Goal: Information Seeking & Learning: Learn about a topic

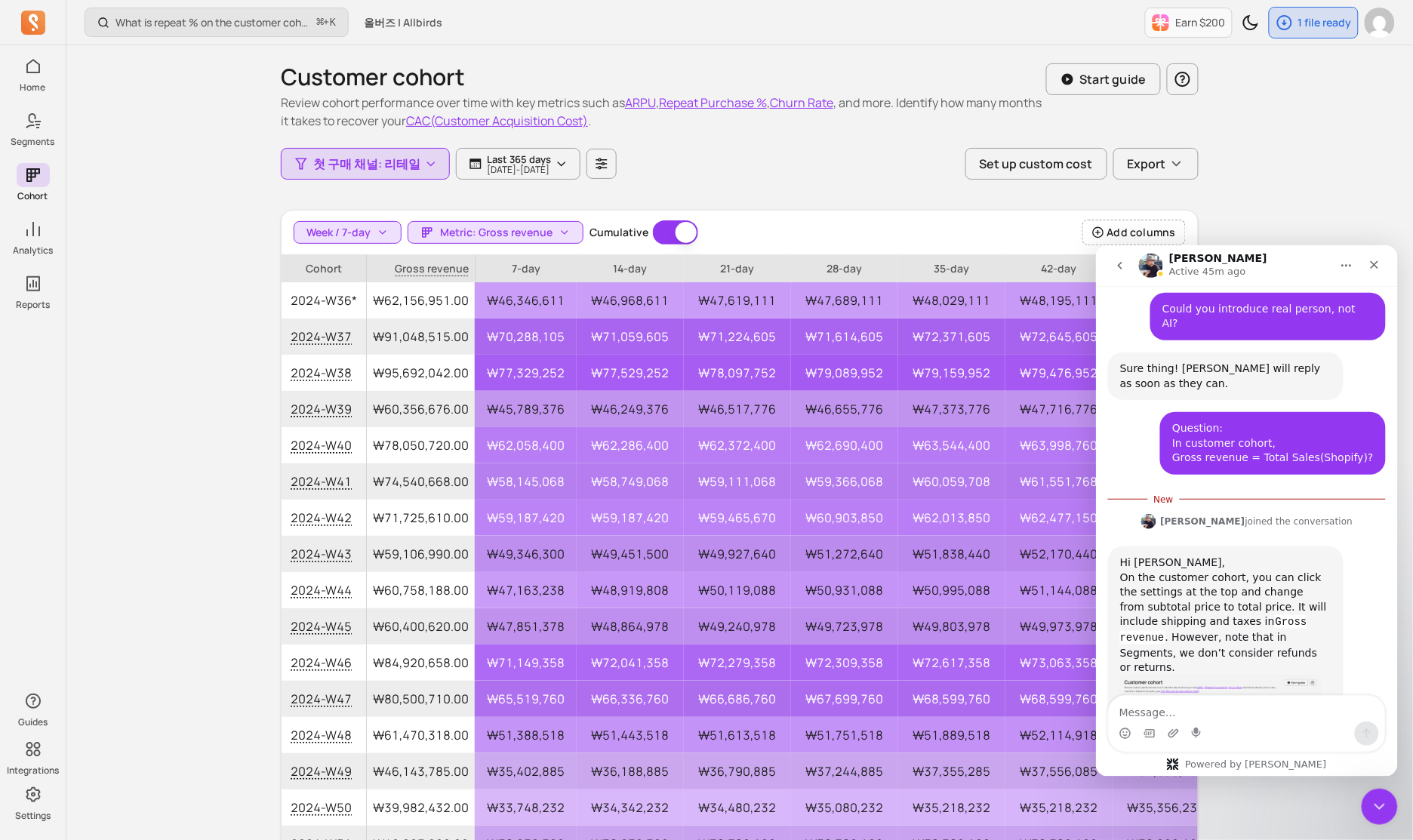
scroll to position [1343, 0]
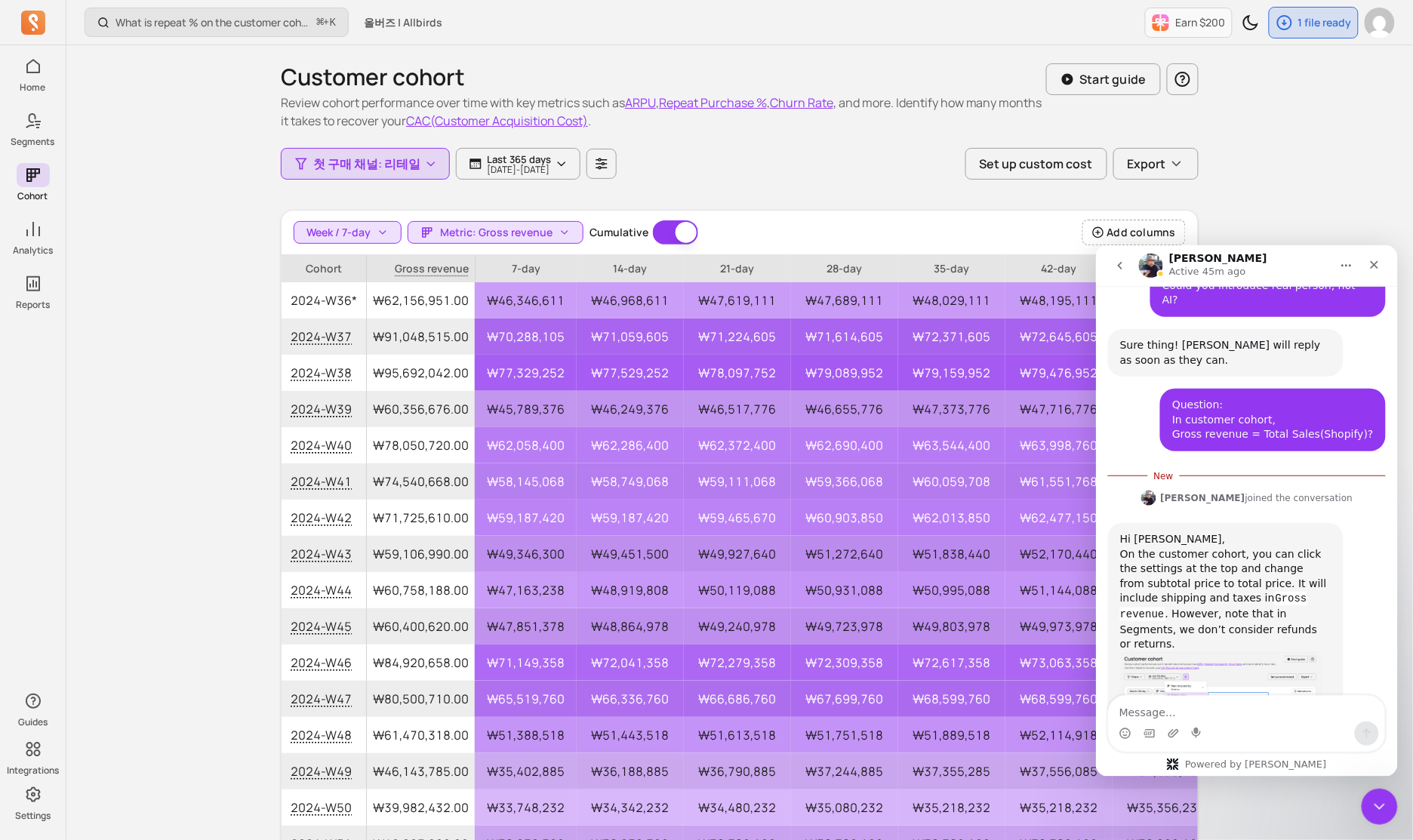
click at [1252, 651] on img "morris says…" at bounding box center [1220, 685] width 202 height 69
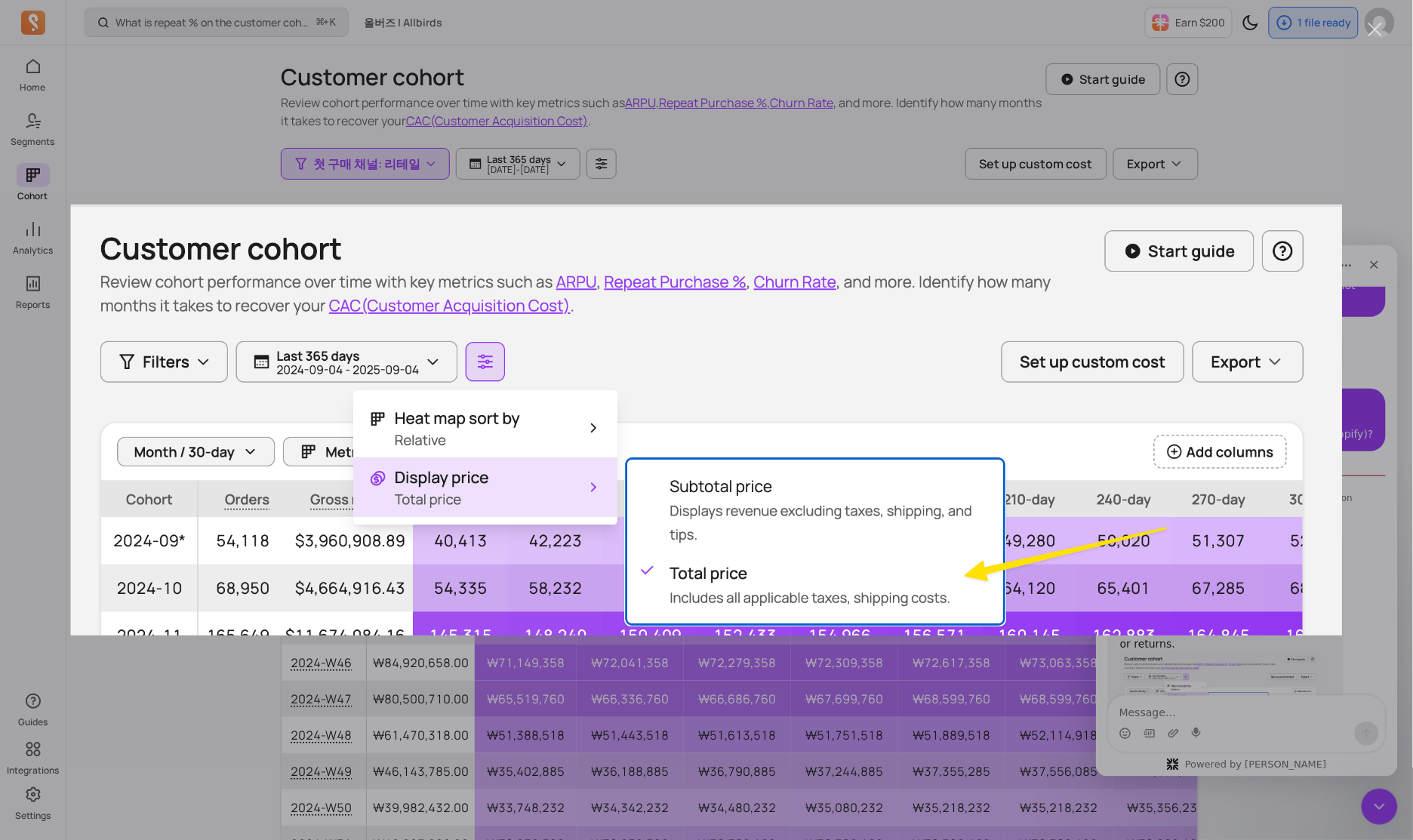
click at [1254, 630] on img "Close" at bounding box center [706, 420] width 1273 height 432
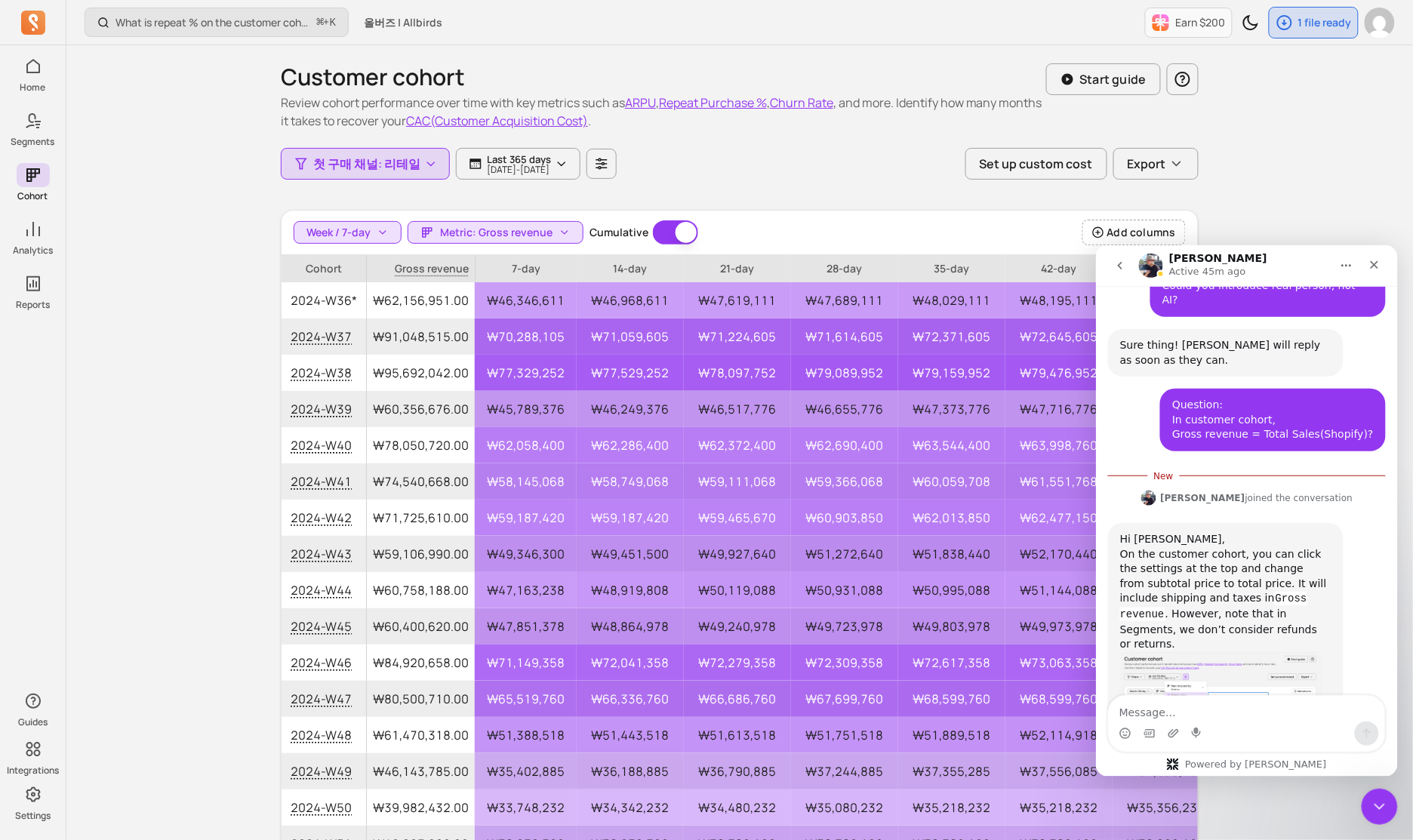
click at [1291, 218] on div "What is repeat % on the customer cohort page? How is it defined? ⌘ + K 올버즈 | Al…" at bounding box center [740, 484] width 1347 height 969
click at [1039, 270] on p "42-day" at bounding box center [1059, 269] width 107 height 27
click at [1372, 256] on div "Close" at bounding box center [1374, 264] width 27 height 27
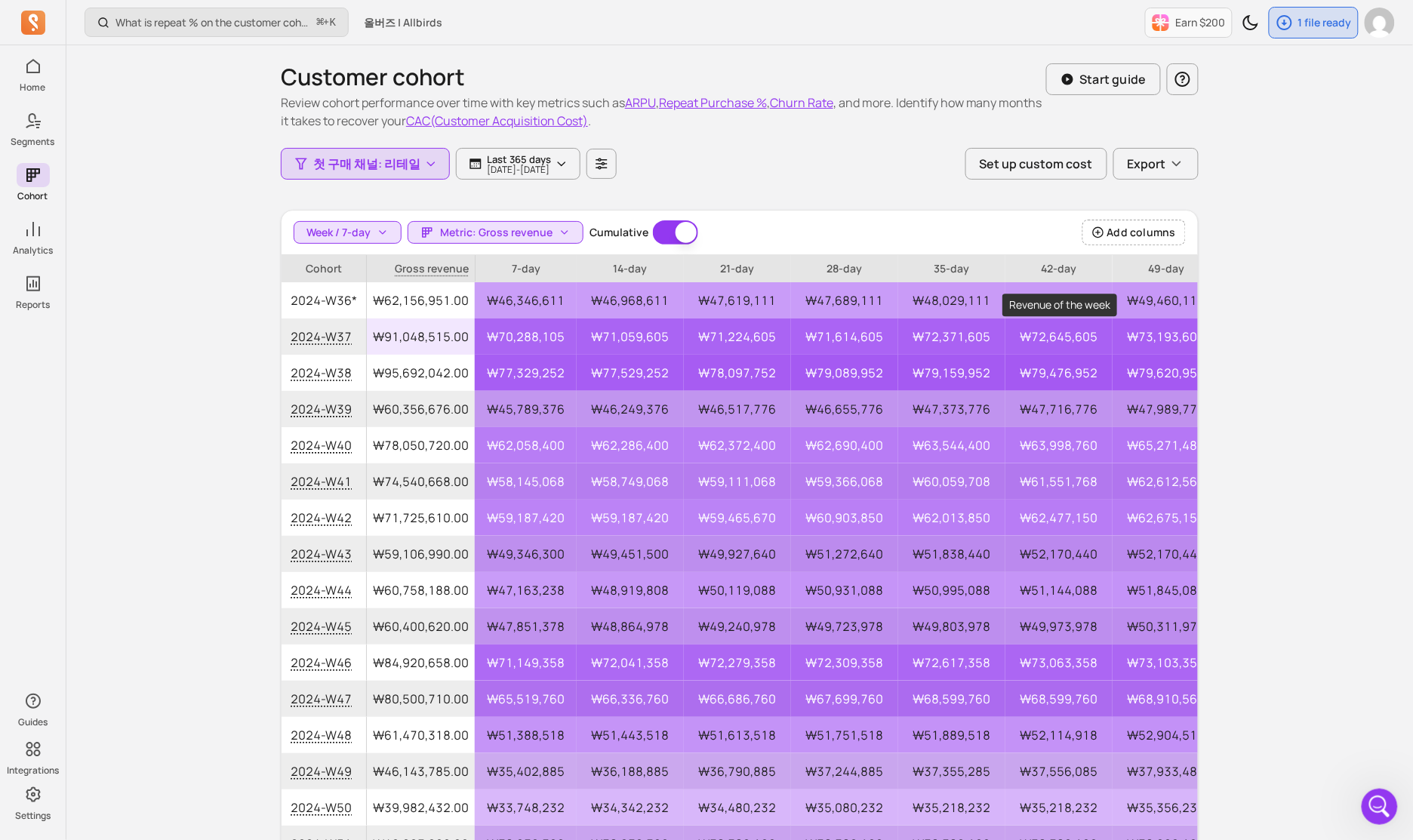
click at [1042, 318] on p "₩72,645,605" at bounding box center [1059, 336] width 107 height 36
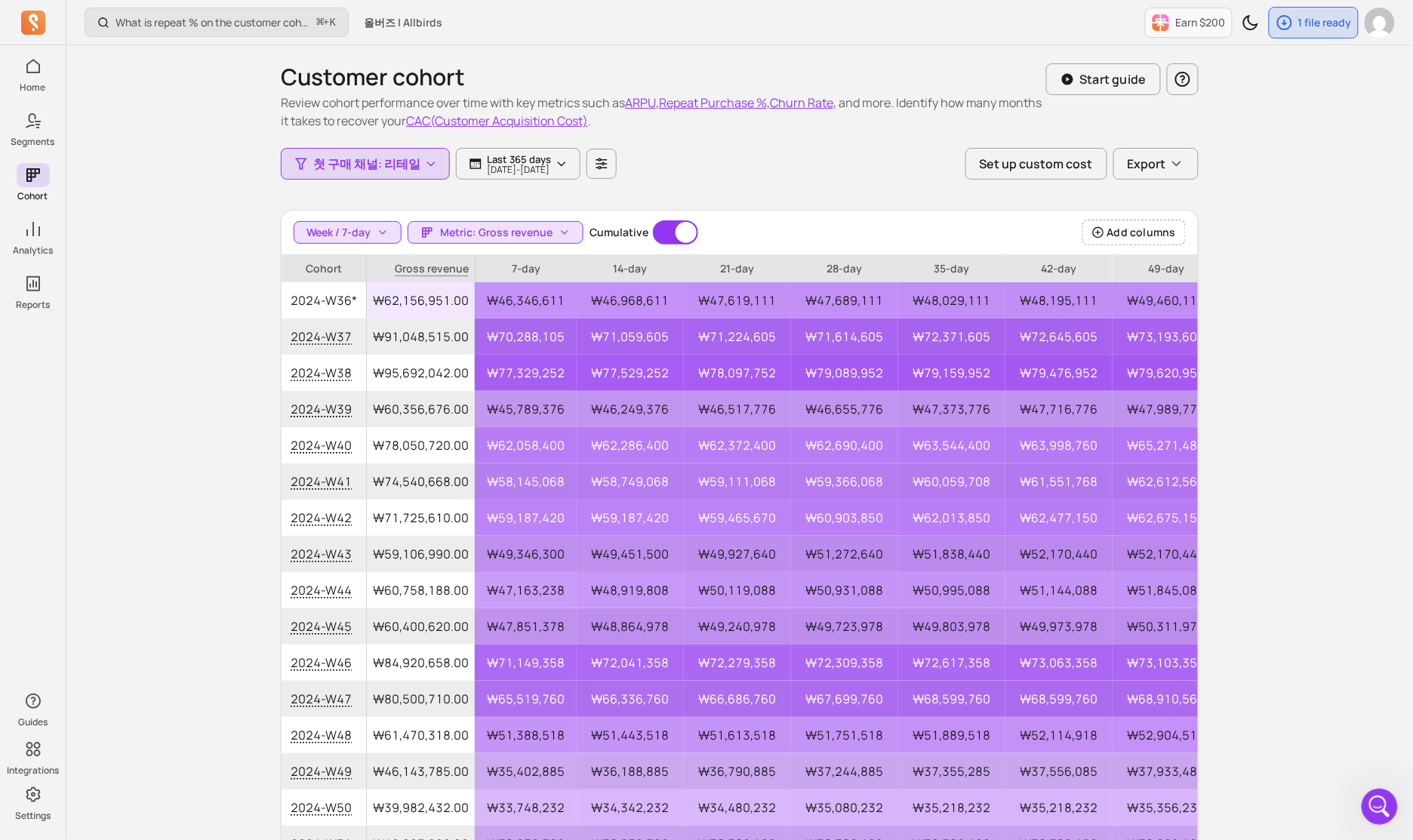
click at [1042, 307] on p "₩48,195,111" at bounding box center [1059, 300] width 107 height 36
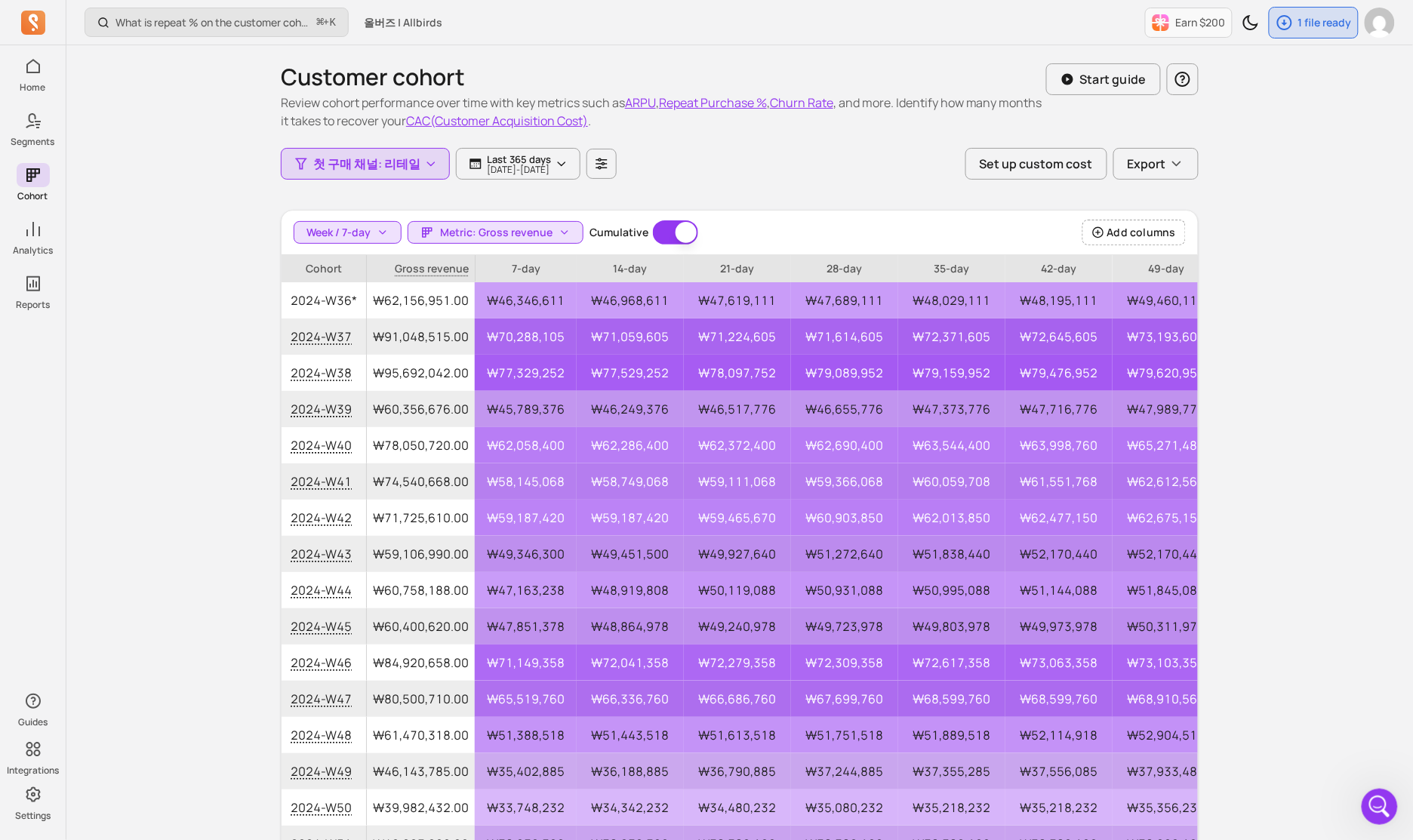
click at [1049, 273] on p "42-day" at bounding box center [1059, 269] width 107 height 27
click at [808, 332] on p "₩71,614,605" at bounding box center [845, 336] width 107 height 36
click at [616, 160] on button "button" at bounding box center [601, 164] width 30 height 30
click at [668, 262] on button "Display price Subtotal price" at bounding box center [634, 259] width 201 height 45
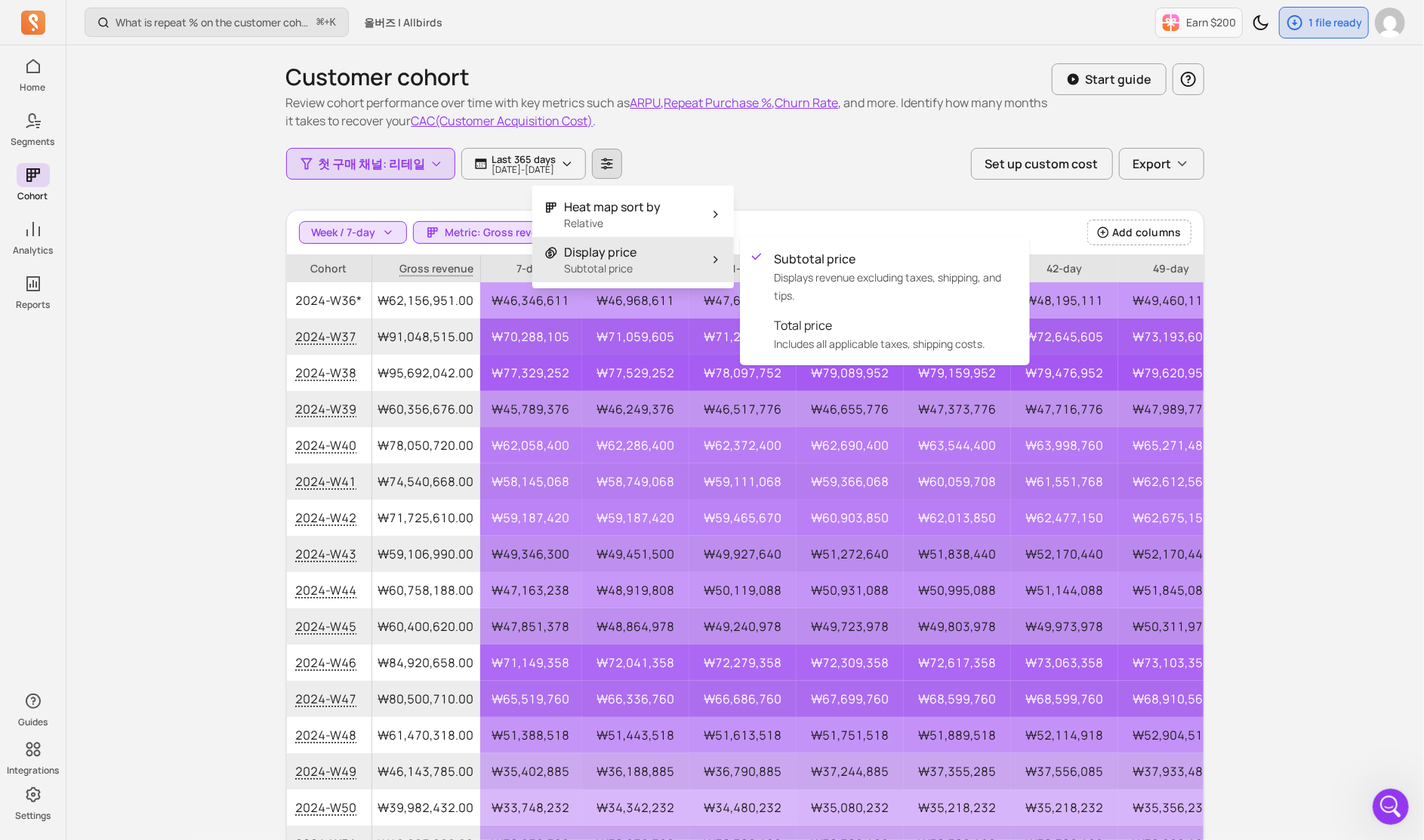
click at [683, 218] on div "Heat map sort by Relative Display price Subtotal price" at bounding box center [633, 237] width 201 height 103
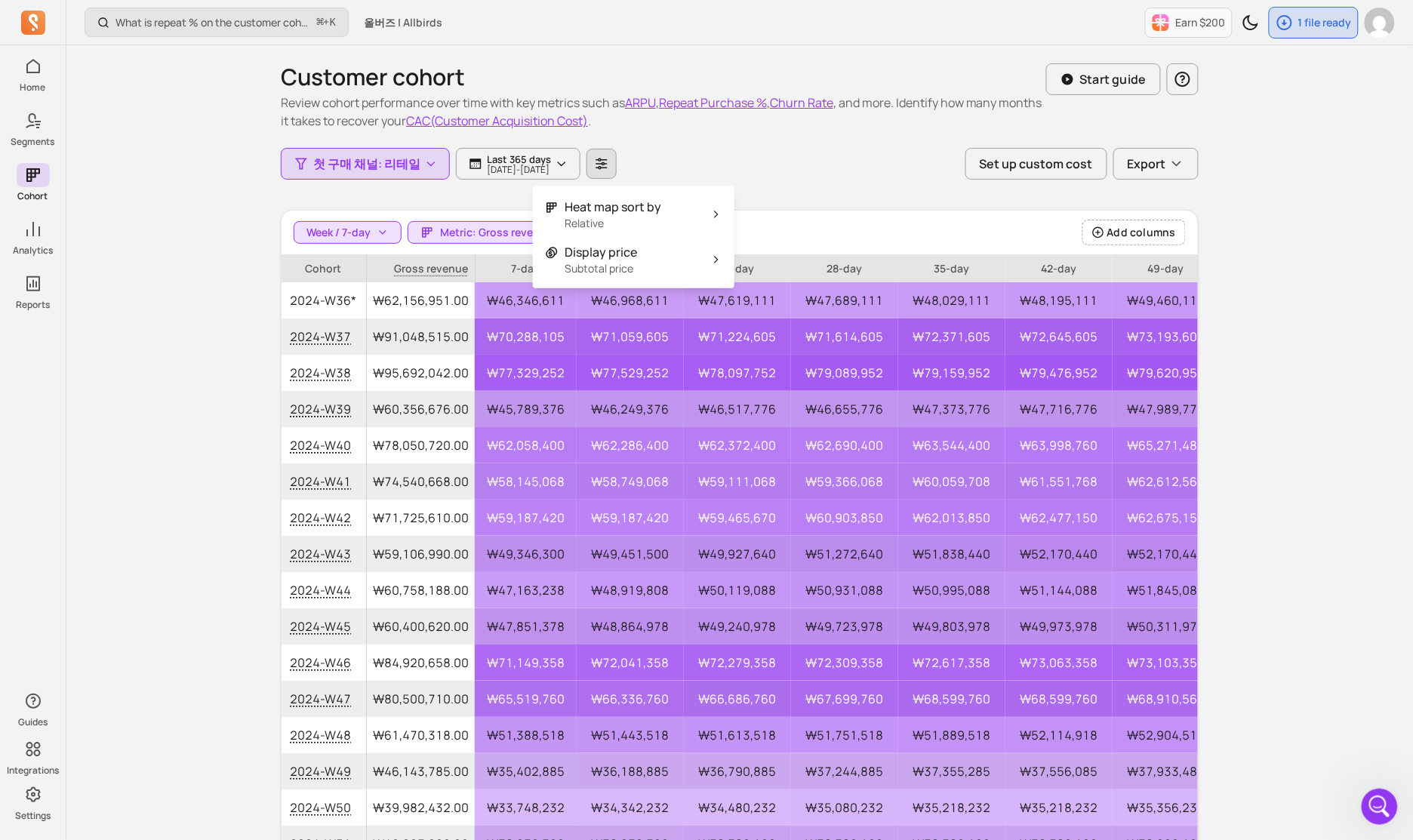
click at [683, 218] on button "Heat map sort by Relative" at bounding box center [634, 214] width 201 height 45
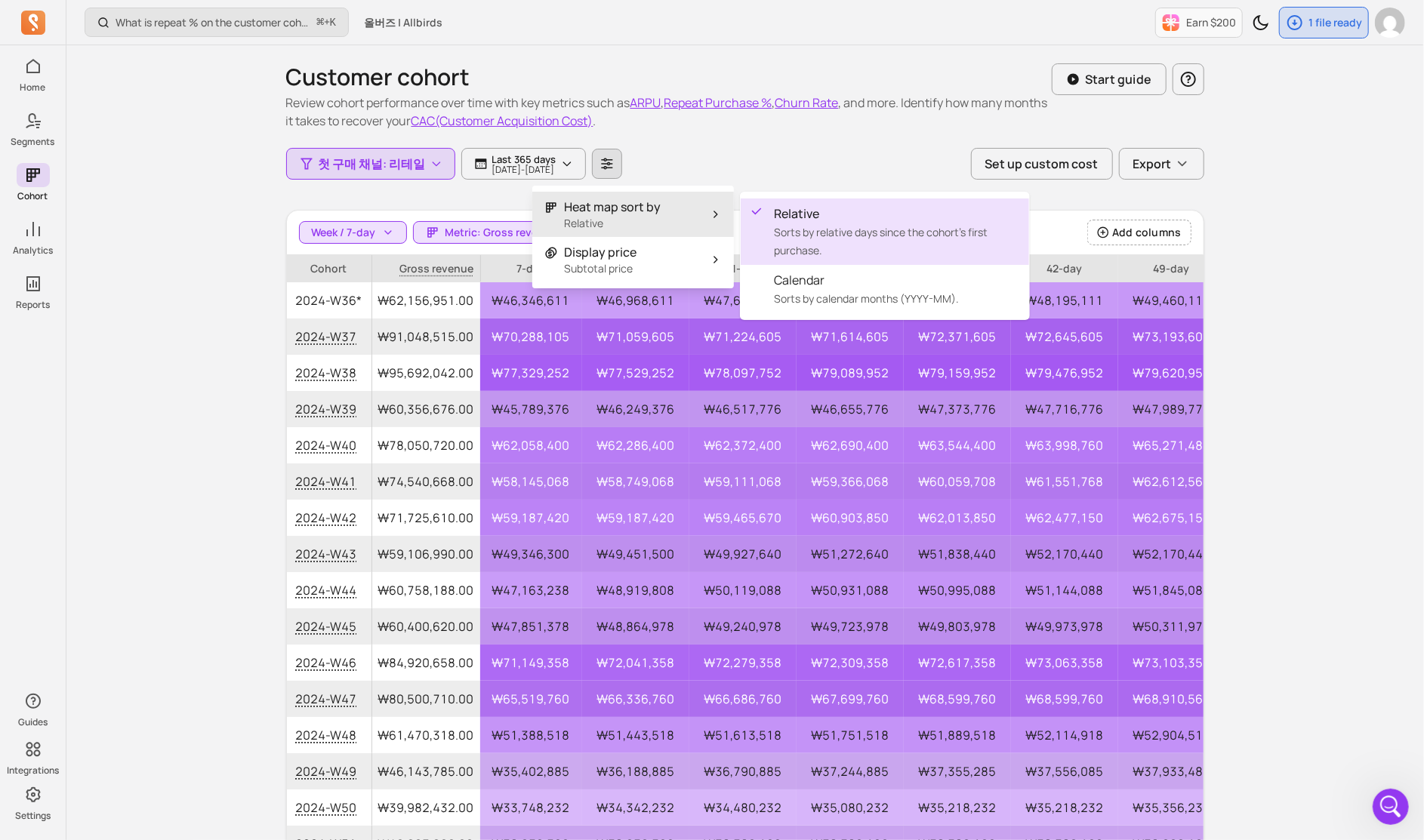
click at [672, 256] on div "Heat map sort by Relative Display price Subtotal price" at bounding box center [633, 237] width 201 height 103
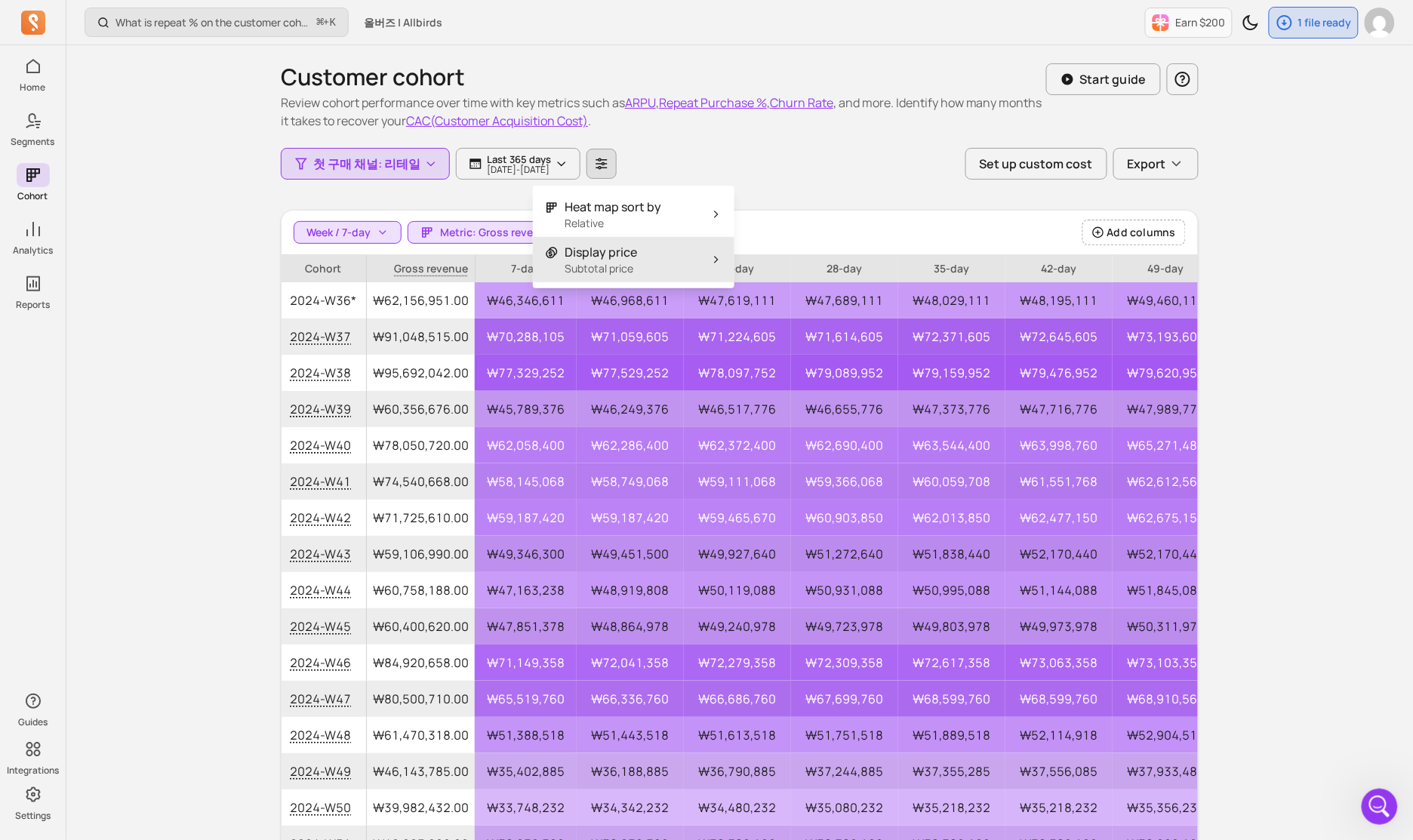
click at [719, 266] on button "Display price Subtotal price" at bounding box center [634, 259] width 201 height 45
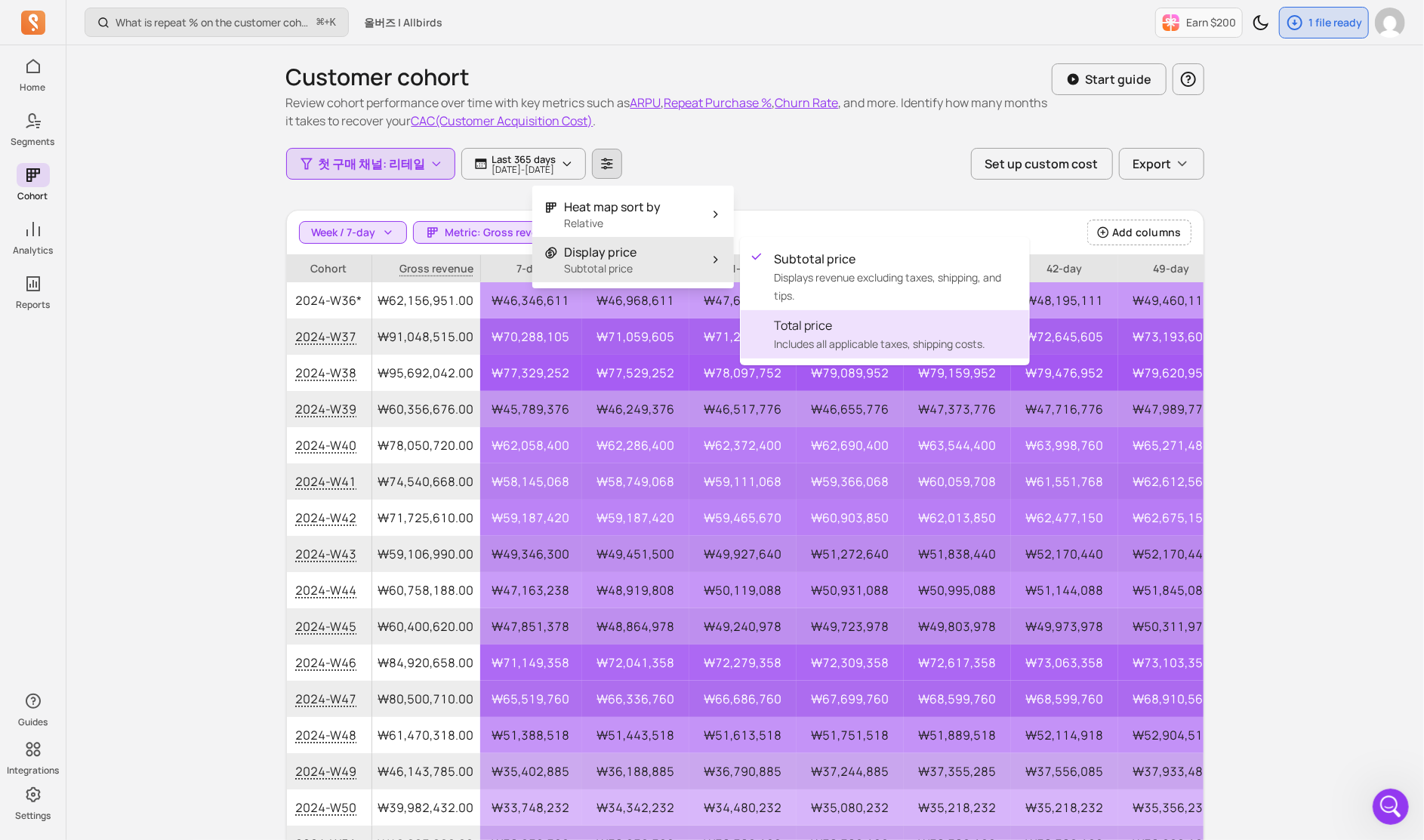
click at [841, 345] on span "Includes all applicable taxes, shipping costs." at bounding box center [880, 344] width 211 height 15
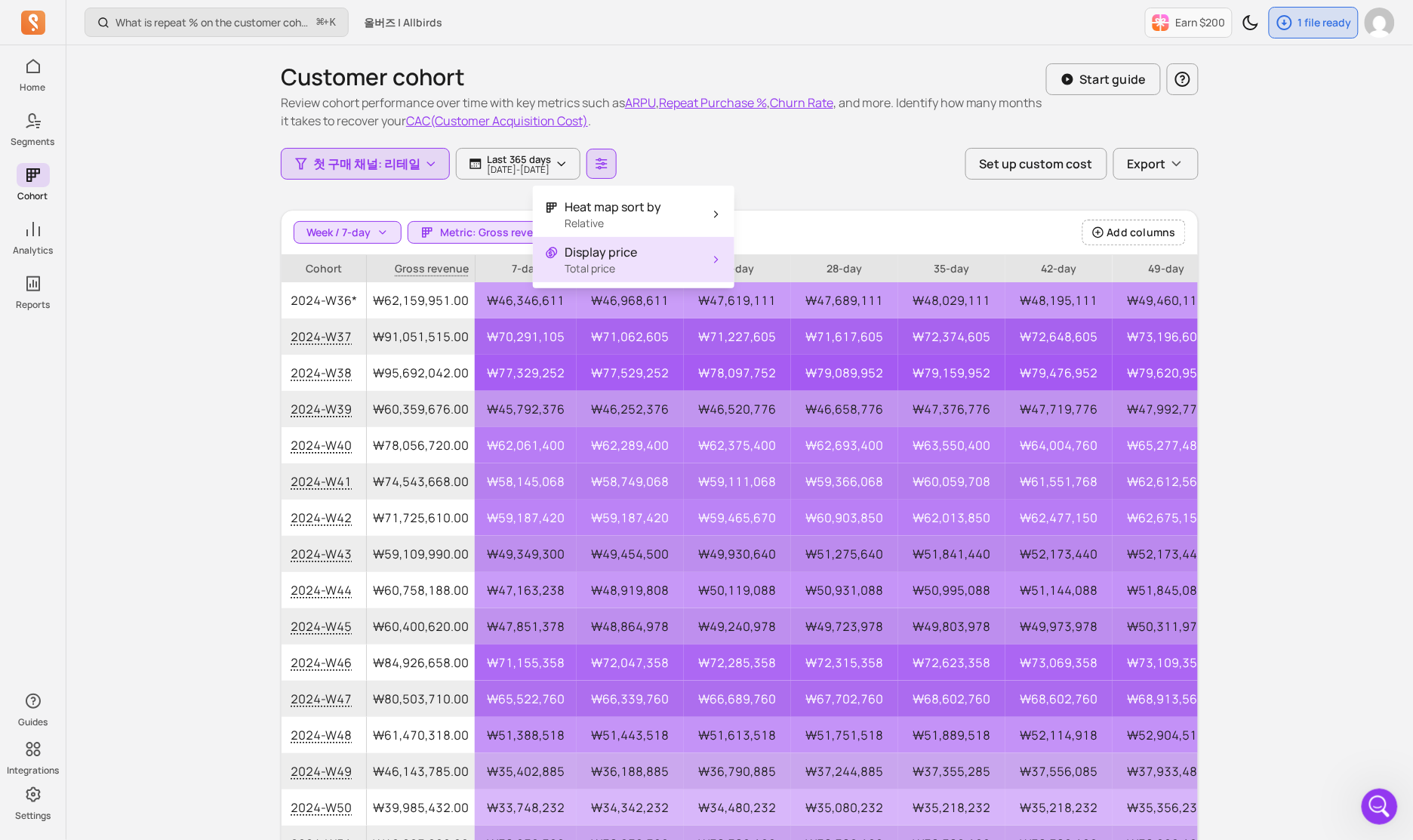
click at [1239, 331] on div "What is repeat % on the customer cohort page? How is it defined? ⌘ + K 올버즈 | Al…" at bounding box center [740, 484] width 1347 height 969
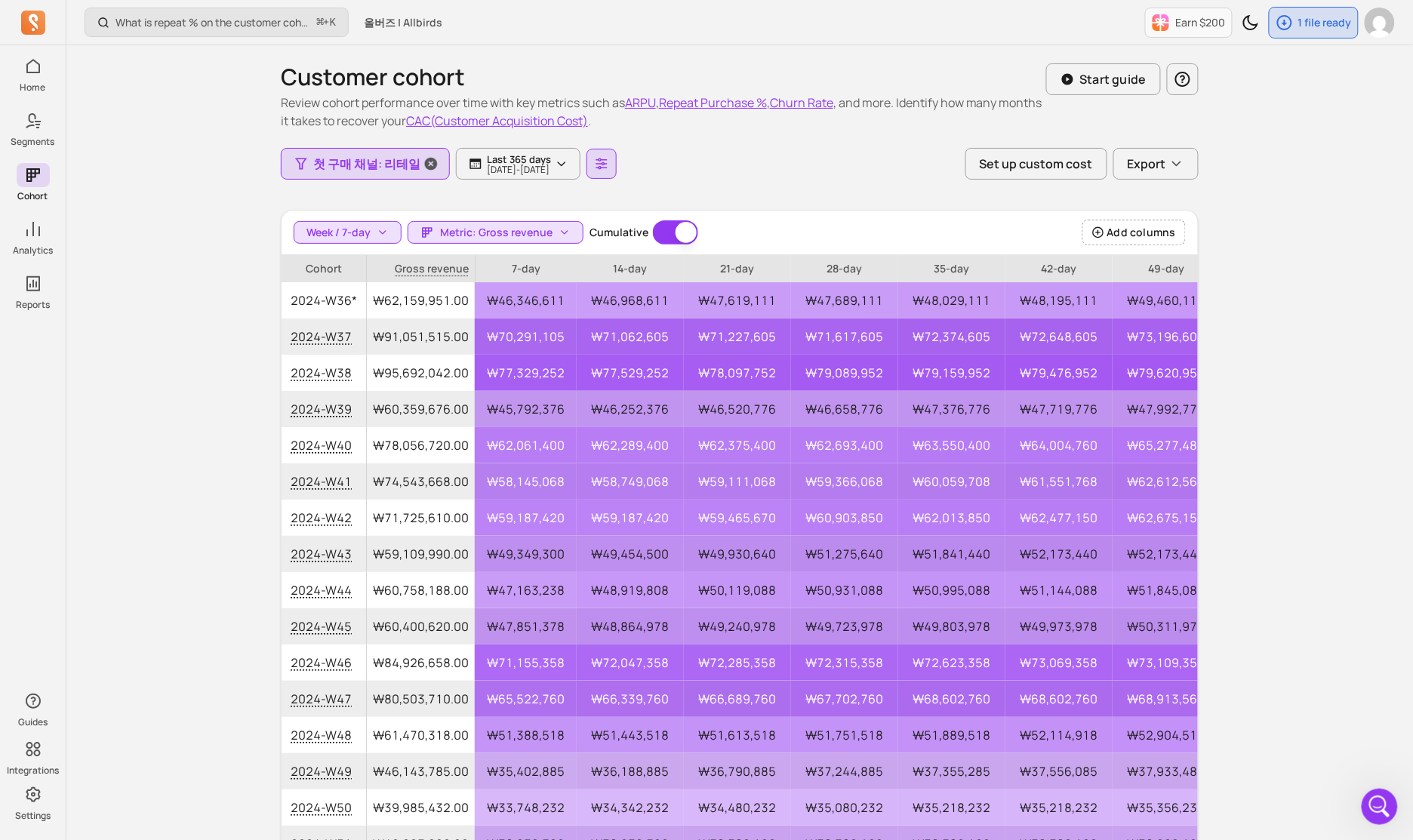
click at [360, 160] on span "첫 구매 채널: 리테일" at bounding box center [367, 164] width 107 height 18
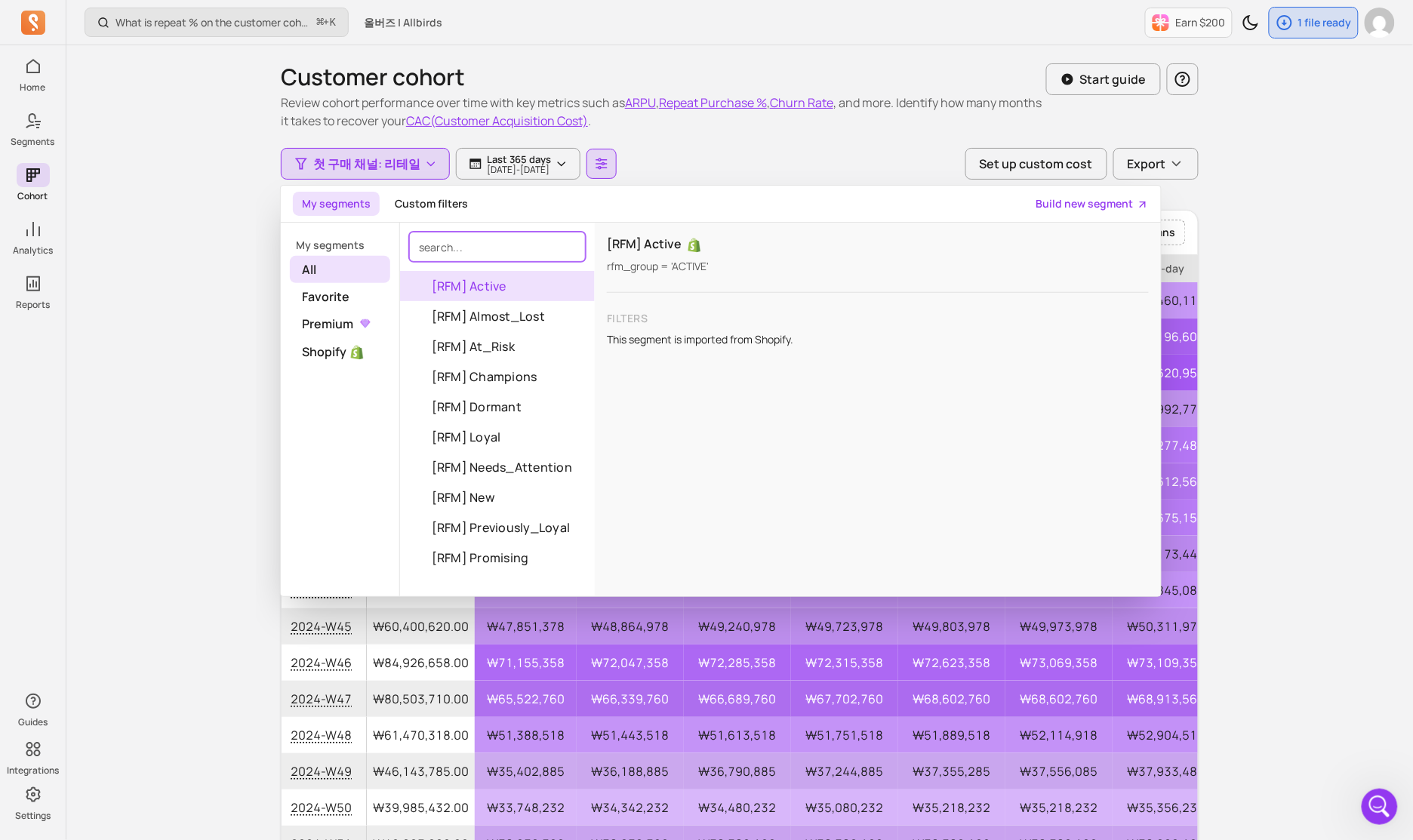
click at [470, 248] on input "search" at bounding box center [497, 247] width 177 height 30
click at [355, 296] on span "Favorite" at bounding box center [341, 297] width 101 height 27
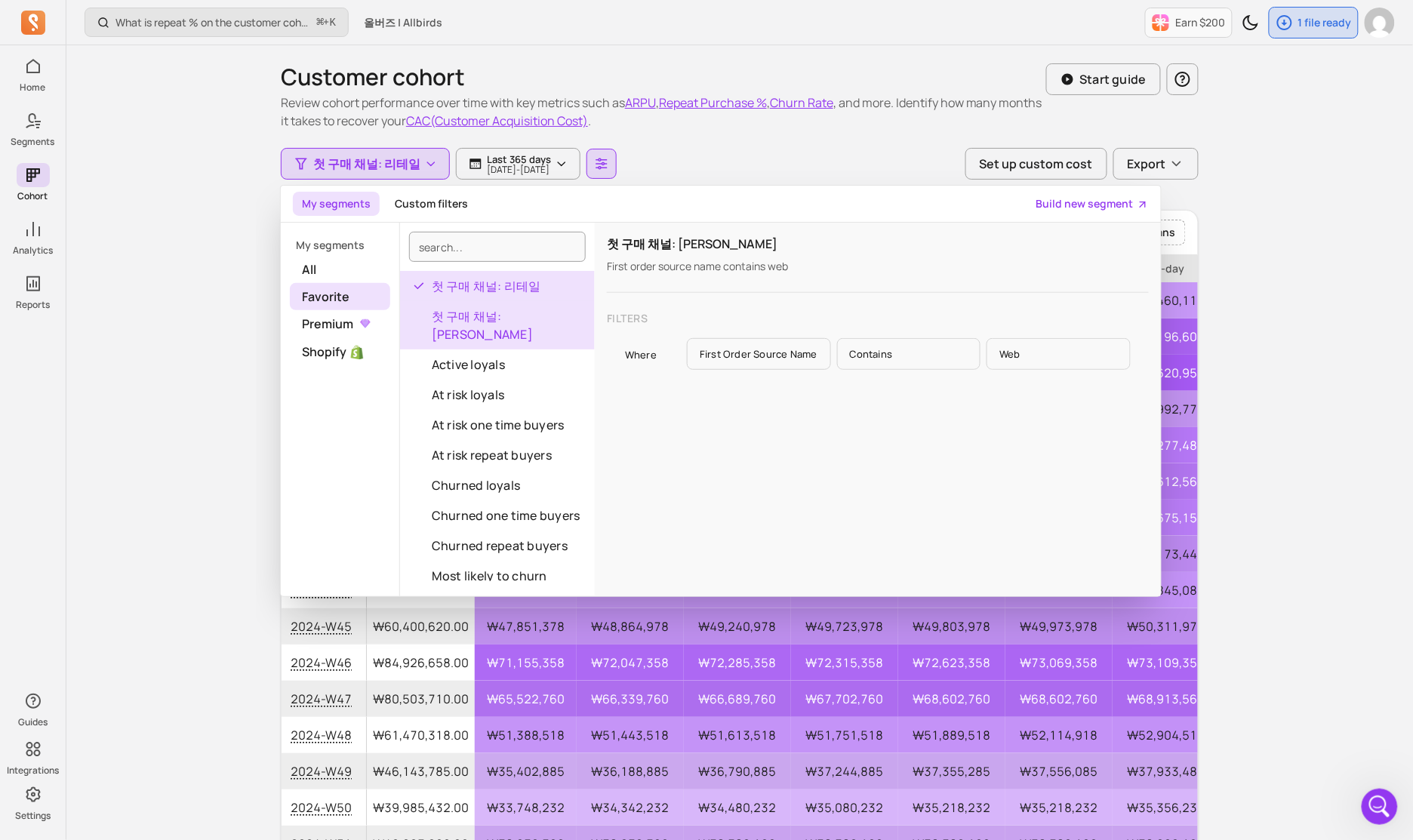
click at [509, 313] on button "첫 구매 채널: [PERSON_NAME]" at bounding box center [496, 325] width 195 height 48
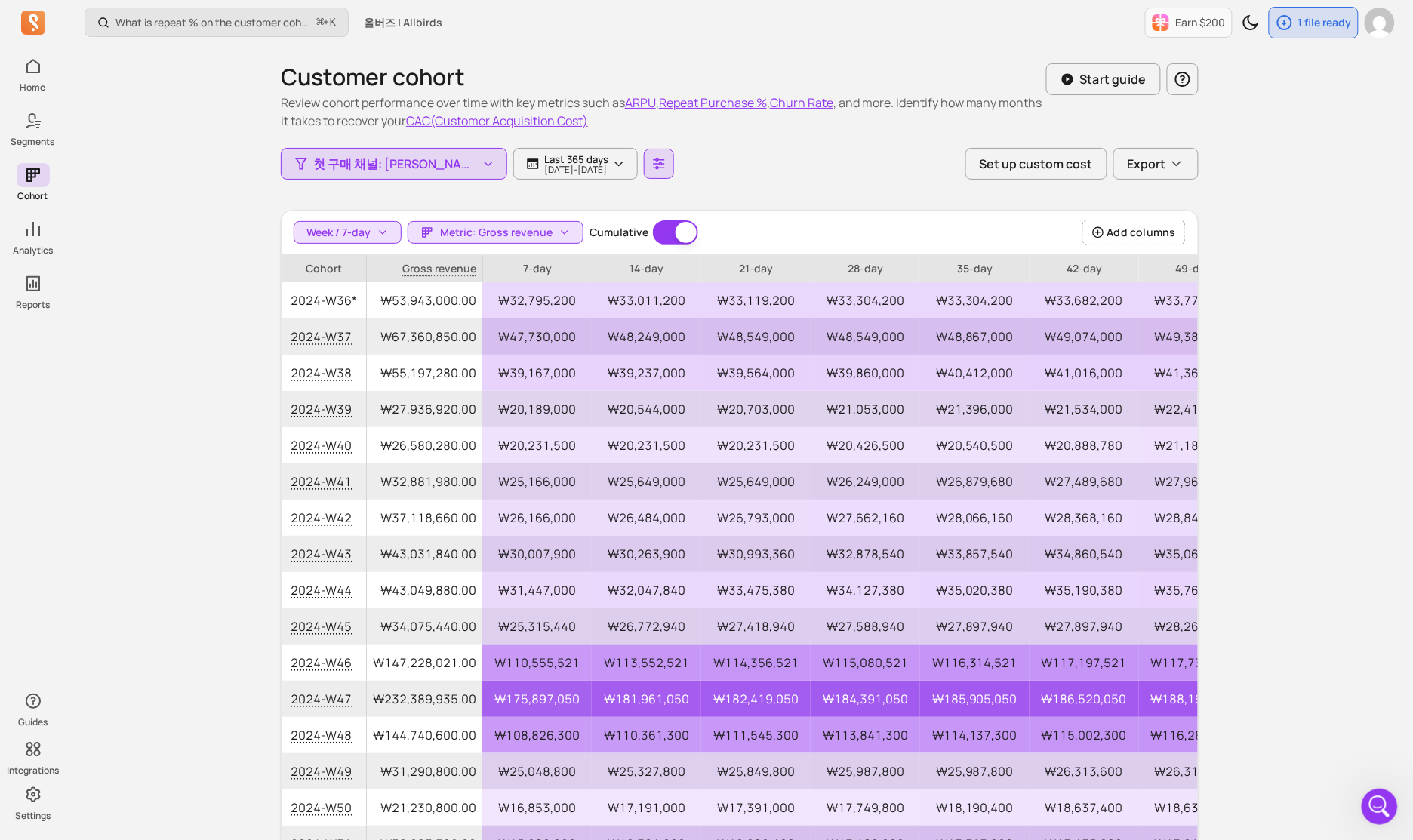
click at [229, 297] on div "What is repeat % on the customer cohort page? How is it defined? ⌘ + K 올버즈 | Al…" at bounding box center [740, 484] width 1347 height 969
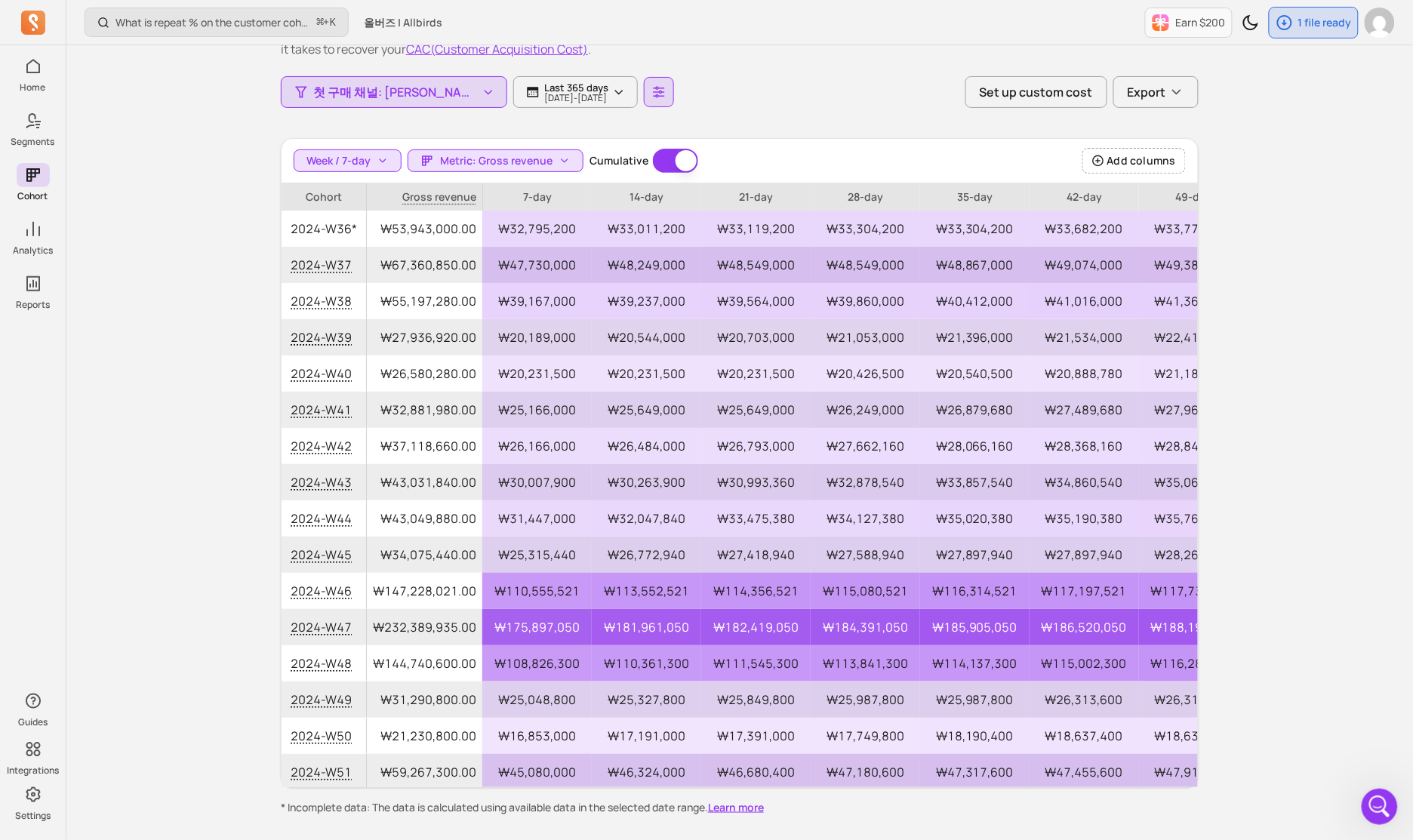
scroll to position [127, 0]
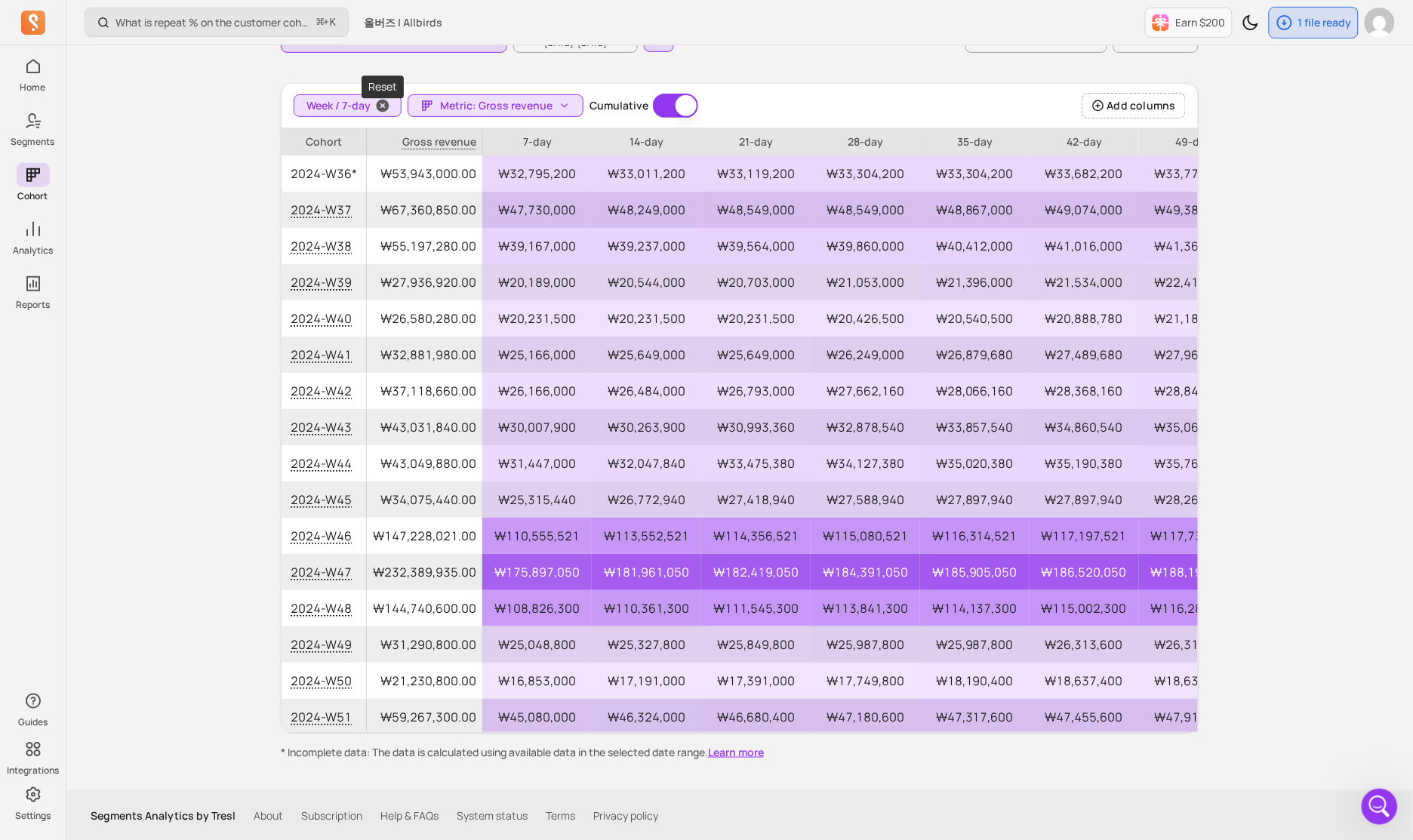
click at [372, 110] on span "button" at bounding box center [382, 105] width 36 height 21
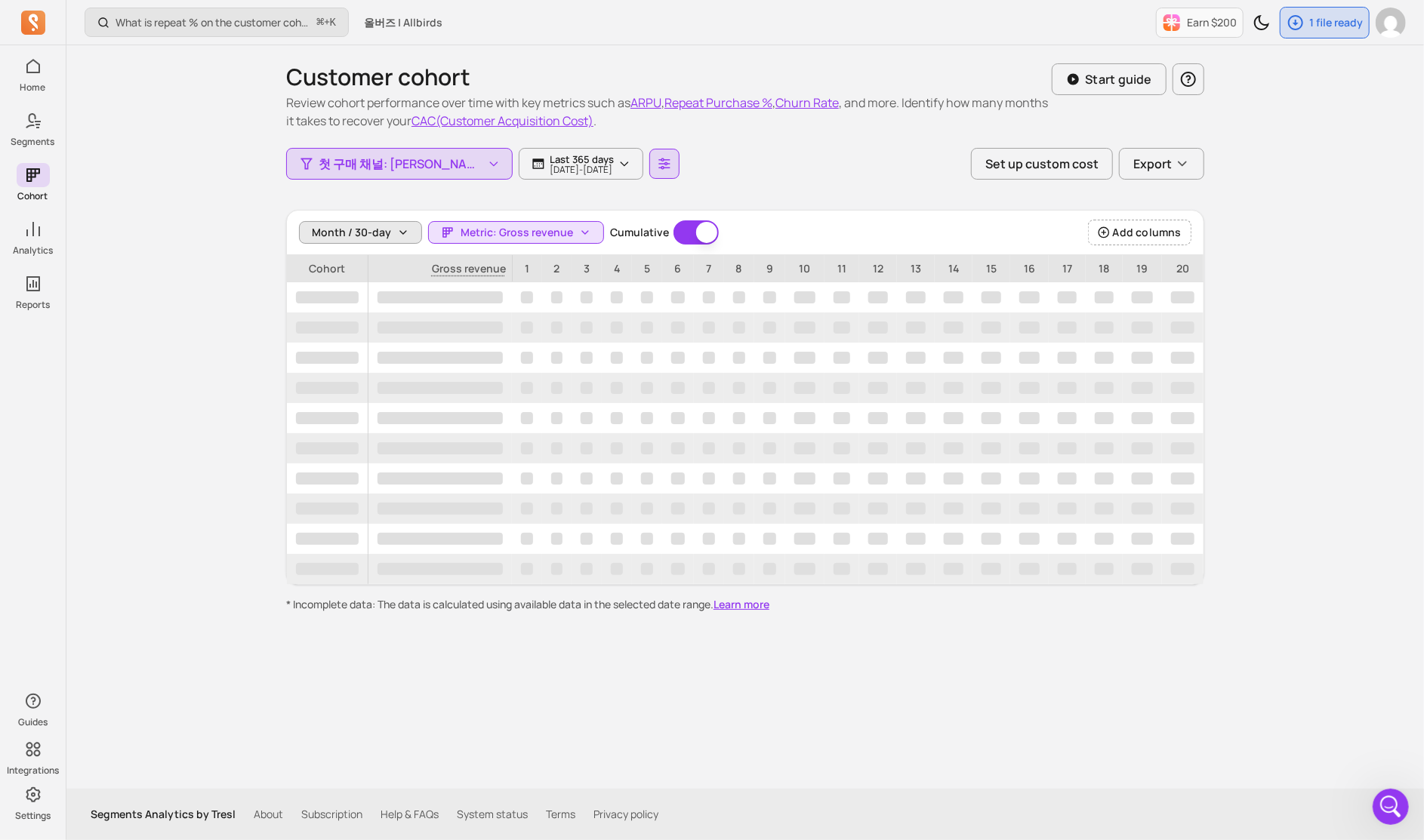
click at [366, 232] on span "Month / 30-day" at bounding box center [351, 232] width 79 height 15
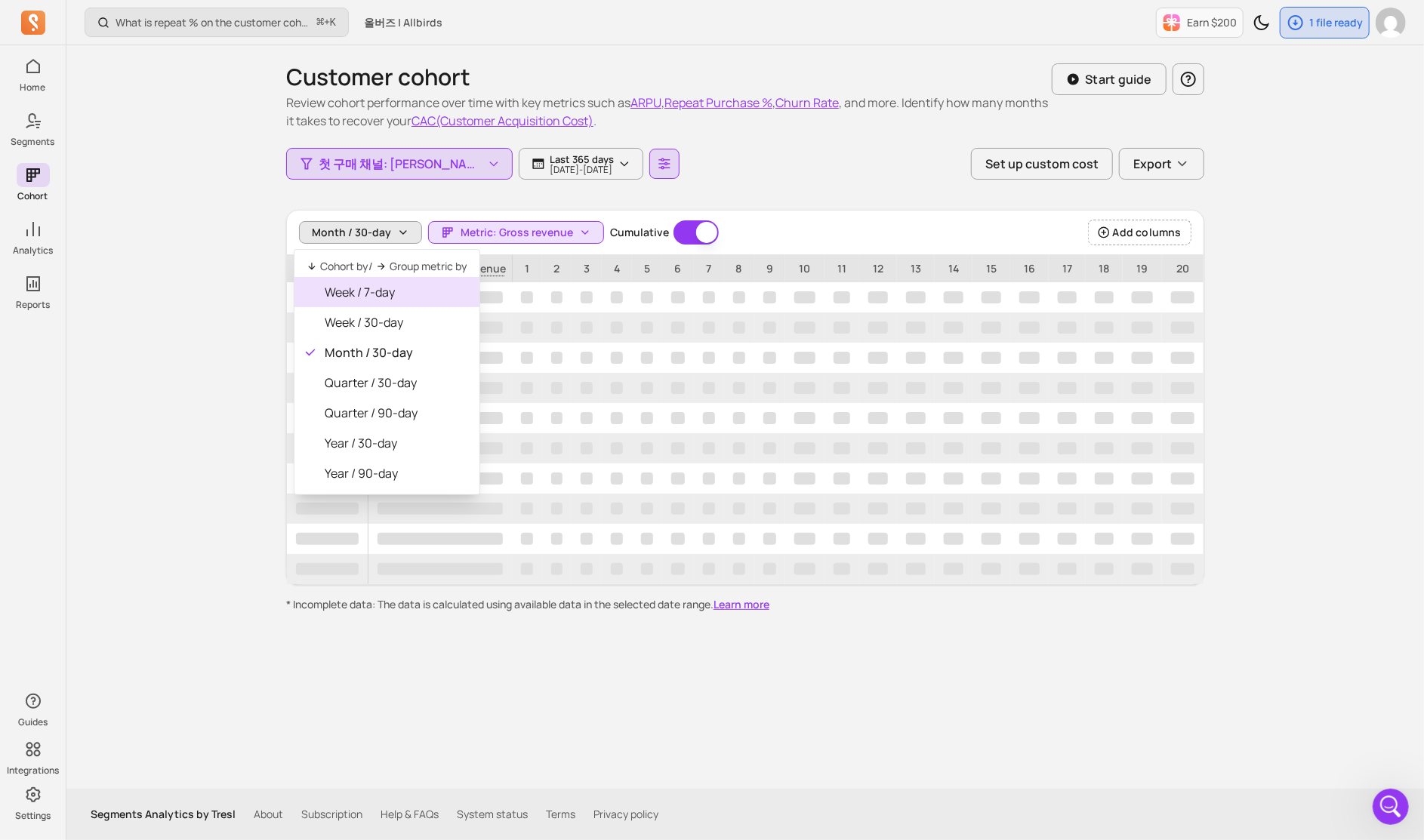
click at [372, 286] on span "Week / 7-day" at bounding box center [395, 292] width 142 height 18
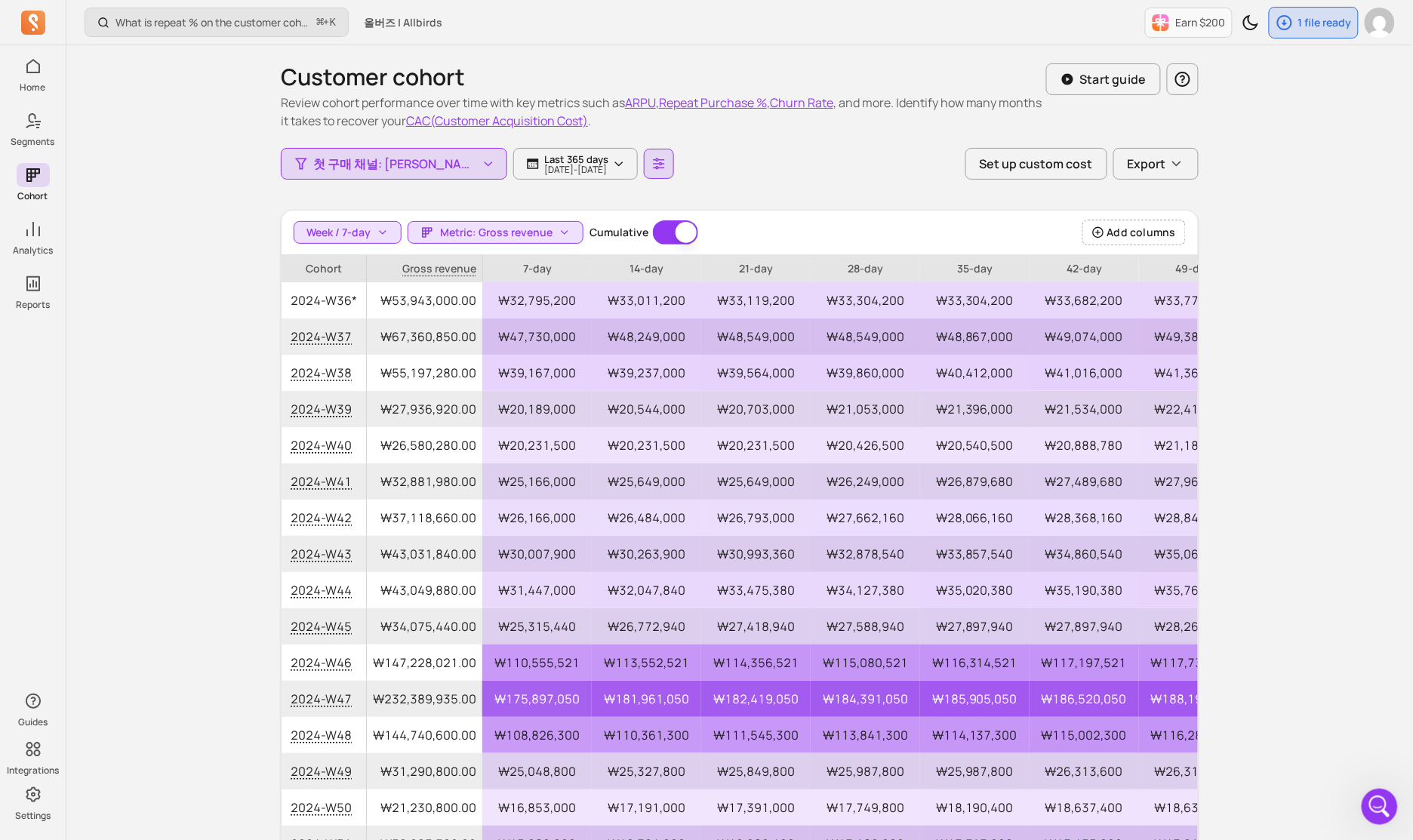
click at [256, 266] on div "What is repeat % on the customer cohort page? How is it defined? ⌘ + K 올버즈 | Al…" at bounding box center [740, 484] width 1347 height 969
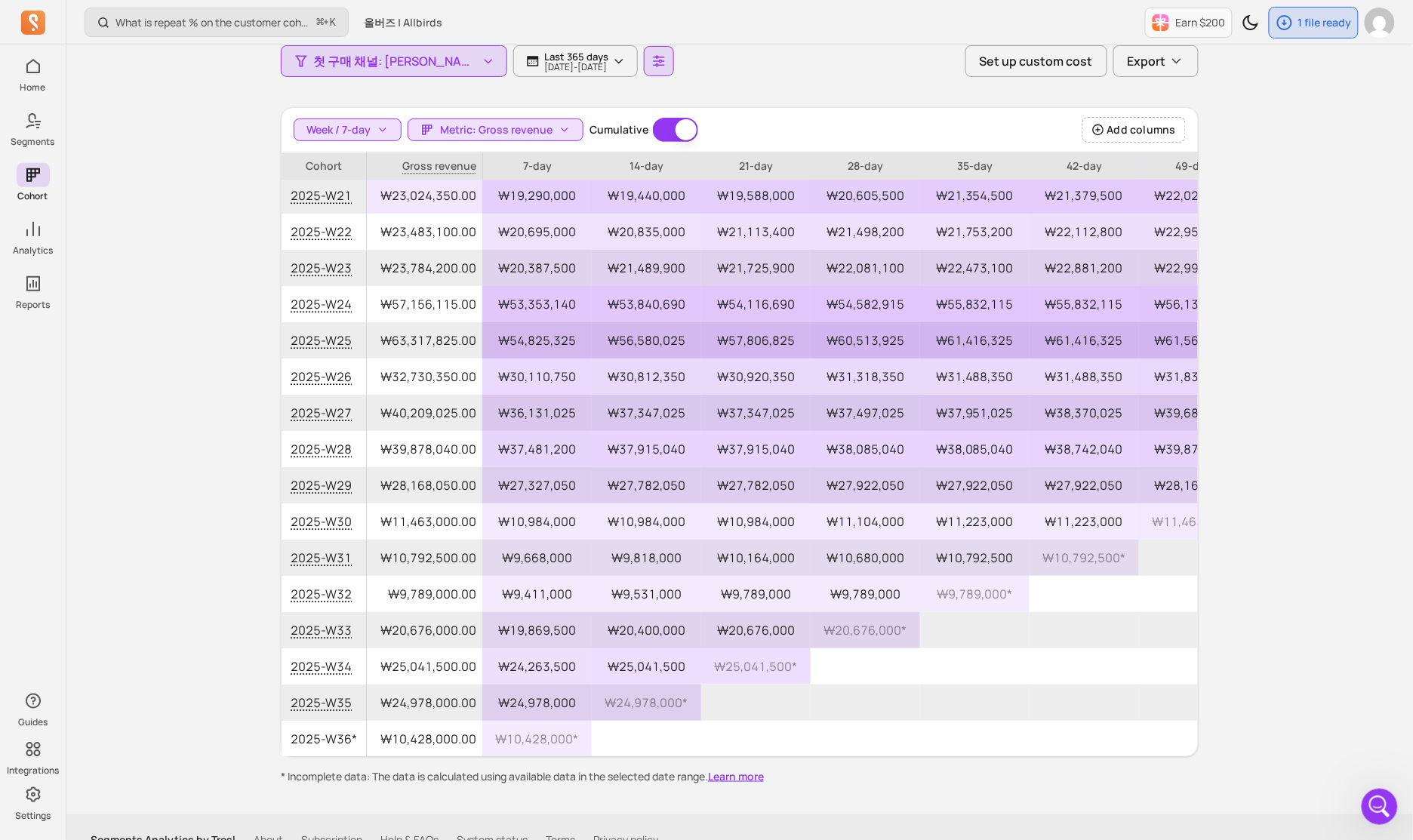
scroll to position [102, 0]
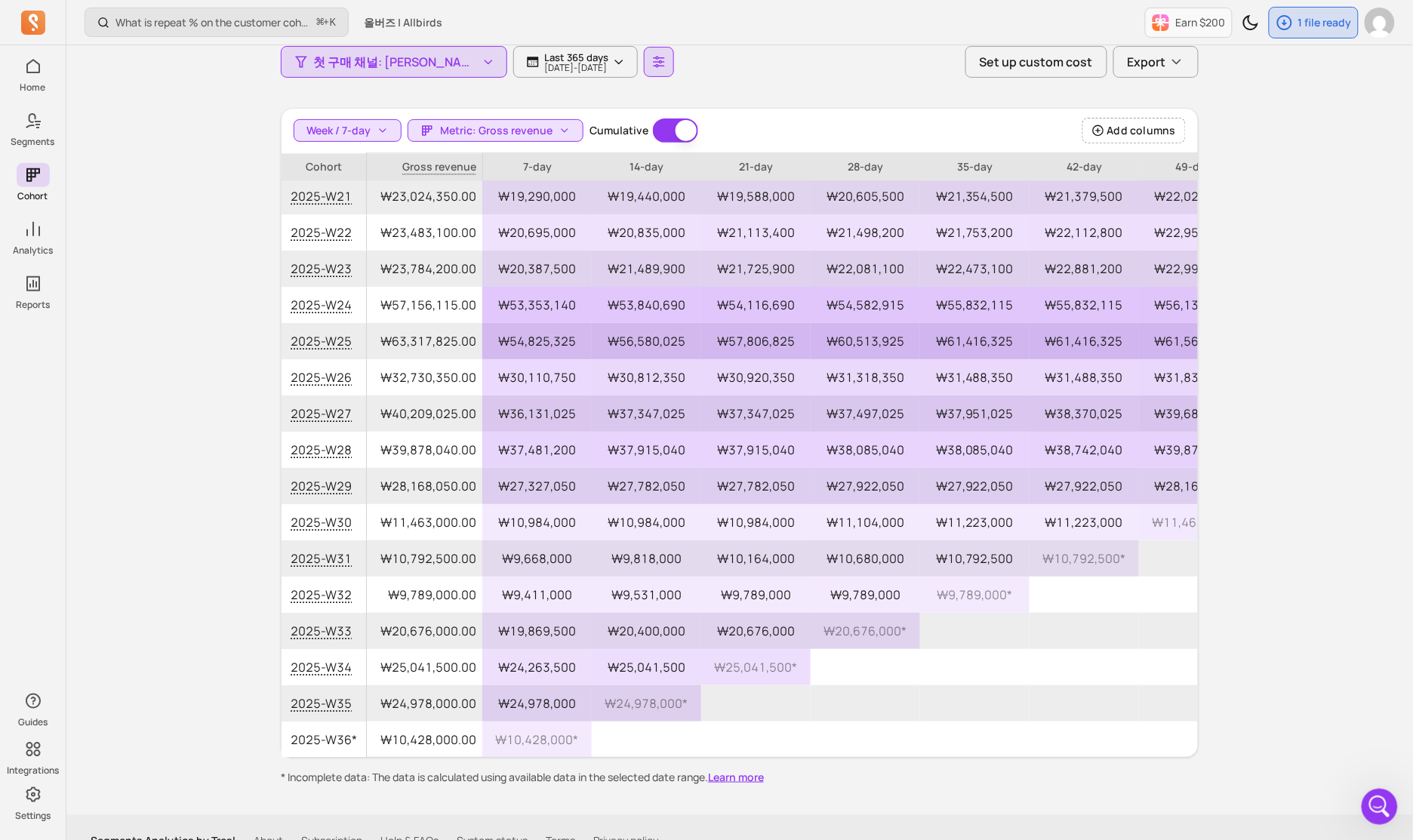
click at [652, 64] on icon "button" at bounding box center [659, 62] width 14 height 14
click at [690, 152] on button "Display price Total price" at bounding box center [645, 158] width 201 height 45
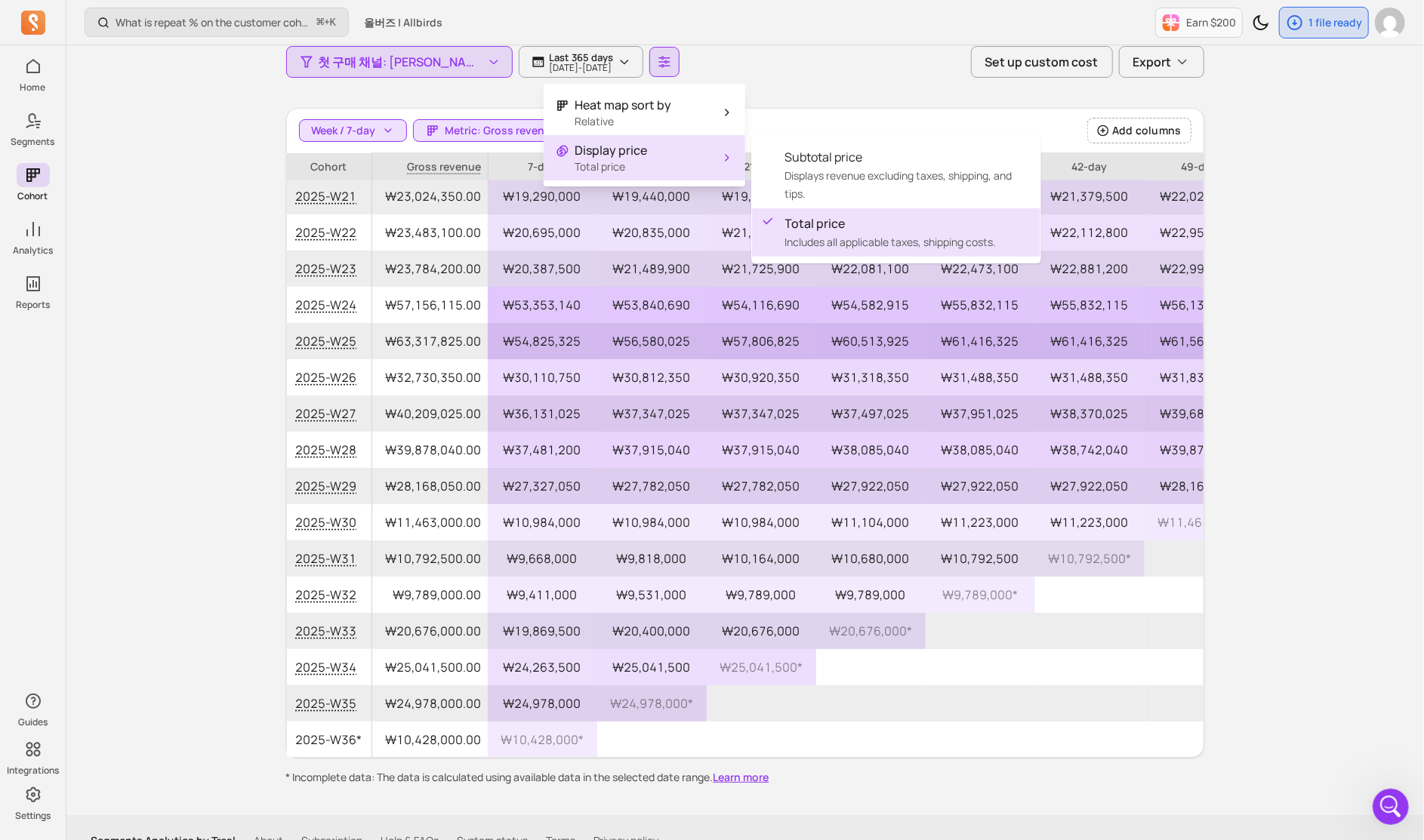
click at [831, 87] on div "Customer cohort Review cohort performance over time with key metrics such as AR…" at bounding box center [745, 364] width 919 height 842
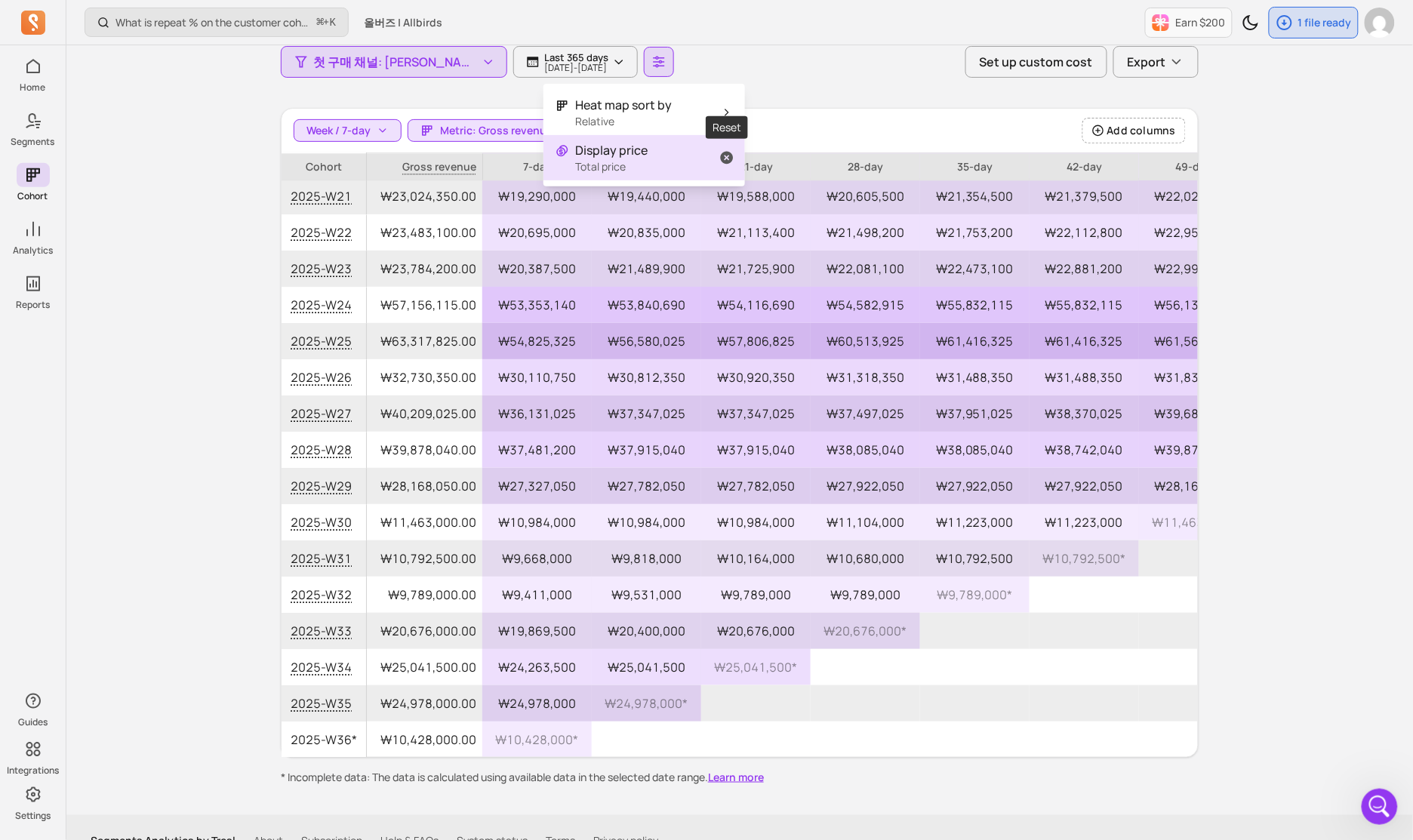
click at [727, 150] on icon "button" at bounding box center [727, 158] width 15 height 15
click at [716, 165] on button "Display price Subtotal price" at bounding box center [645, 158] width 201 height 45
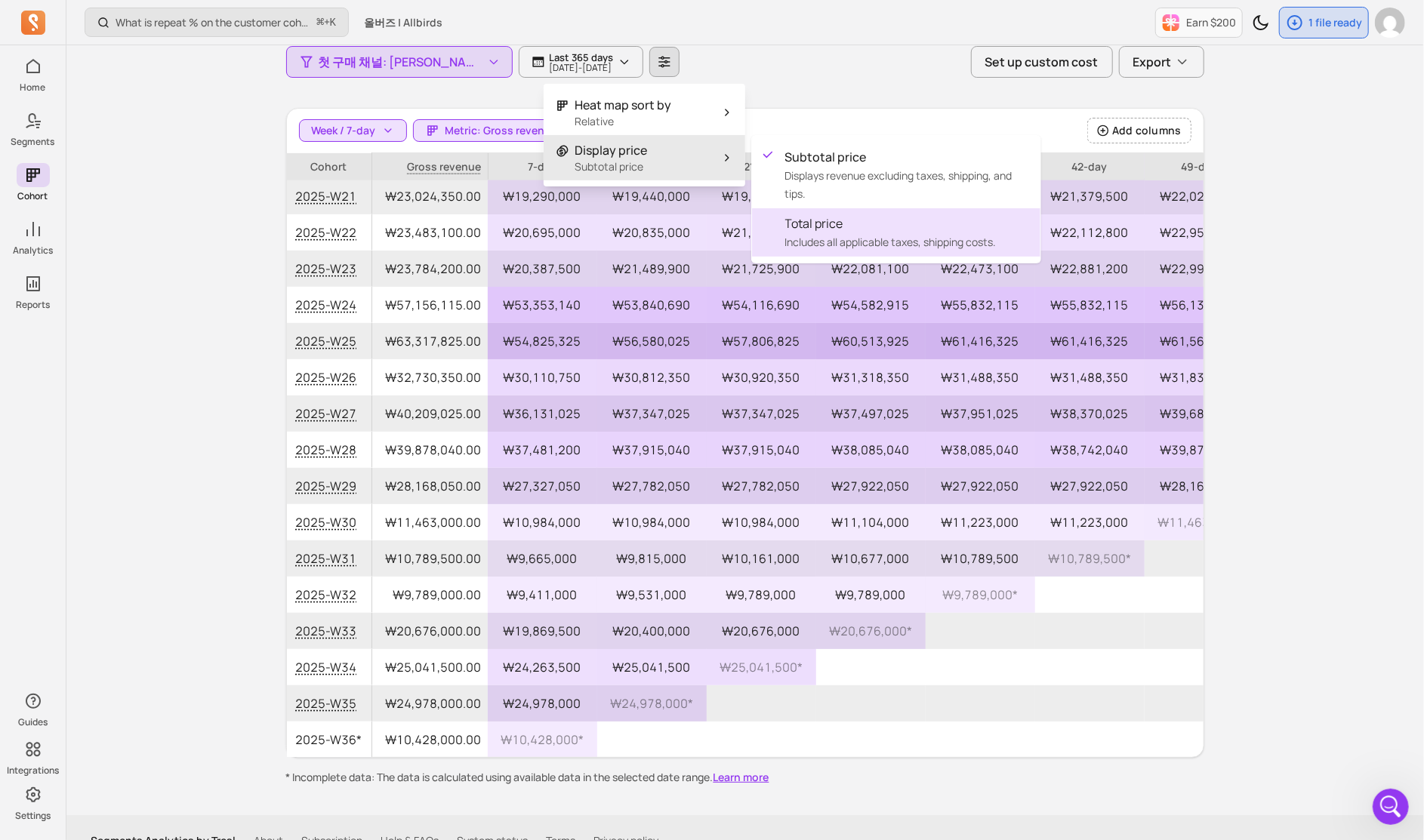
drag, startPoint x: 863, startPoint y: 229, endPoint x: 854, endPoint y: 105, distance: 124.3
click at [863, 229] on span "Total price" at bounding box center [906, 224] width 243 height 18
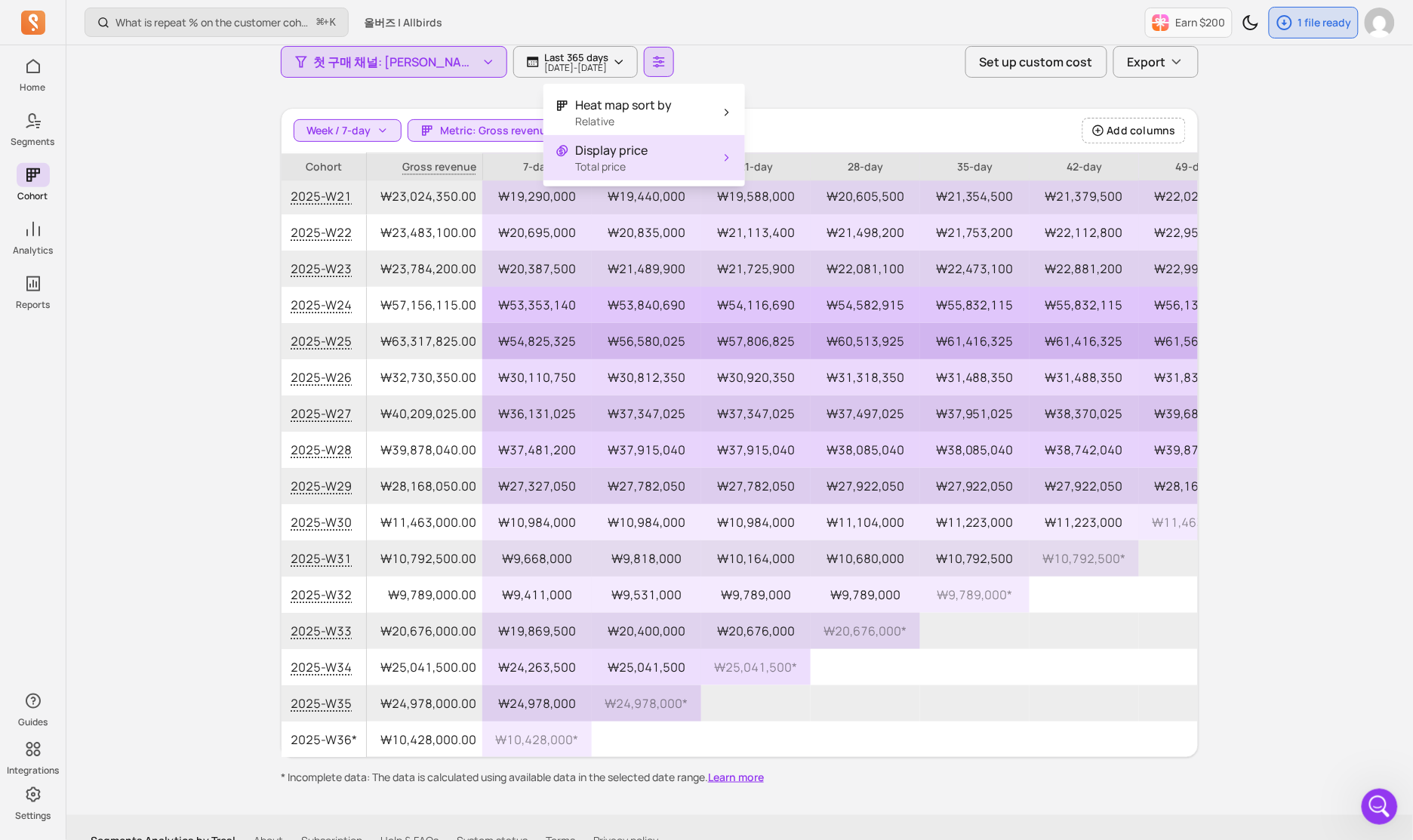
click at [854, 103] on div "Customer cohort Review cohort performance over time with key metrics such as AR…" at bounding box center [739, 364] width 918 height 842
click at [1368, 803] on icon "Open Intercom Messenger" at bounding box center [1378, 805] width 25 height 25
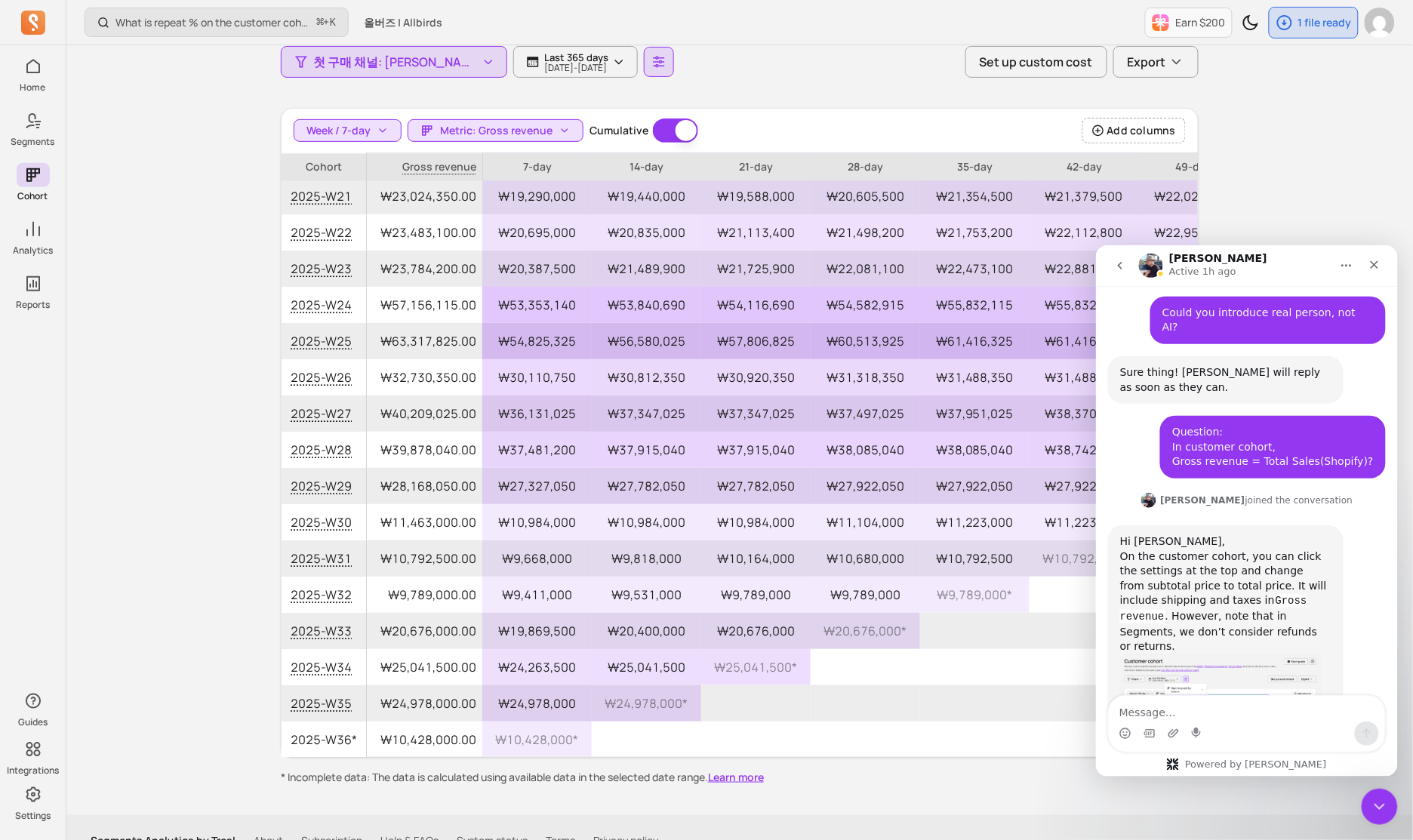
click at [1239, 716] on textarea "Message…" at bounding box center [1247, 708] width 277 height 26
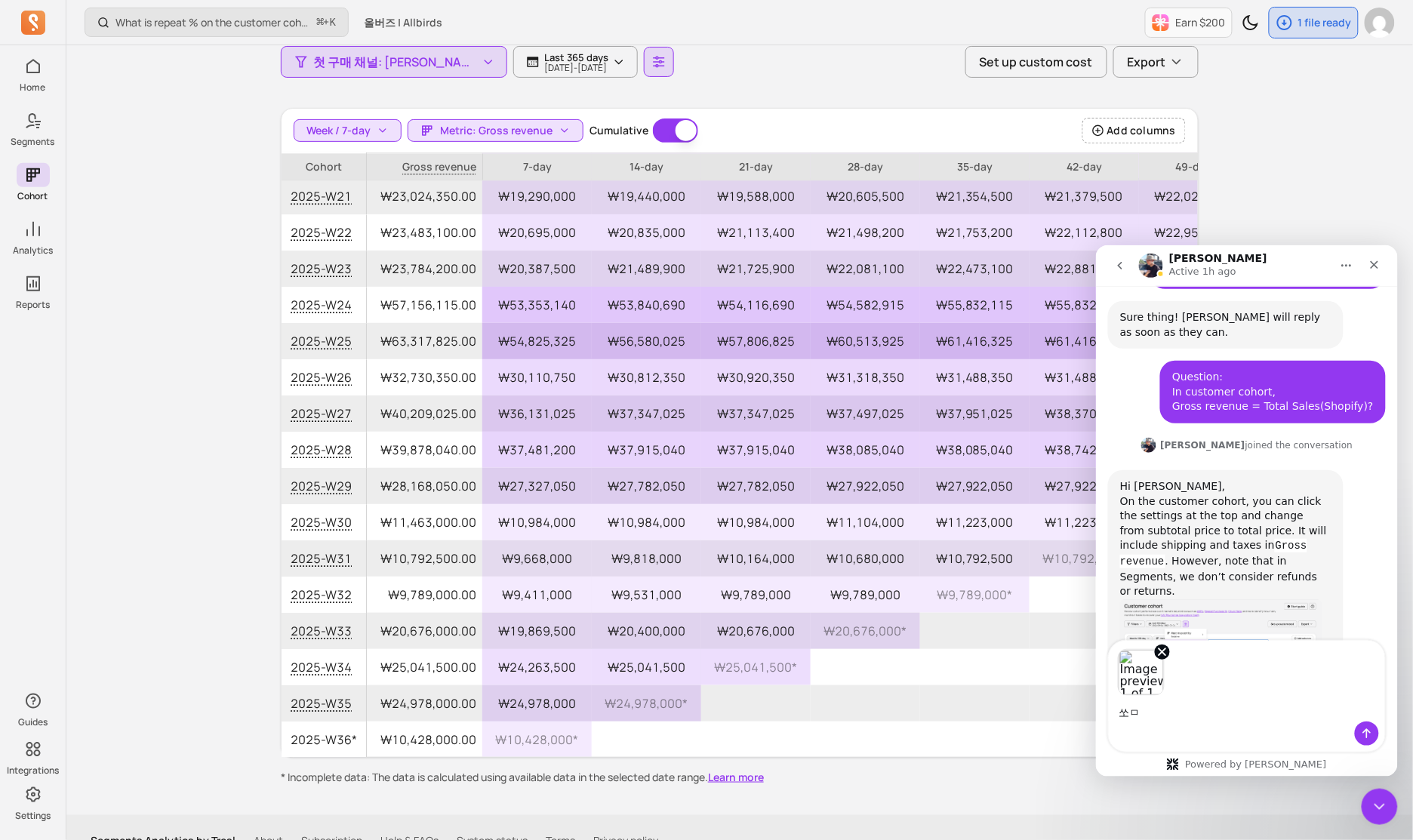
type textarea "쏘"
type textarea "Thank you I have a one more question"
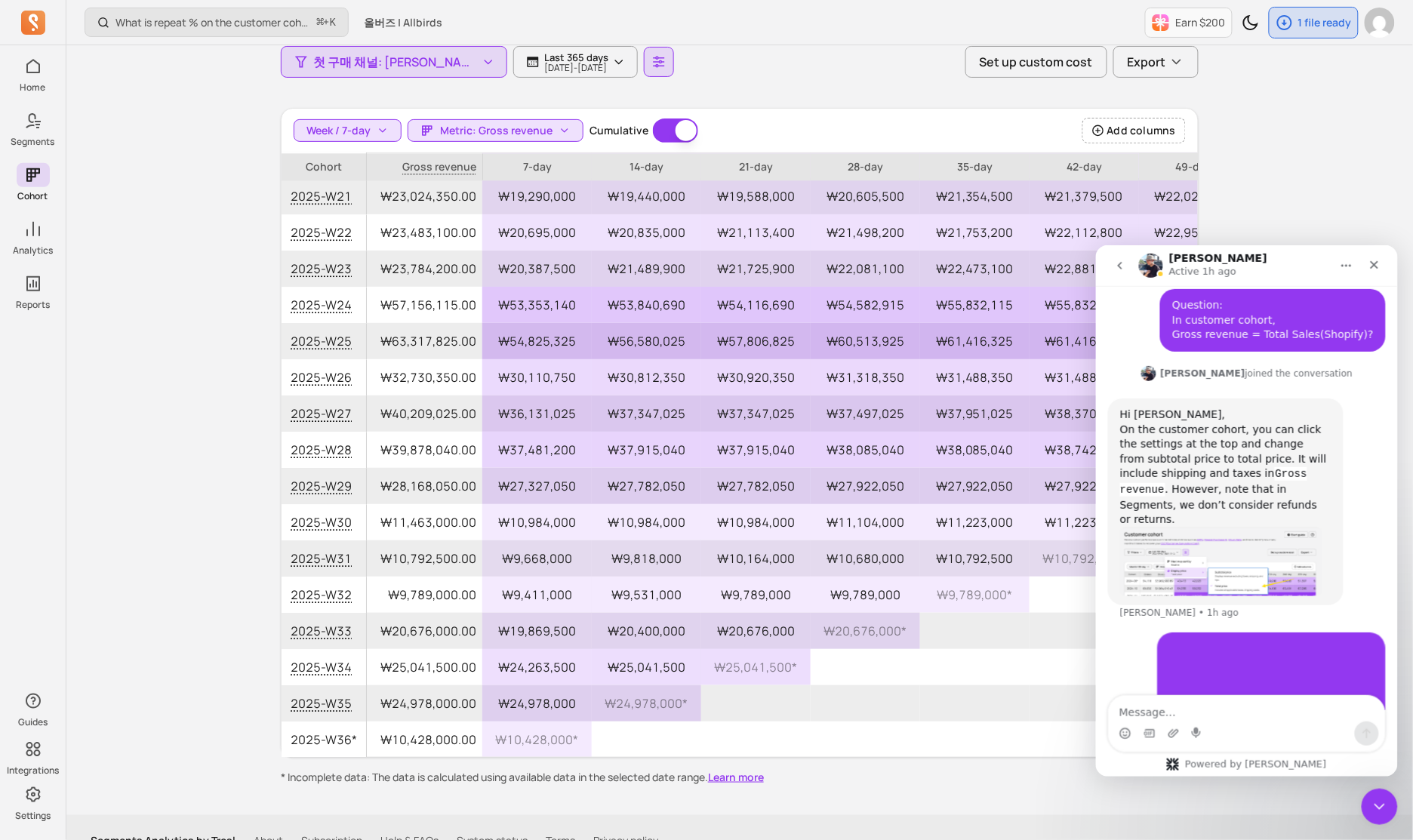
scroll to position [1445, 0]
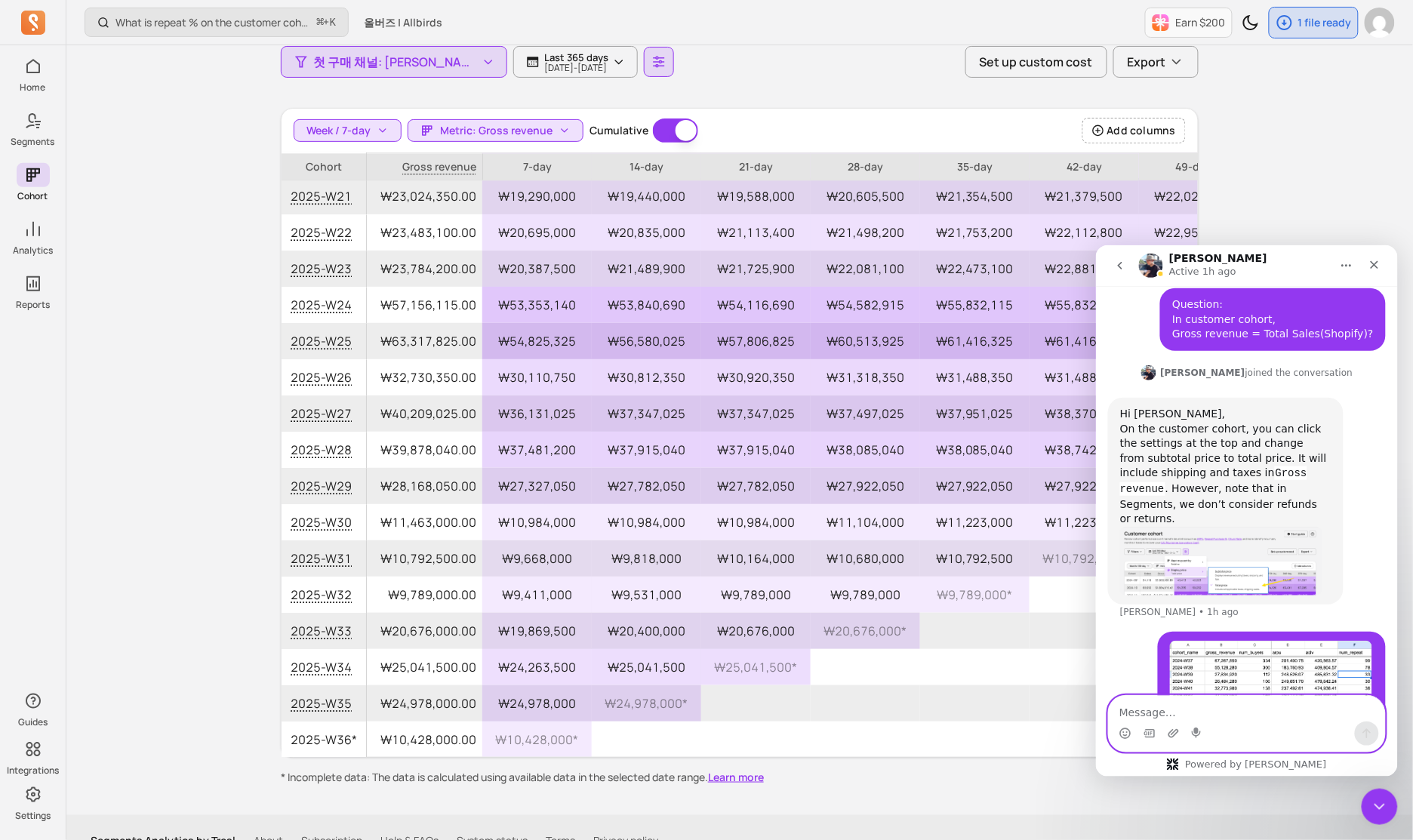
click at [1173, 712] on textarea "Message…" at bounding box center [1247, 708] width 277 height 26
paste textarea "I understand that num_buyers refers to the number of buyers in the cohort (a fi…"
type textarea "I understand that num_buyers refers to the number of buyers in the cohort (a fi…"
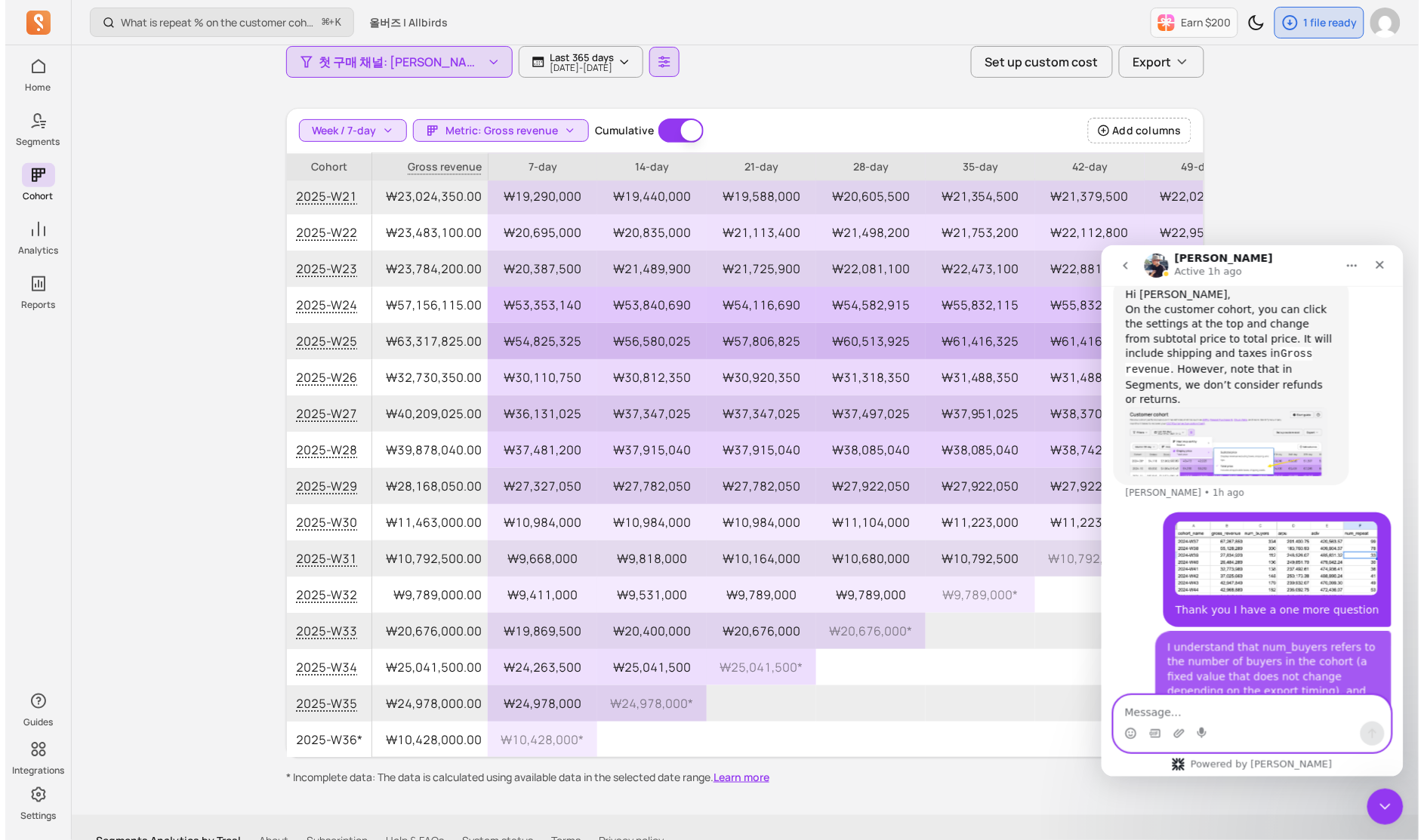
scroll to position [1568, 0]
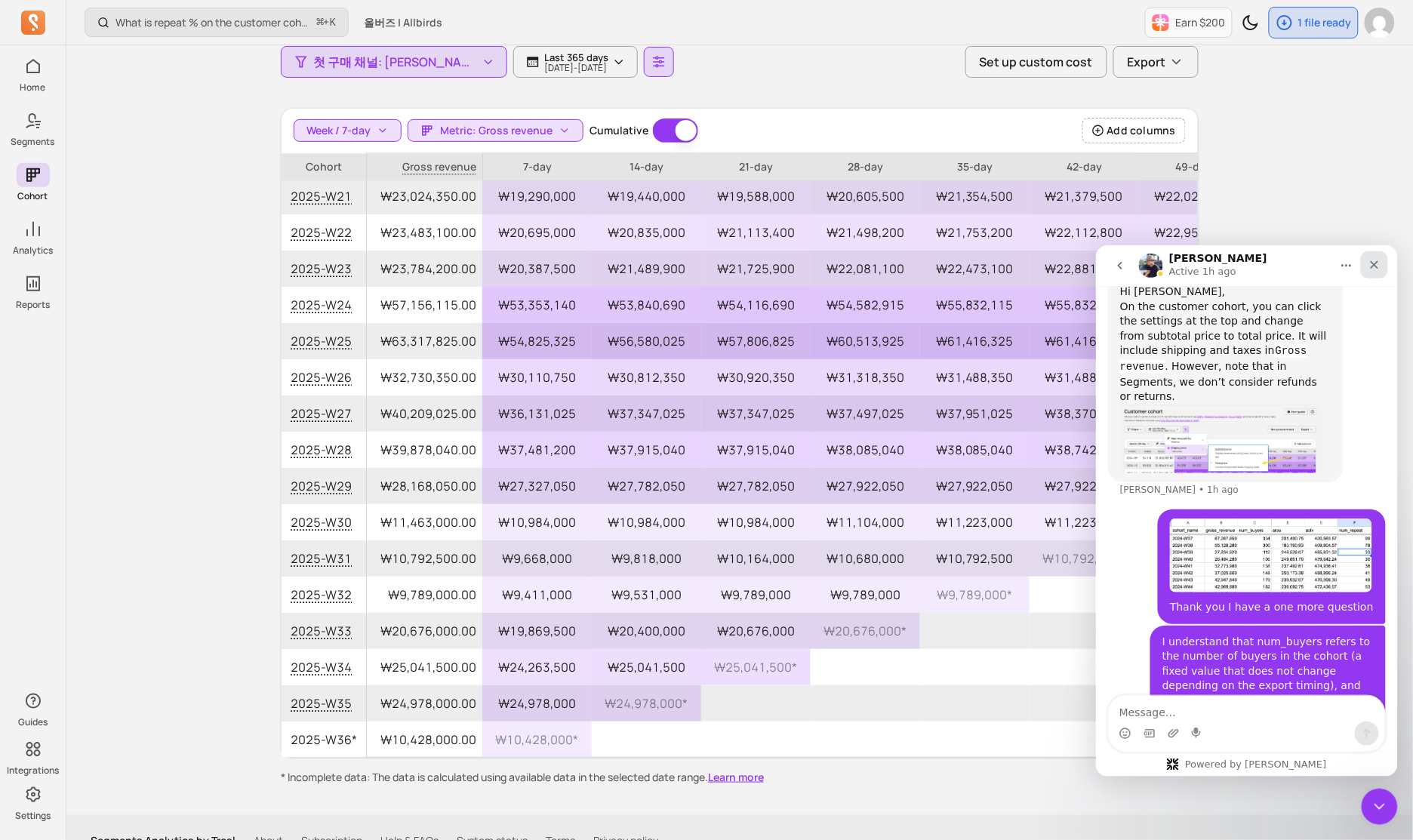
click at [1378, 265] on icon "Close" at bounding box center [1374, 264] width 12 height 12
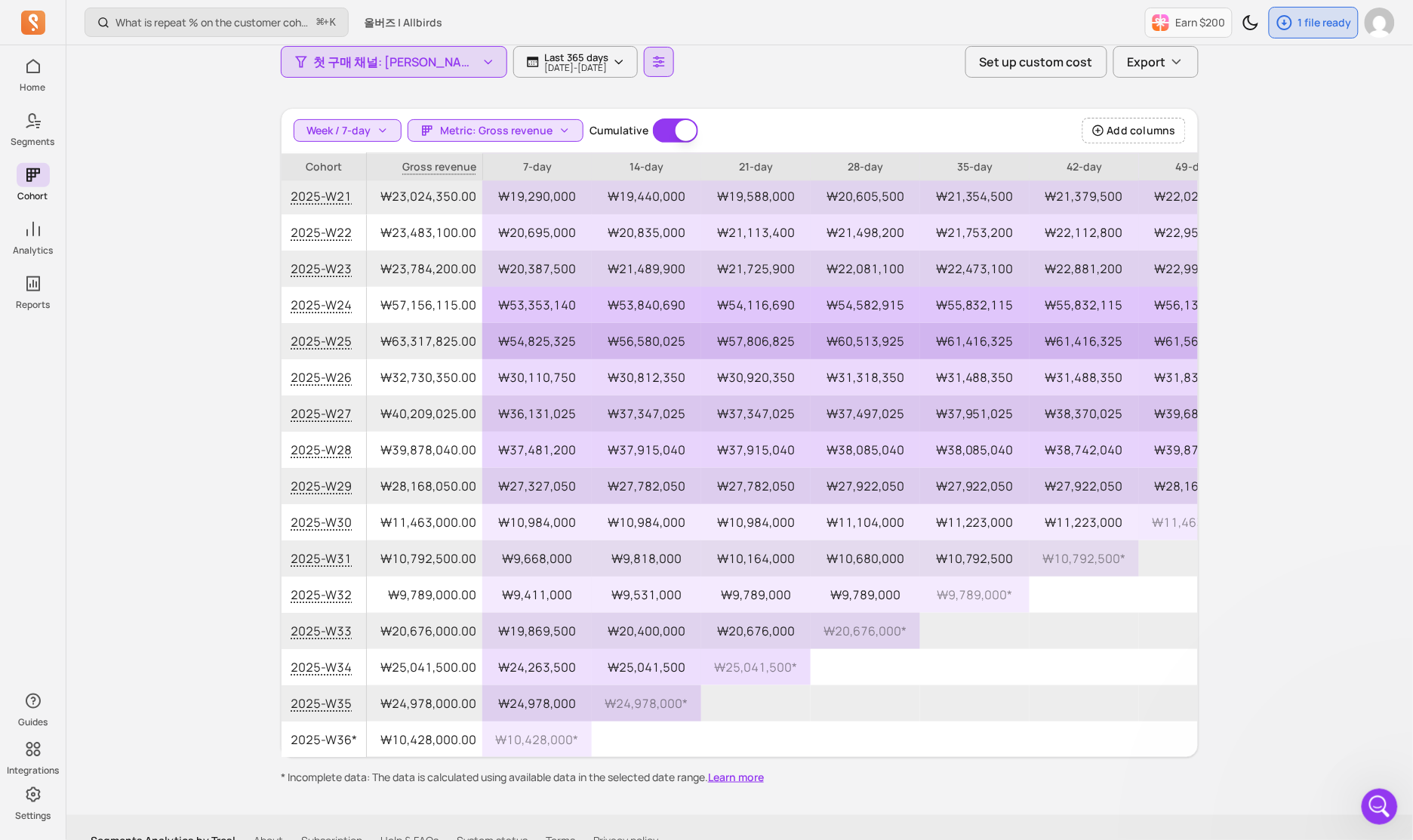
click at [1359, 249] on div "What is repeat % on the customer cohort page? How is it defined? ⌘ + K 올버즈 | Al…" at bounding box center [740, 382] width 1347 height 969
click at [328, 131] on span "Week / 7-day" at bounding box center [339, 131] width 64 height 15
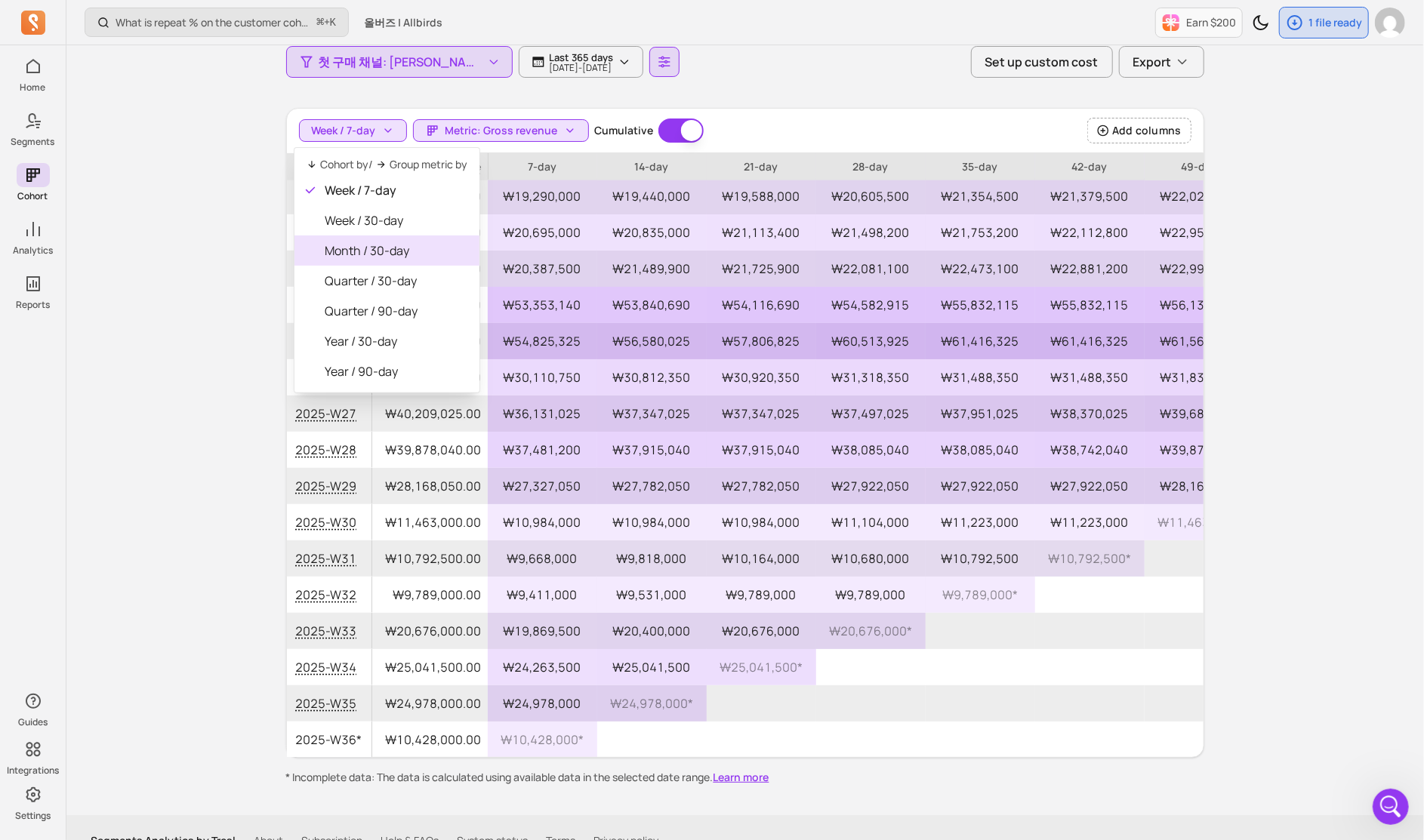
drag, startPoint x: 423, startPoint y: 248, endPoint x: 412, endPoint y: 245, distance: 11.4
click at [423, 248] on span "Month / 30-day" at bounding box center [395, 251] width 142 height 18
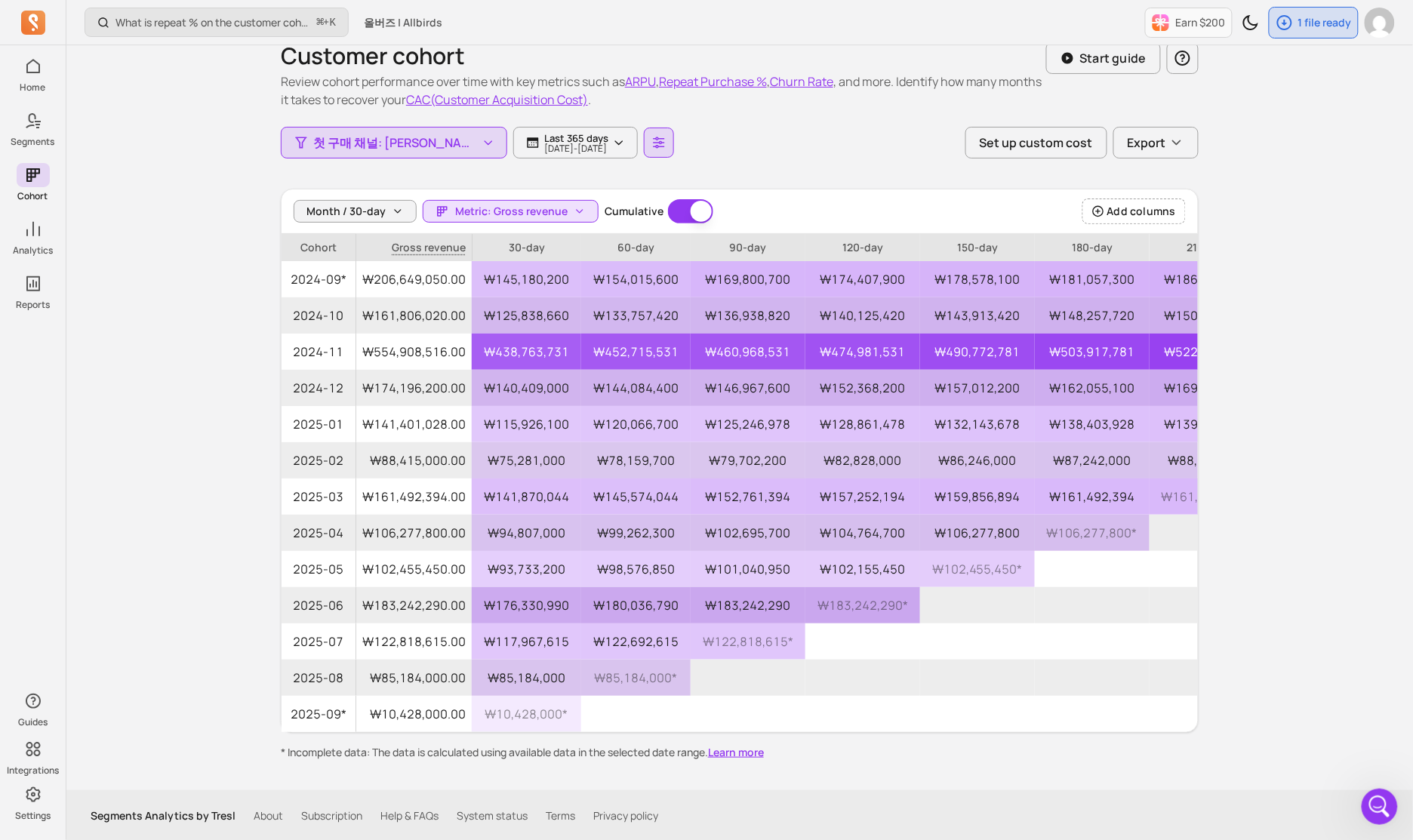
click at [270, 216] on div "Customer cohort Review cohort performance over time with key metrics such as AR…" at bounding box center [739, 407] width 967 height 766
click at [545, 213] on span "Metric: Gross revenue" at bounding box center [511, 212] width 112 height 15
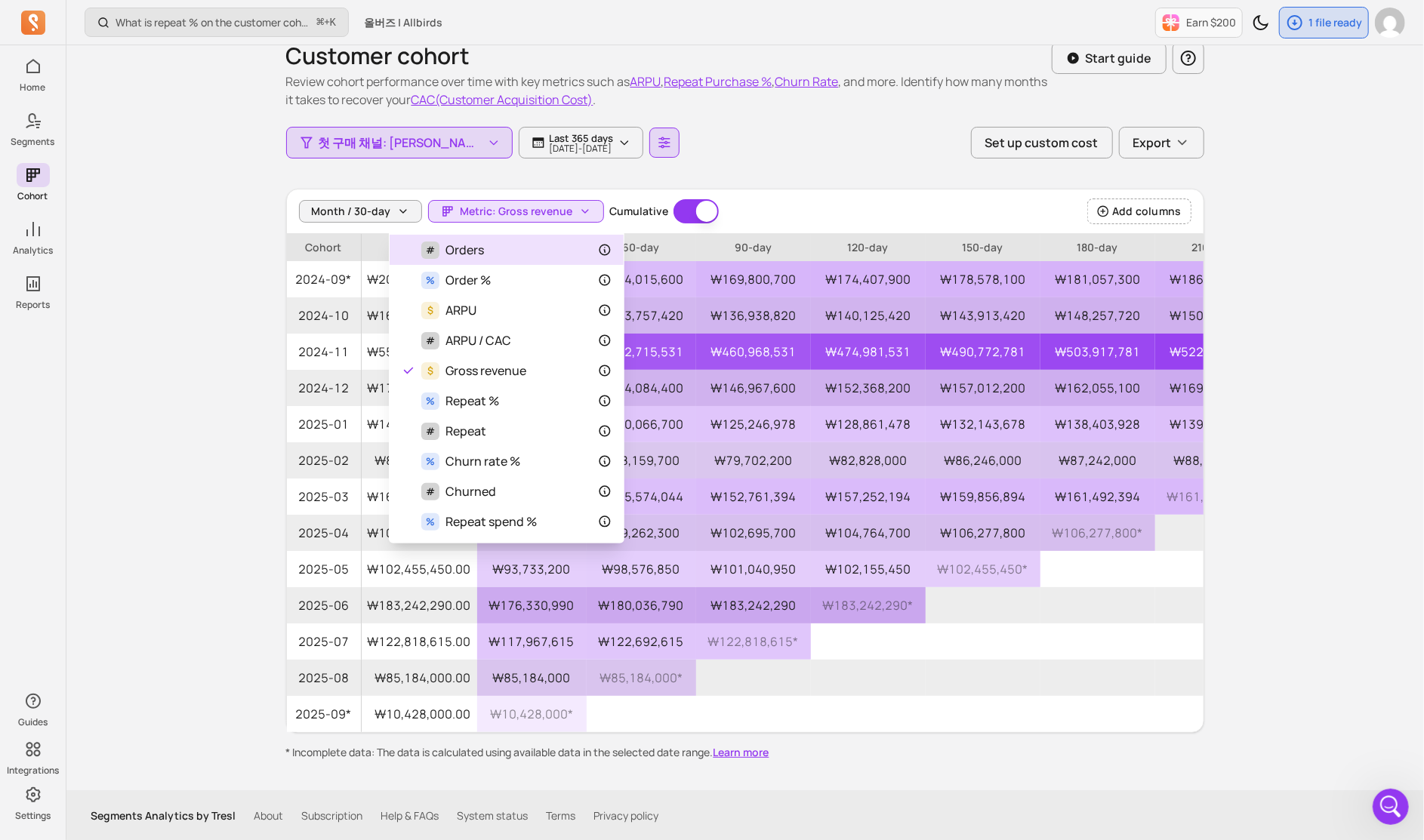
click at [497, 253] on div "# Orders" at bounding box center [506, 250] width 210 height 18
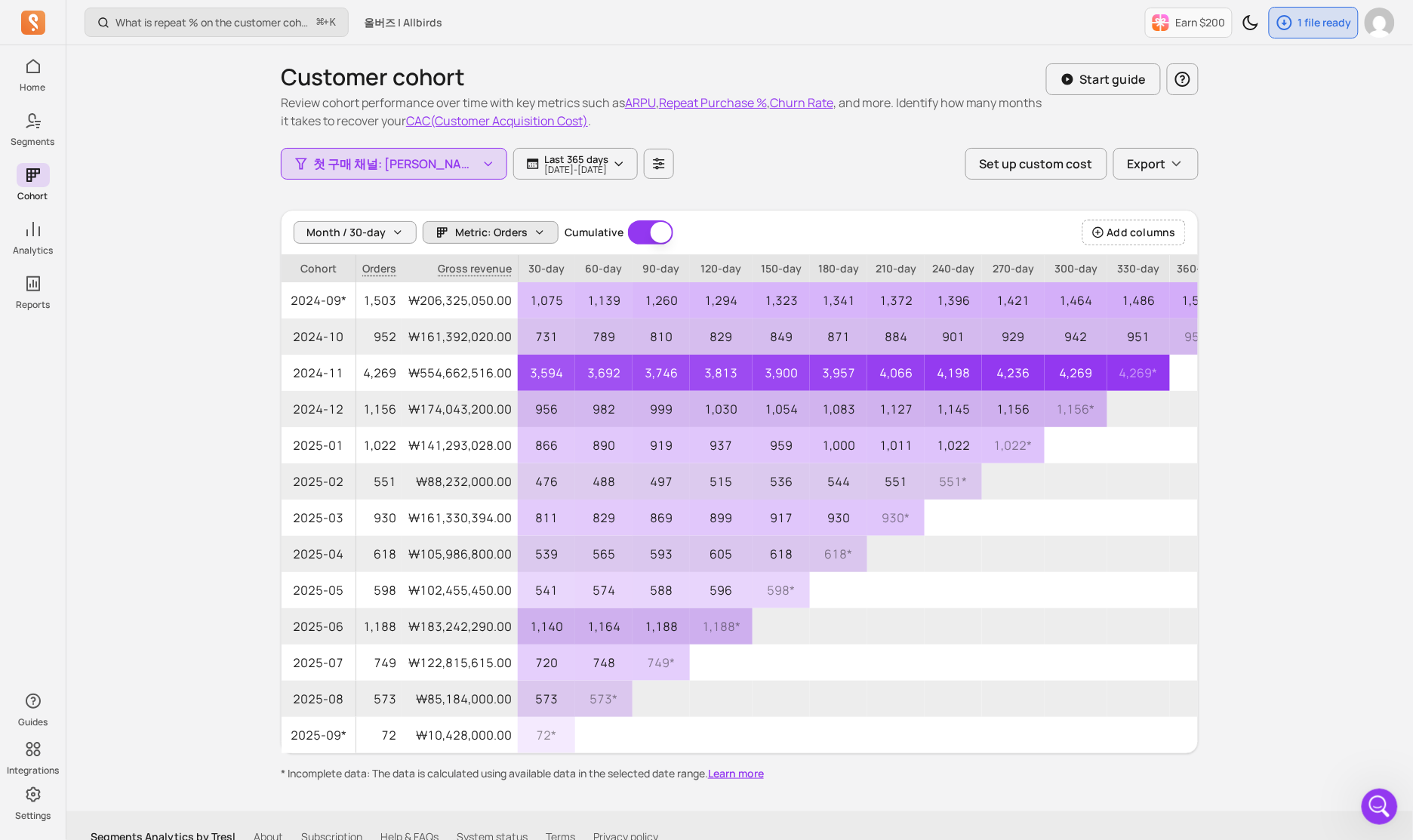
click at [515, 228] on span "Metric: Orders" at bounding box center [491, 232] width 73 height 15
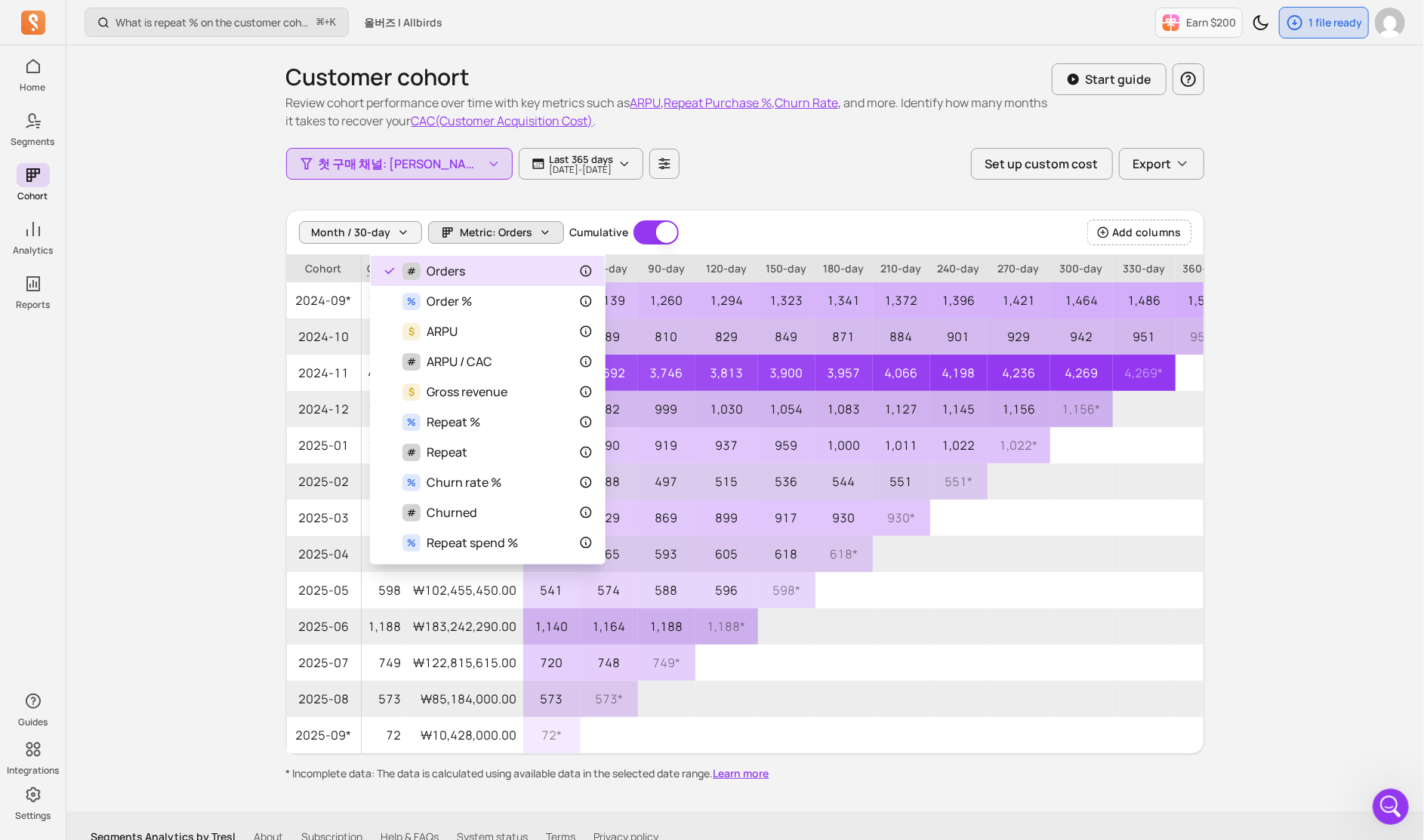
click at [512, 232] on span "Metric: Orders" at bounding box center [497, 232] width 73 height 15
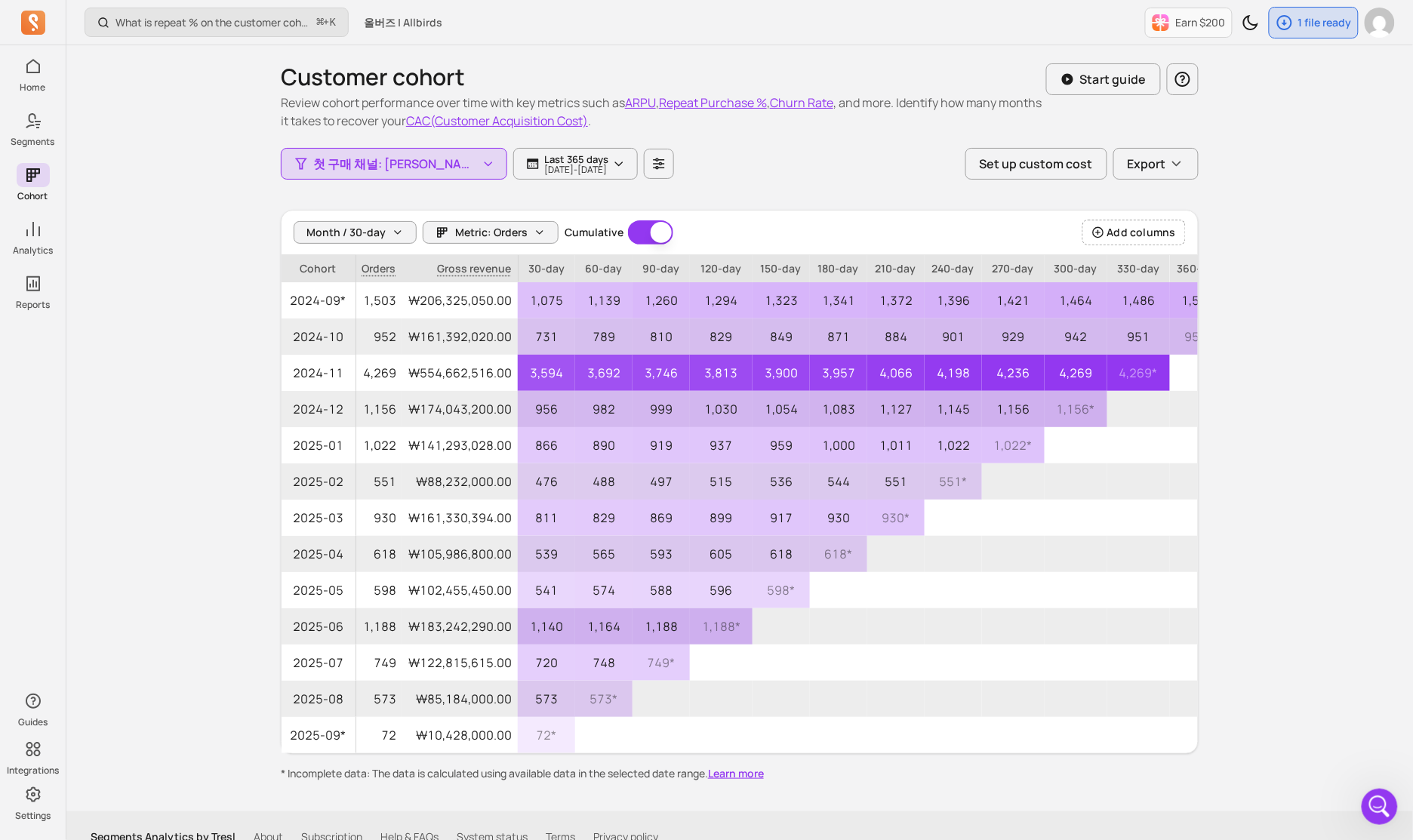
click at [853, 184] on div "Customer cohort Review cohort performance over time with key metrics such as AR…" at bounding box center [739, 413] width 918 height 736
click at [652, 165] on icon "button" at bounding box center [659, 164] width 14 height 14
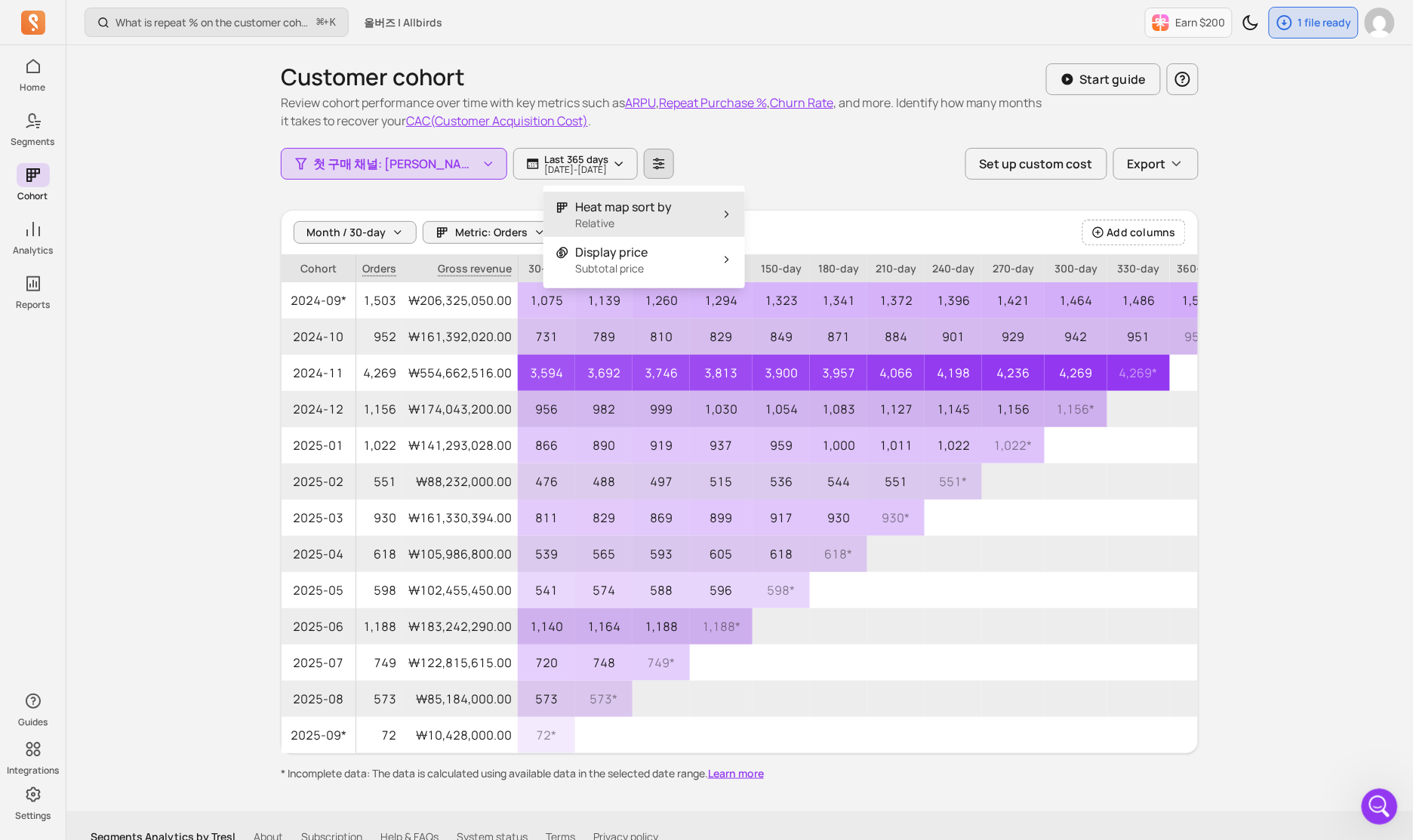
click at [658, 216] on p "Relative" at bounding box center [623, 224] width 97 height 15
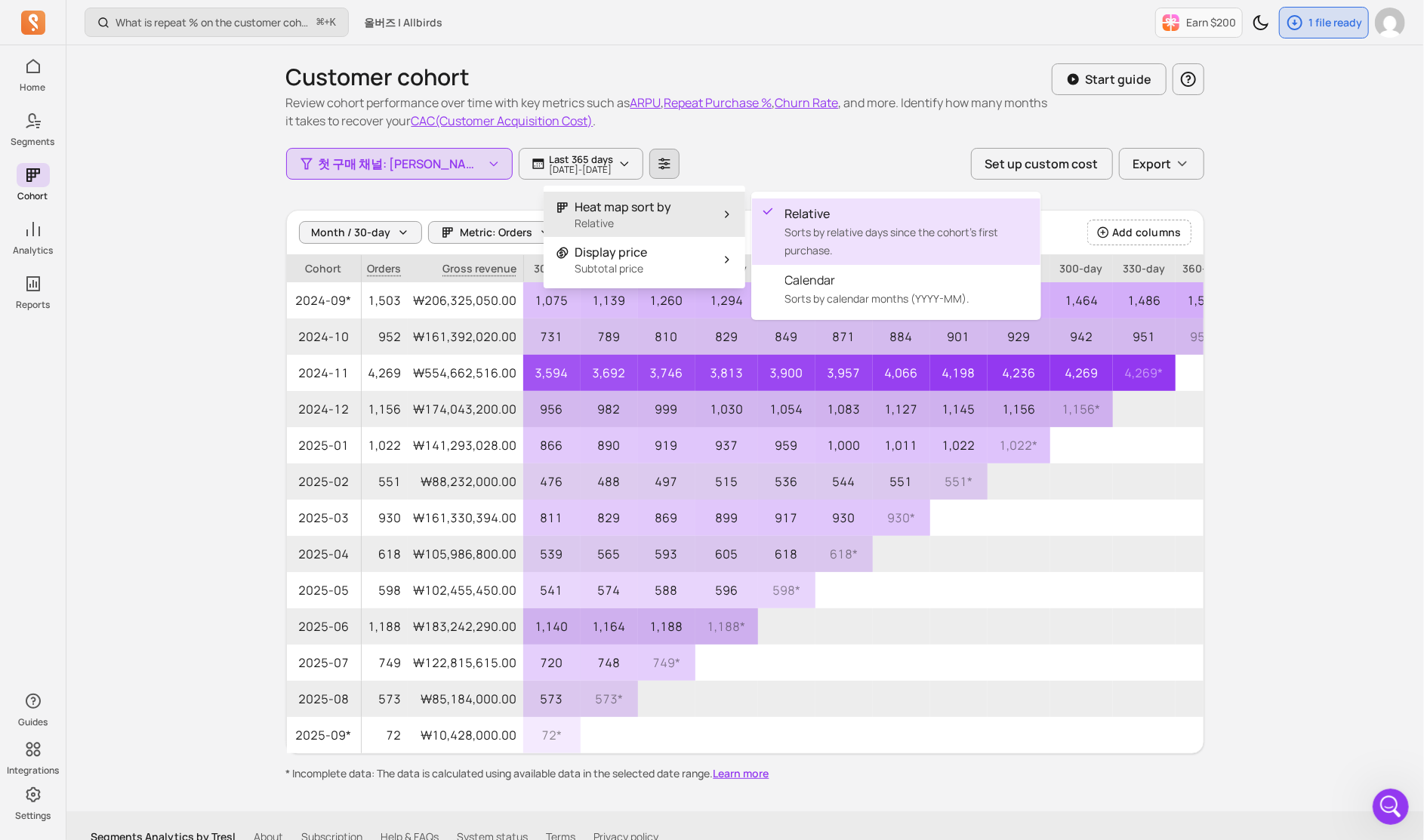
click at [658, 216] on p "Relative" at bounding box center [623, 224] width 97 height 15
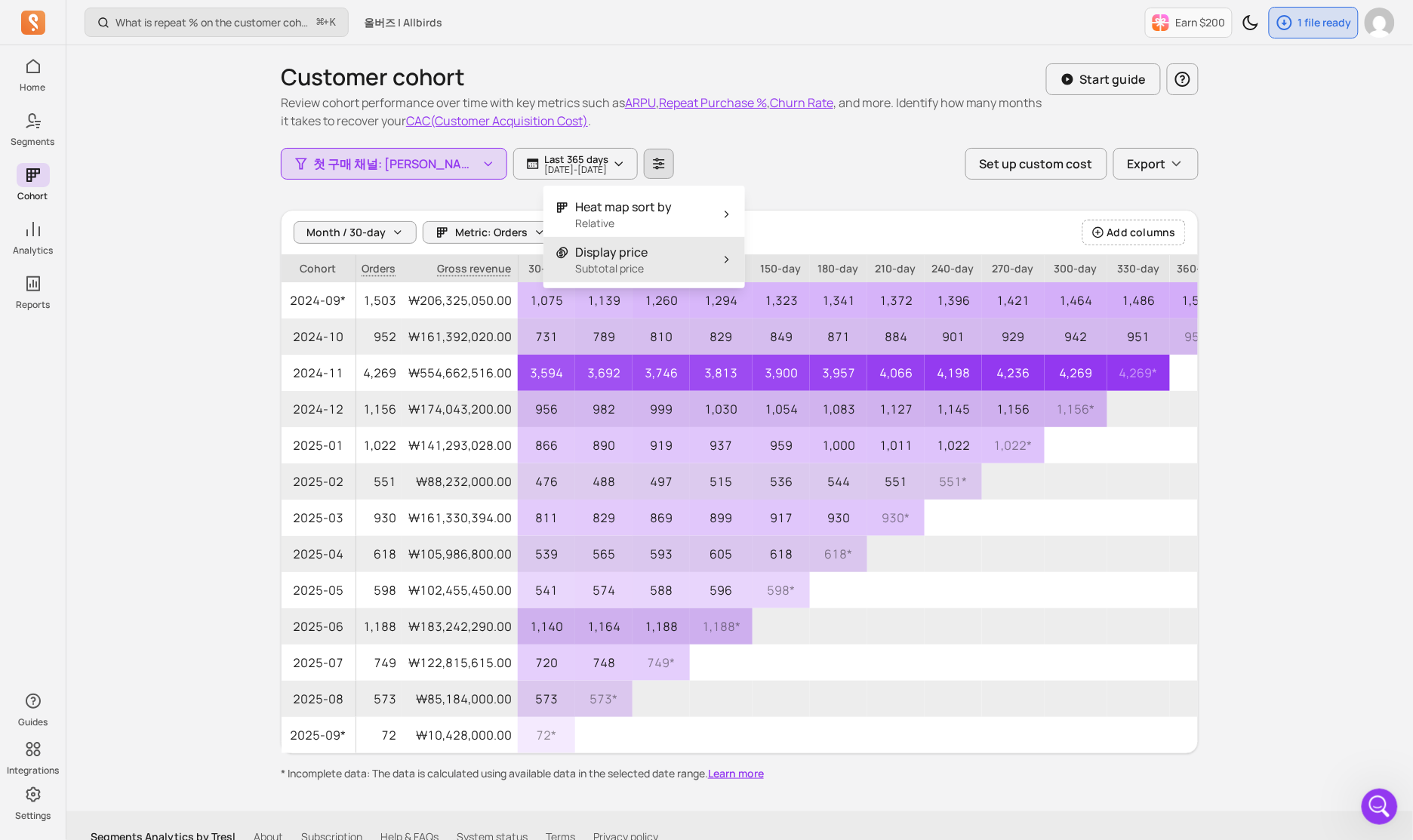
click at [665, 258] on button "Display price Subtotal price" at bounding box center [645, 259] width 201 height 45
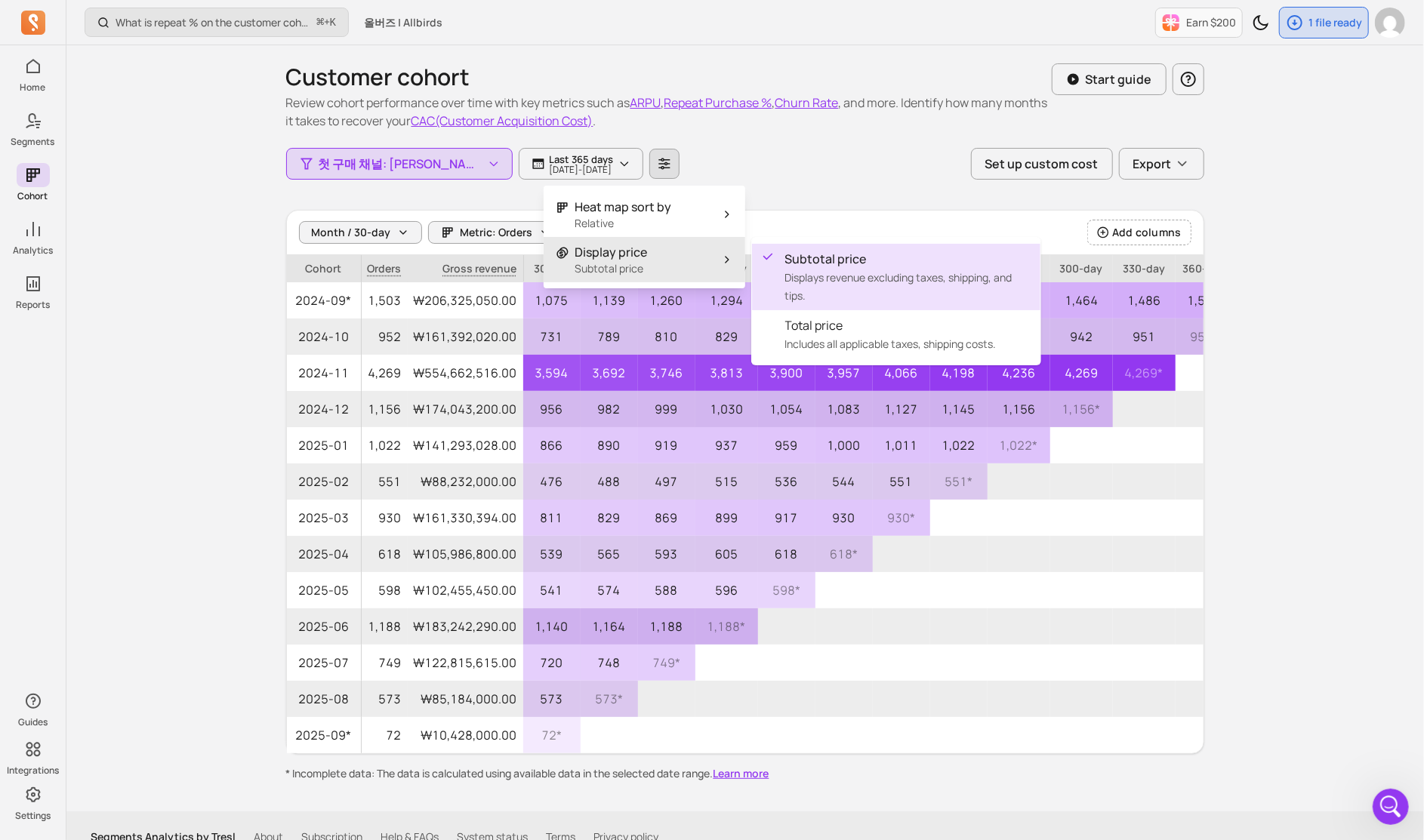
click at [666, 258] on button "Display price Subtotal price" at bounding box center [645, 259] width 201 height 45
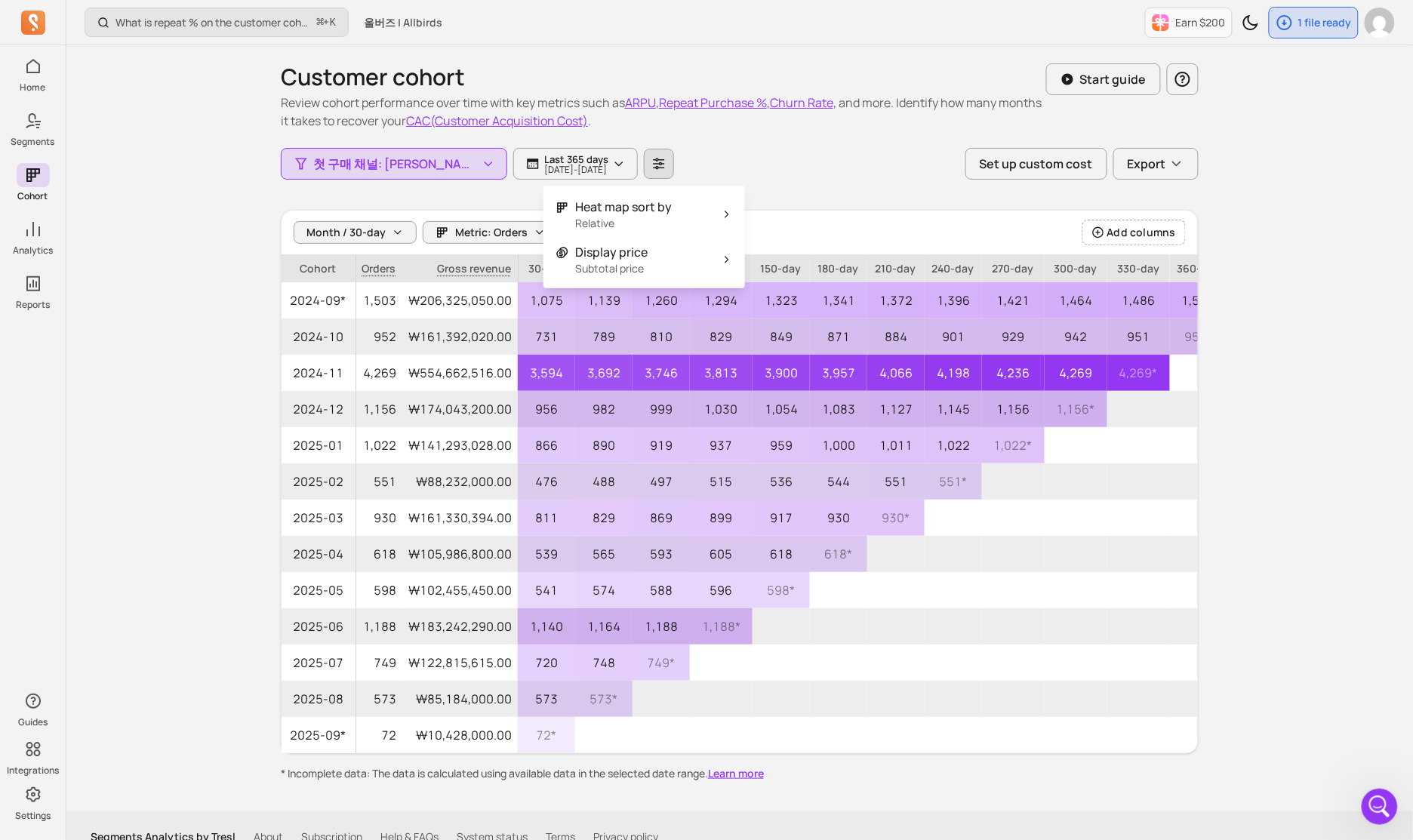
click at [876, 206] on div "Customer cohort Review cohort performance over time with key metrics such as AR…" at bounding box center [739, 413] width 918 height 736
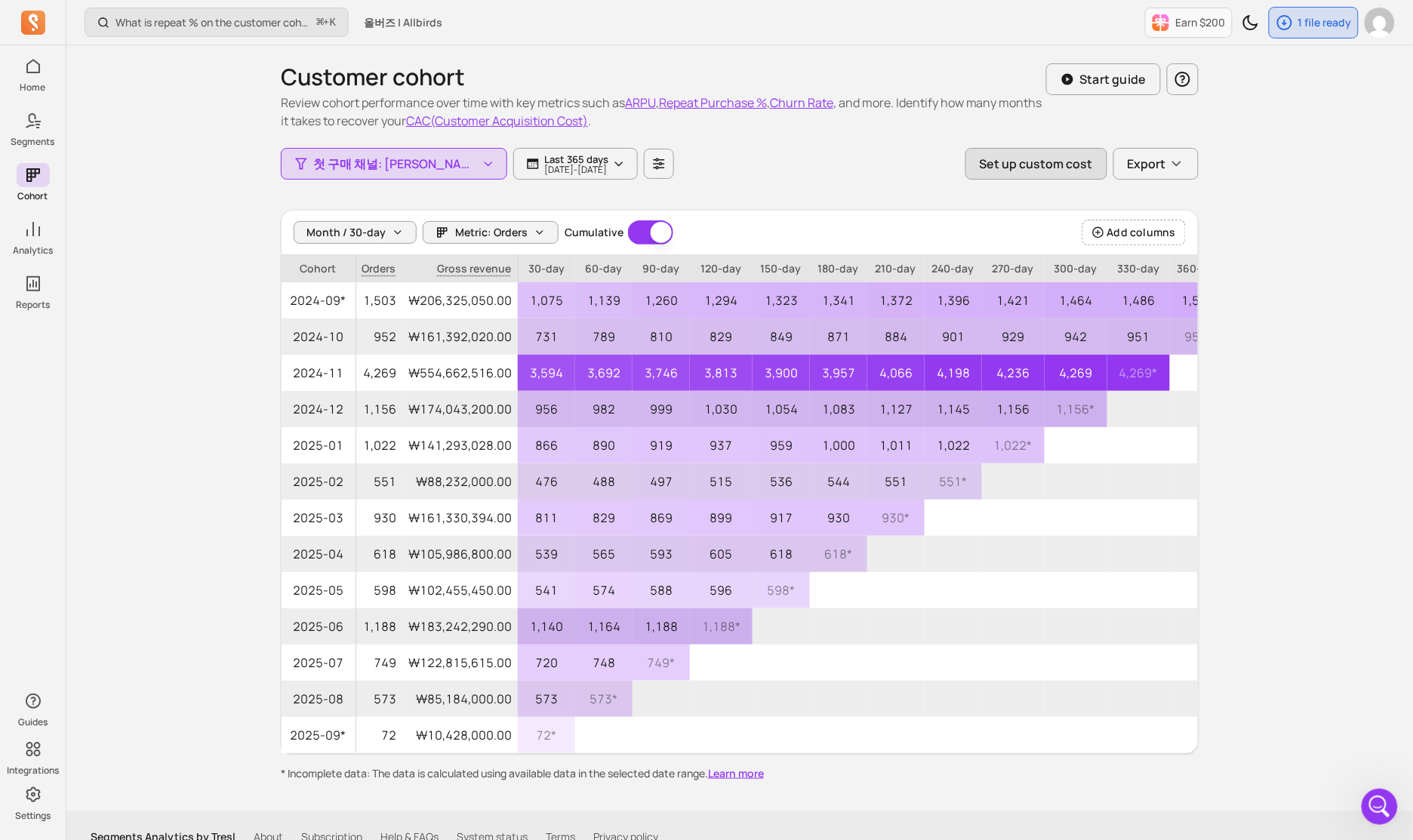
click at [1039, 174] on button "Set up custom cost" at bounding box center [1037, 164] width 142 height 32
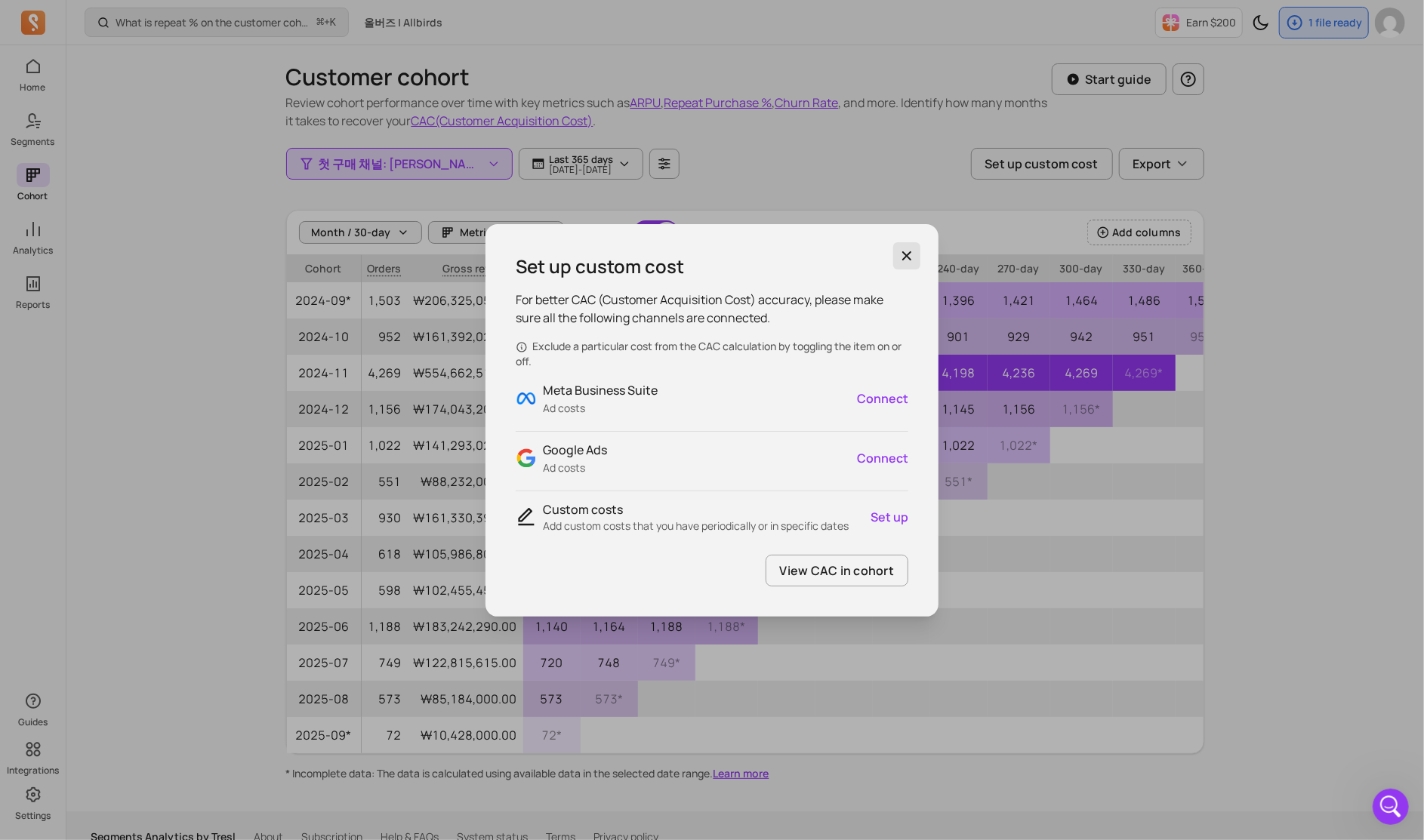
click at [911, 249] on icon "button" at bounding box center [907, 256] width 15 height 15
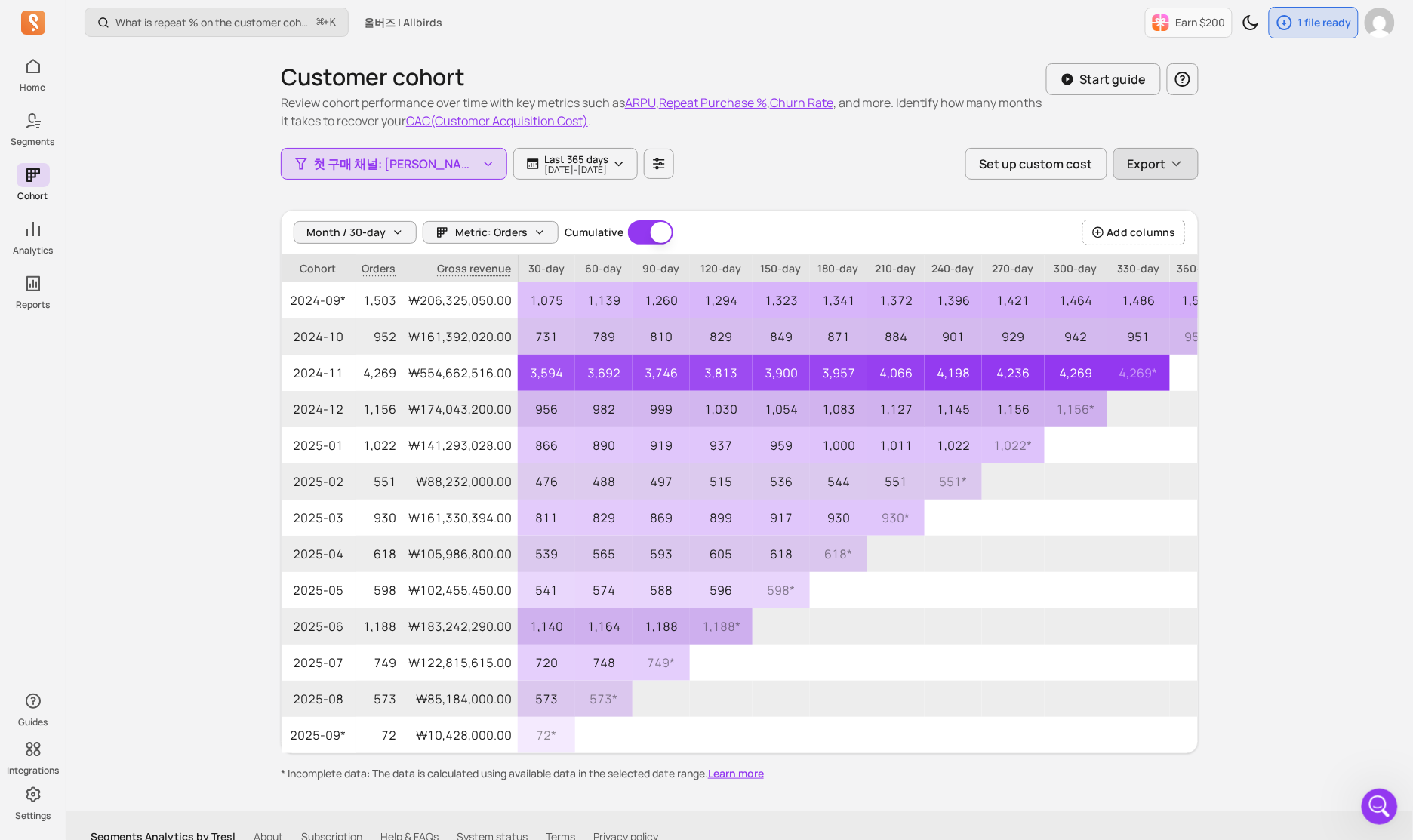
click at [1194, 171] on button "Export" at bounding box center [1157, 164] width 85 height 32
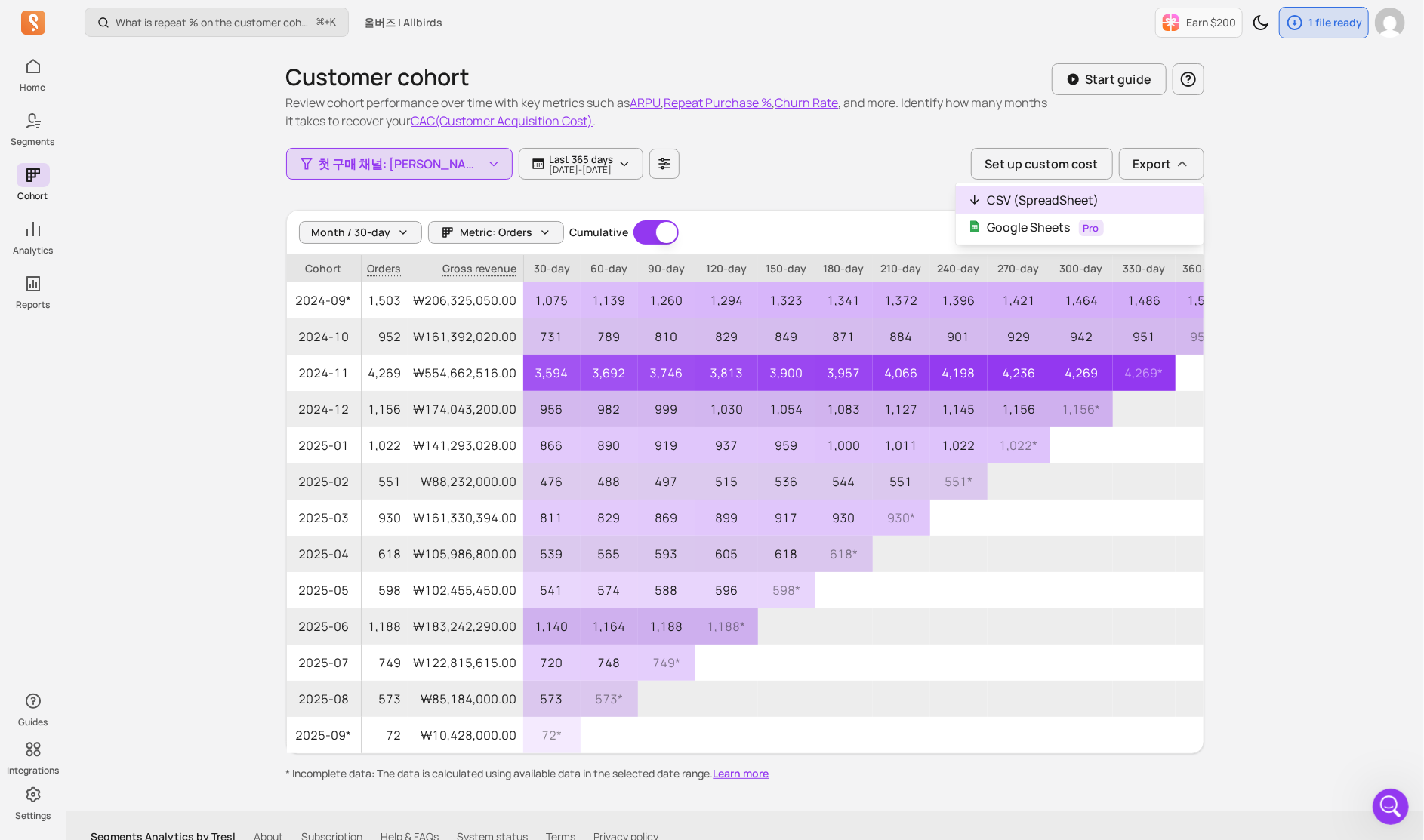
click at [1133, 208] on button "CSV (SpreadSheet)" at bounding box center [1080, 200] width 248 height 27
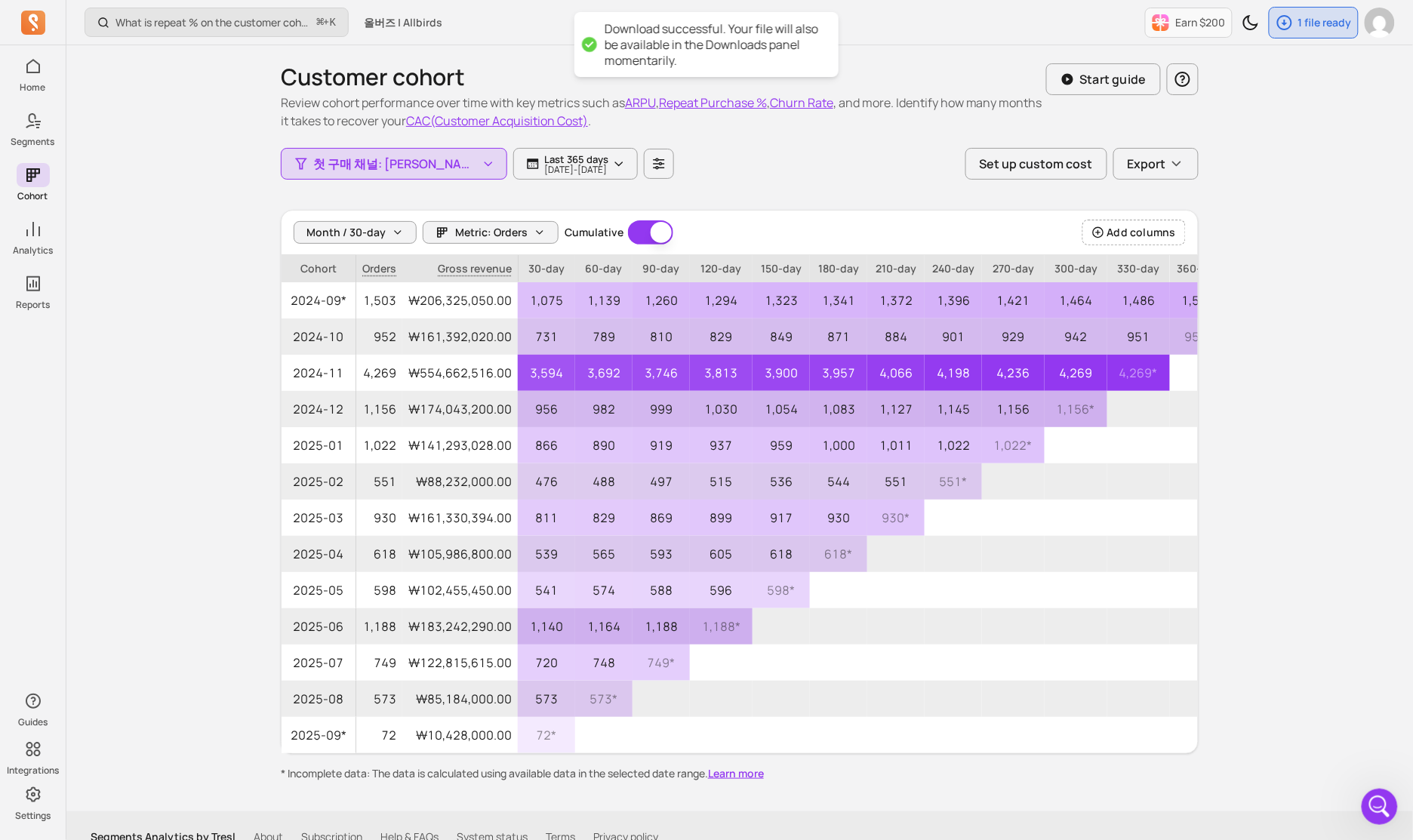
scroll to position [21, 0]
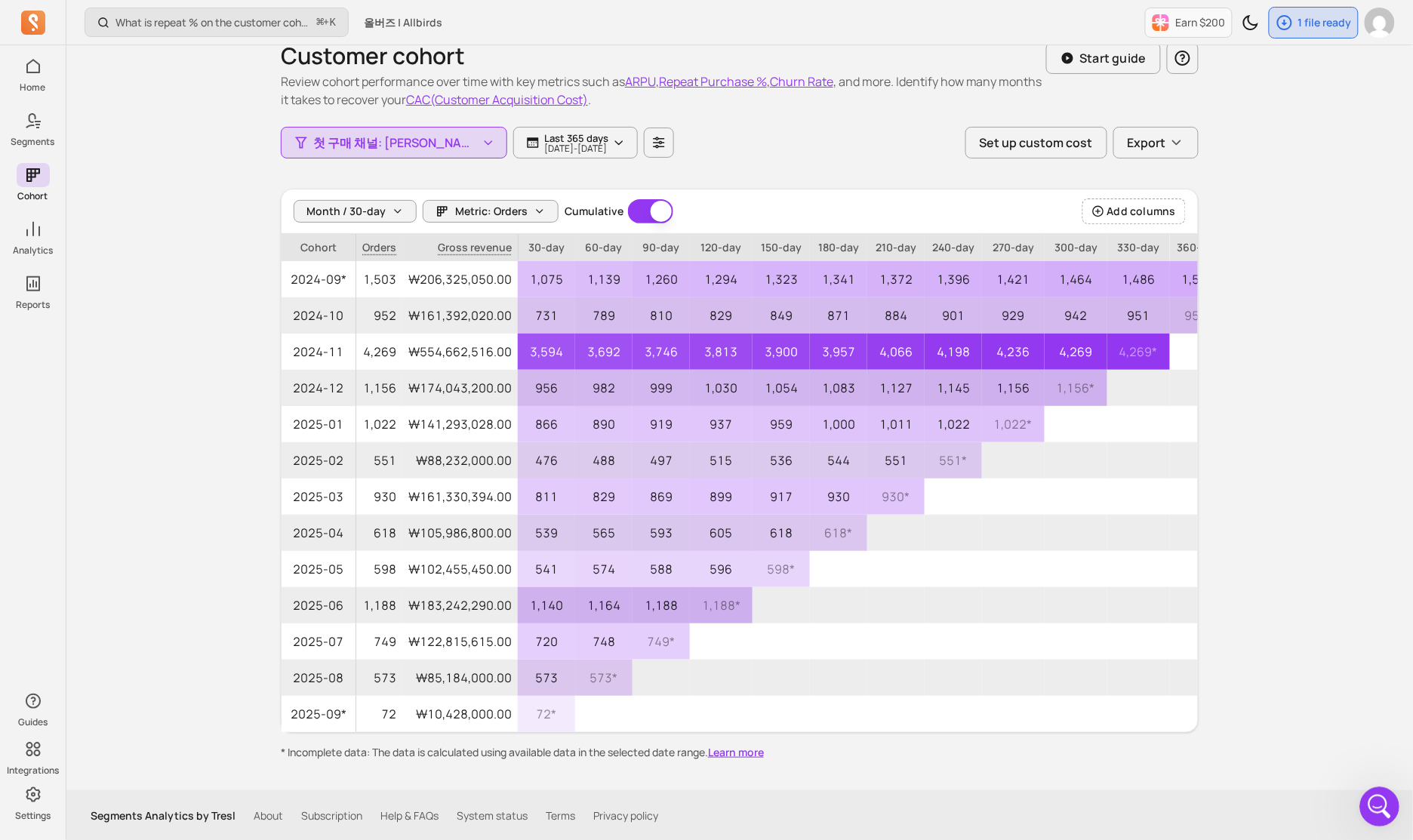
click at [1379, 812] on icon "Open Intercom Messenger" at bounding box center [1378, 805] width 25 height 25
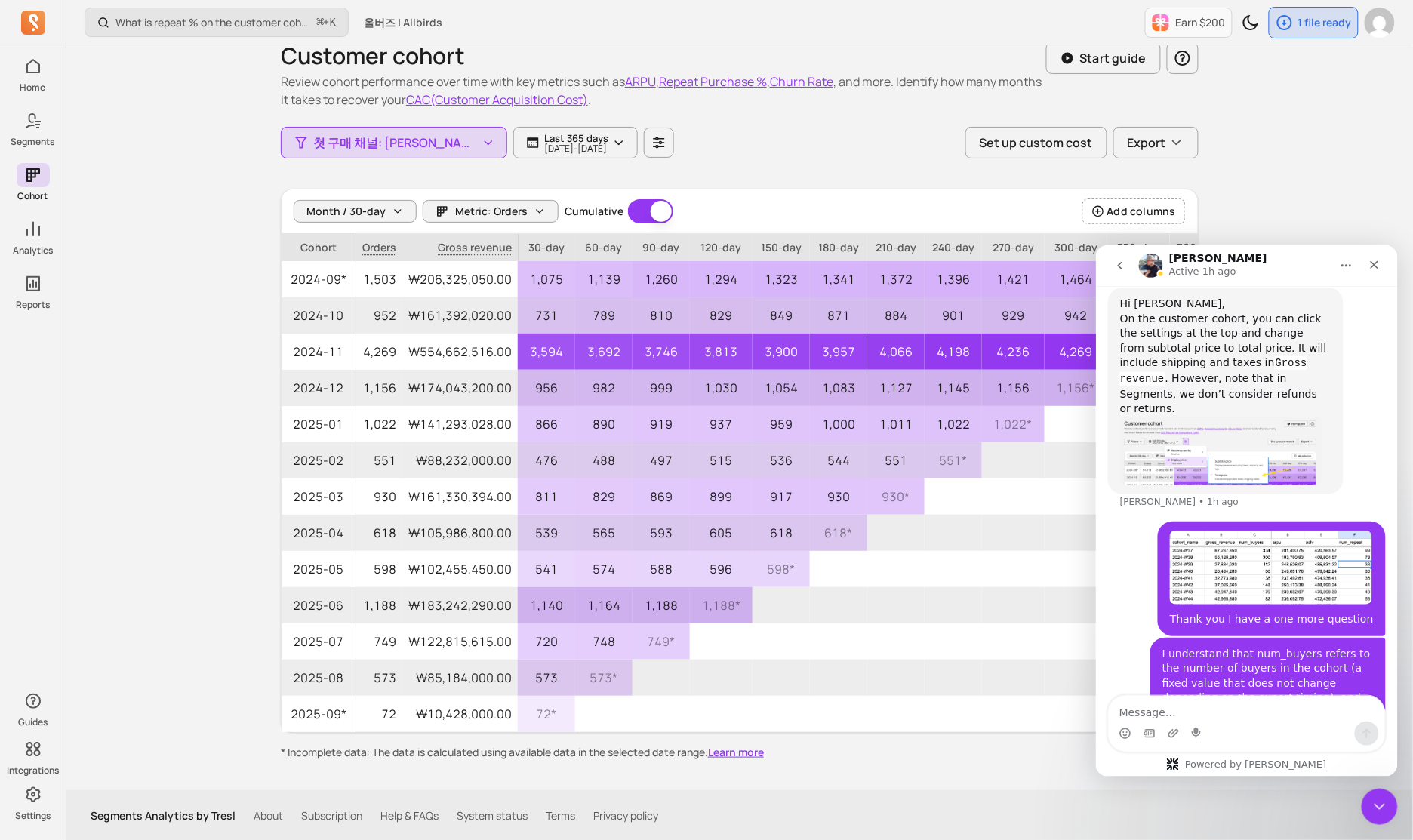
scroll to position [1568, 0]
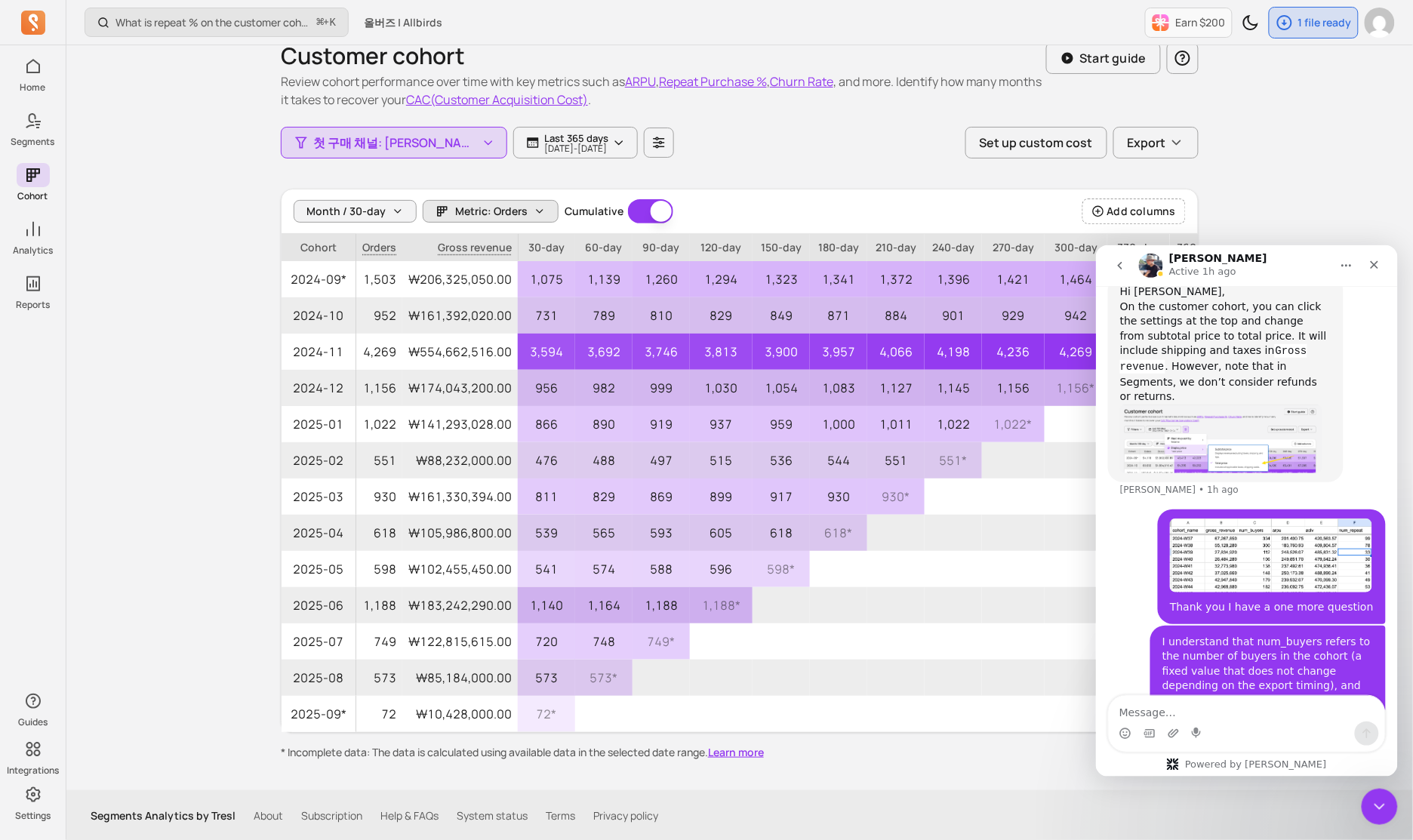
click at [468, 209] on span "Metric: Orders" at bounding box center [491, 212] width 73 height 15
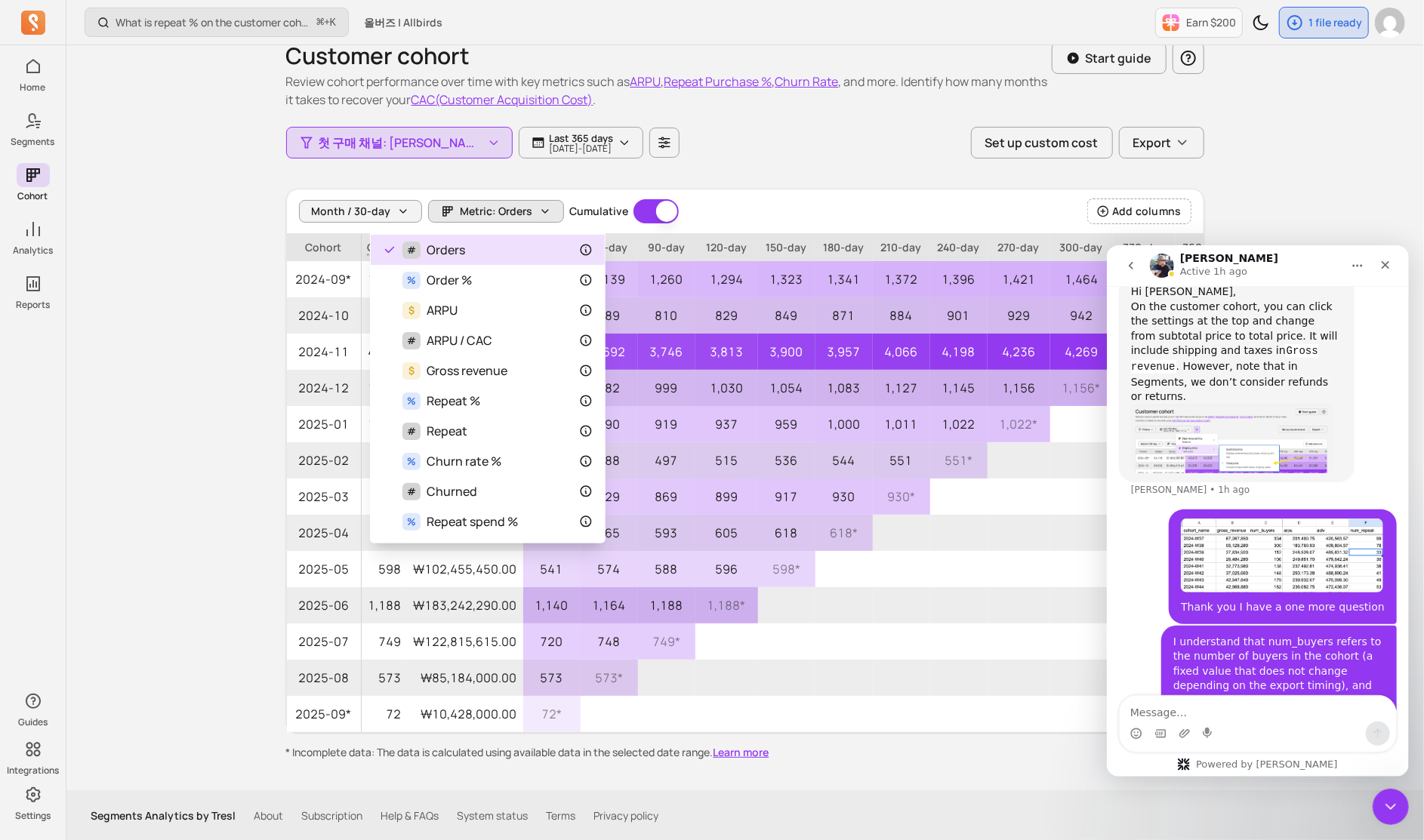
click at [468, 209] on span "Metric: Orders" at bounding box center [497, 212] width 73 height 15
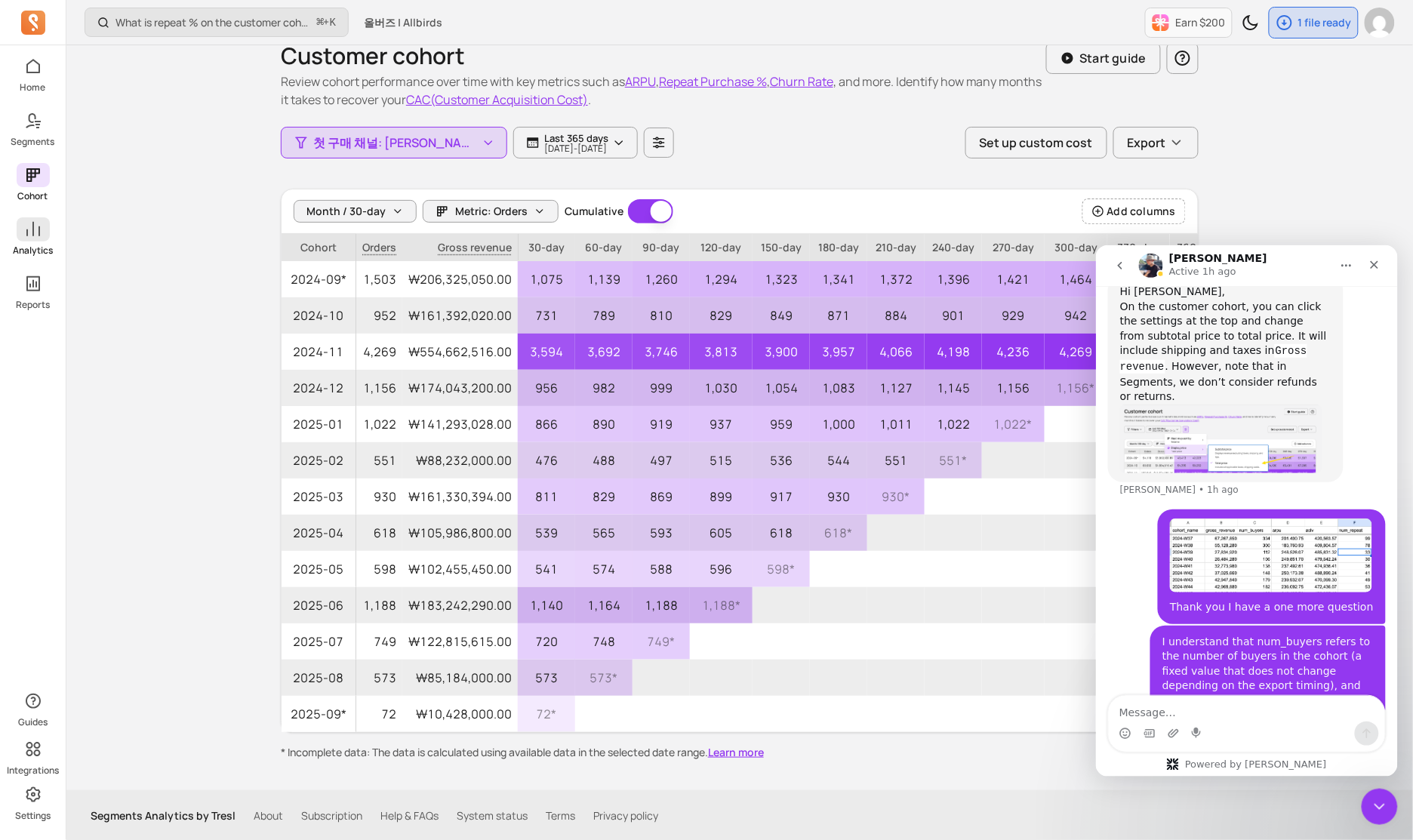
click at [36, 235] on icon at bounding box center [33, 229] width 18 height 18
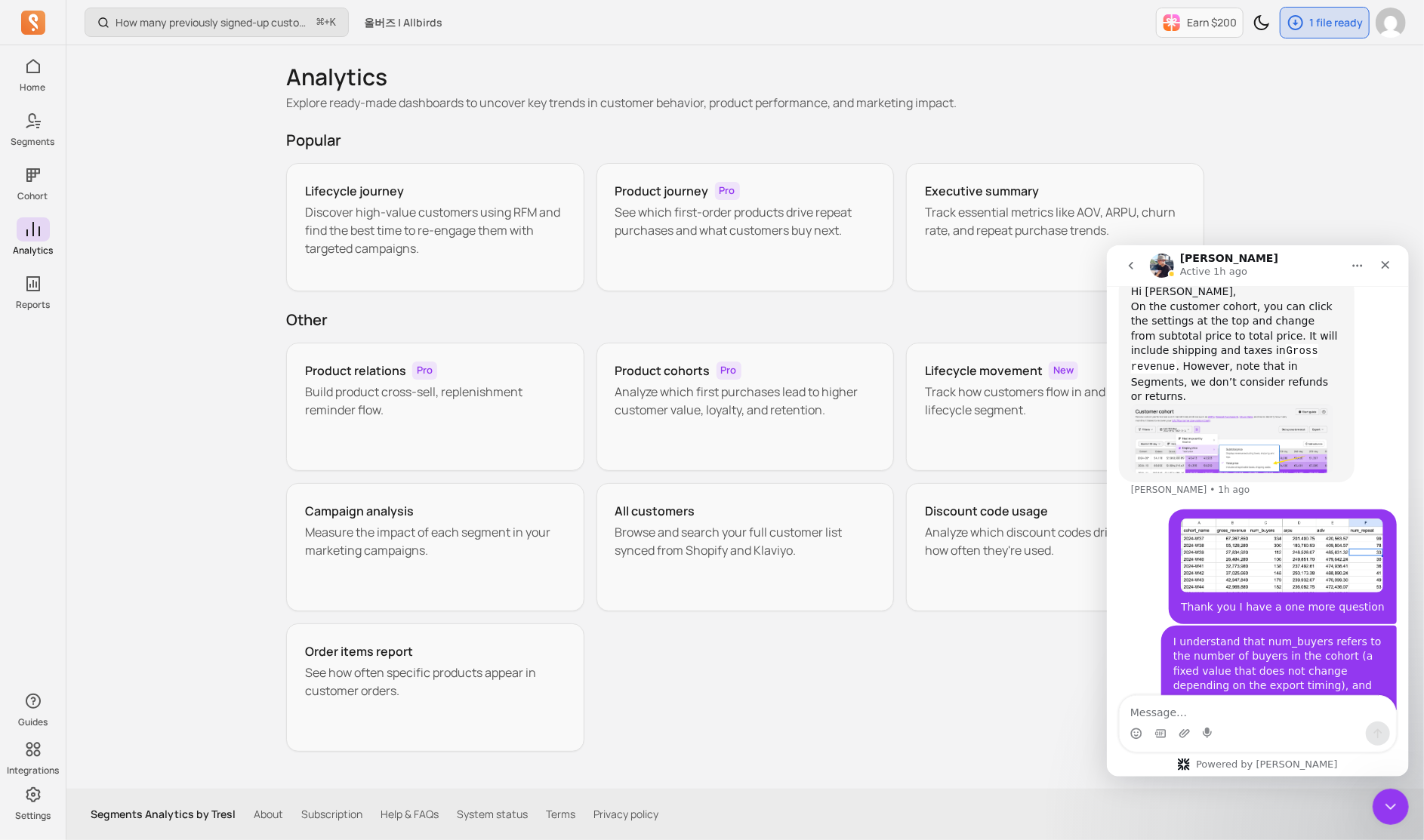
click at [137, 236] on div "How many previously signed-up customers placed their first order this period? ⌘…" at bounding box center [745, 420] width 1358 height 840
click at [240, 255] on div "How many previously signed-up customers placed their first order this period? ⌘…" at bounding box center [745, 420] width 1358 height 840
click at [738, 517] on div "All customers" at bounding box center [745, 511] width 260 height 18
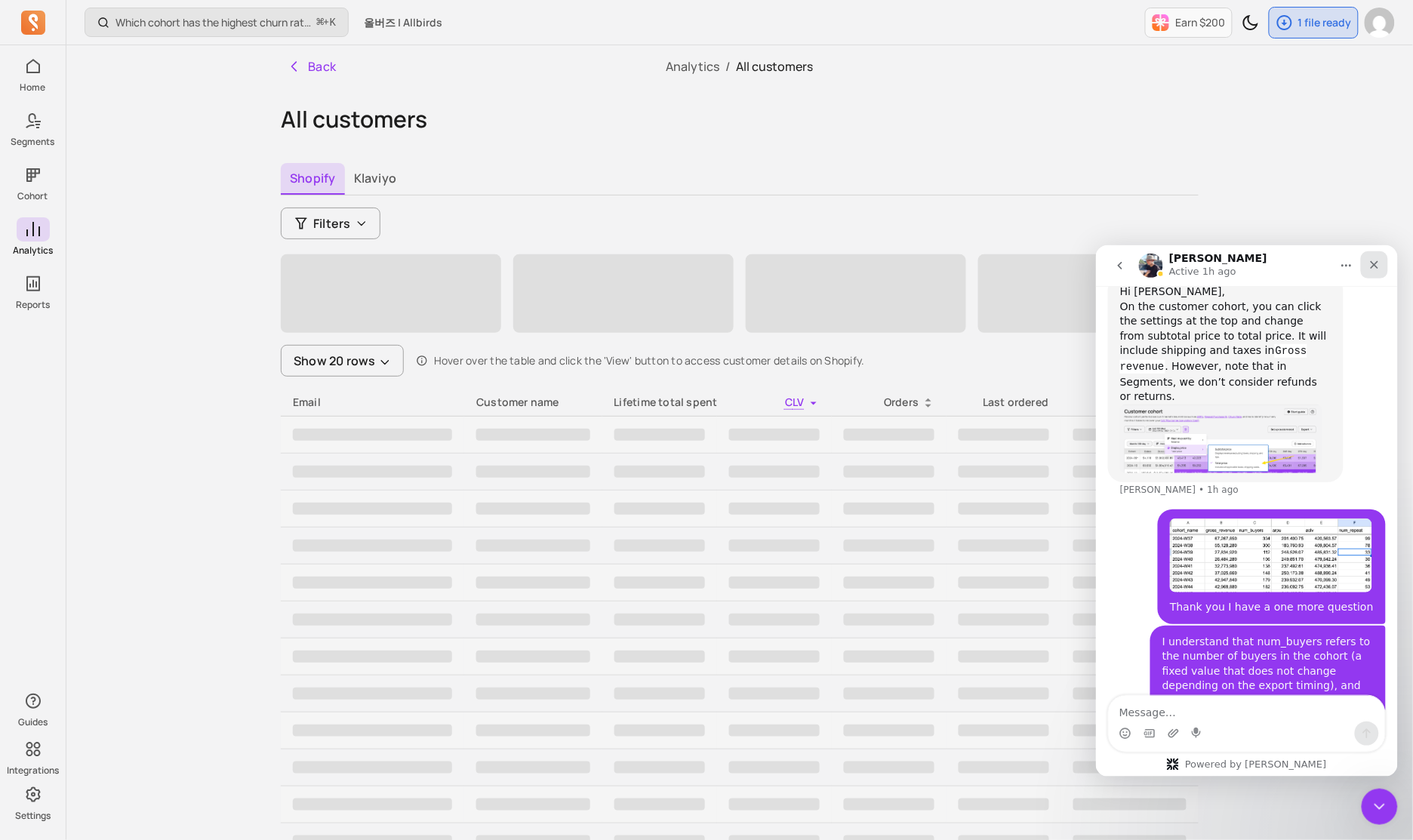
click at [1371, 268] on icon "Close" at bounding box center [1374, 264] width 12 height 12
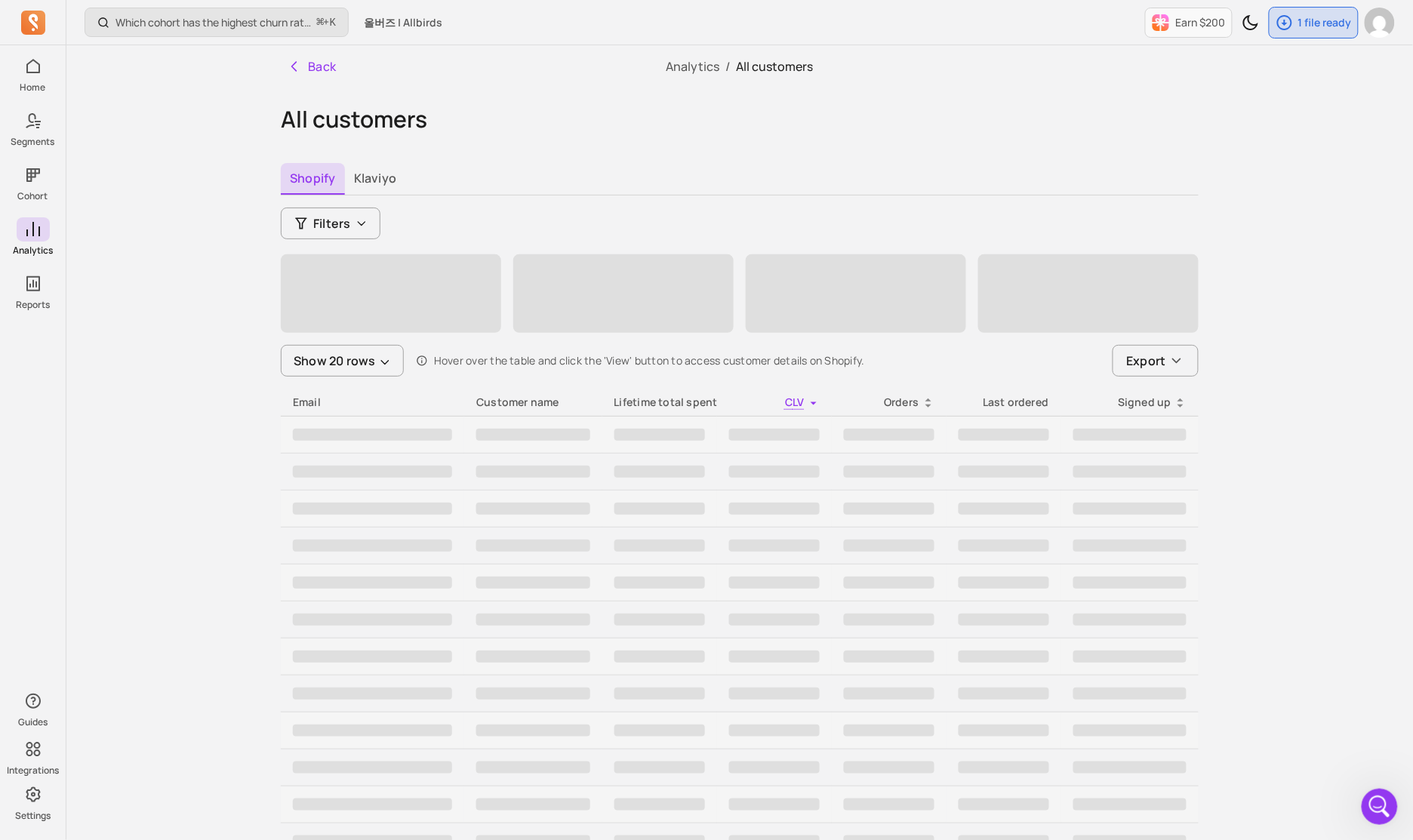
click at [1328, 273] on div "Which cohort has the highest churn rate? ⌘ + K 올버즈 | Allbirds Earn $200 1 file …" at bounding box center [740, 666] width 1347 height 1332
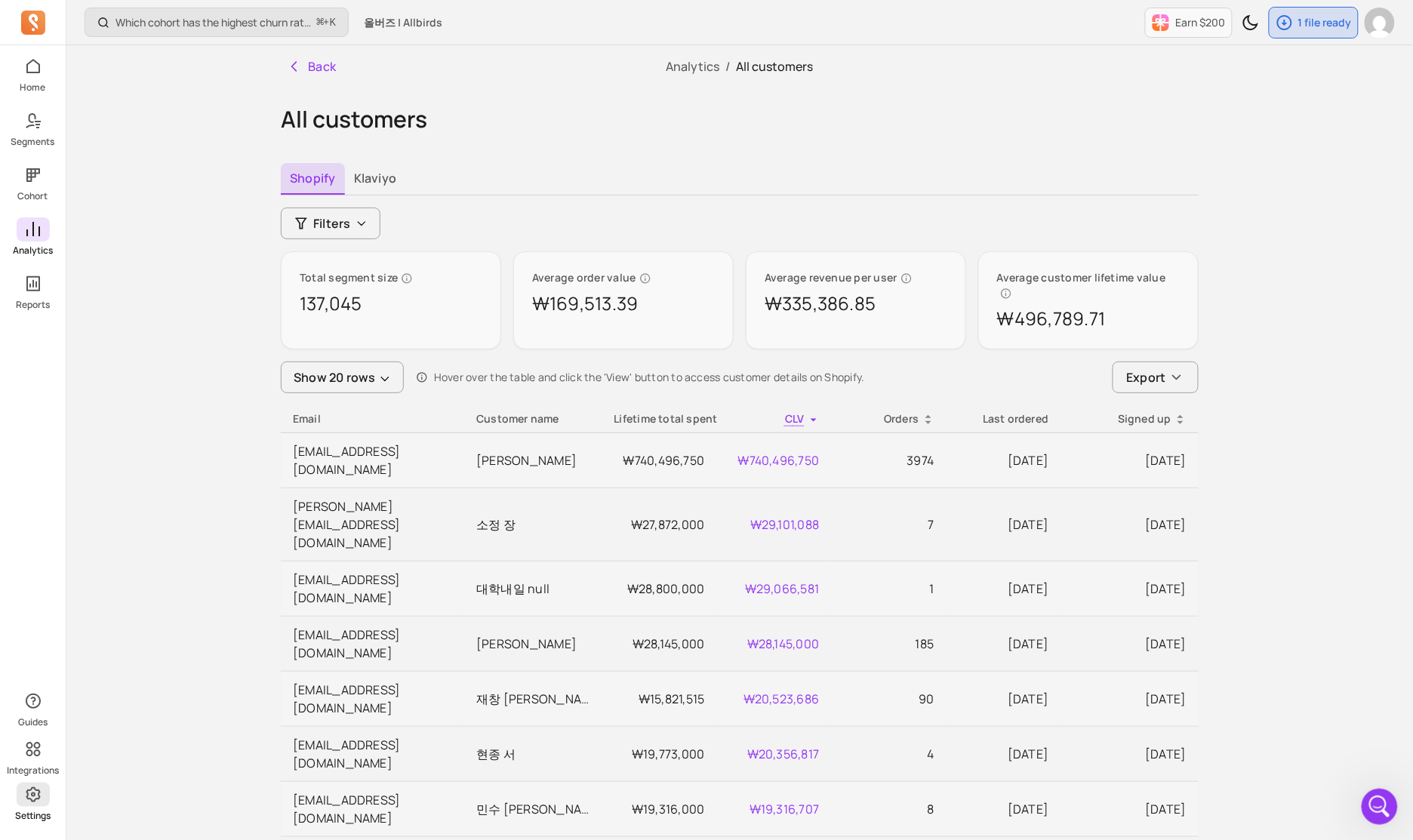
click at [41, 808] on link "Settings" at bounding box center [33, 802] width 66 height 40
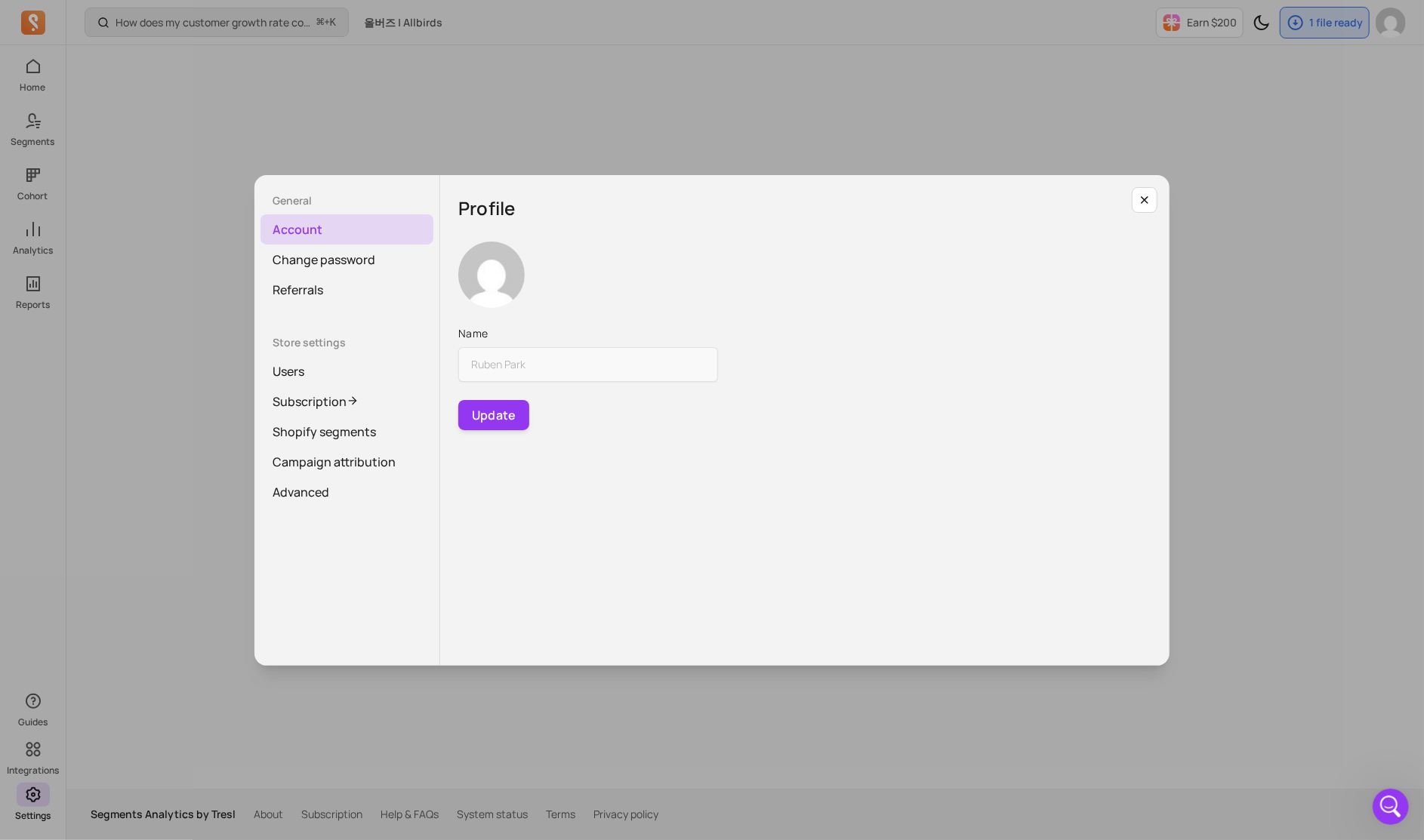
click at [201, 682] on div "General Account Change password Referrals Store settings Users Subscription Sho…" at bounding box center [712, 419] width 1400 height 816
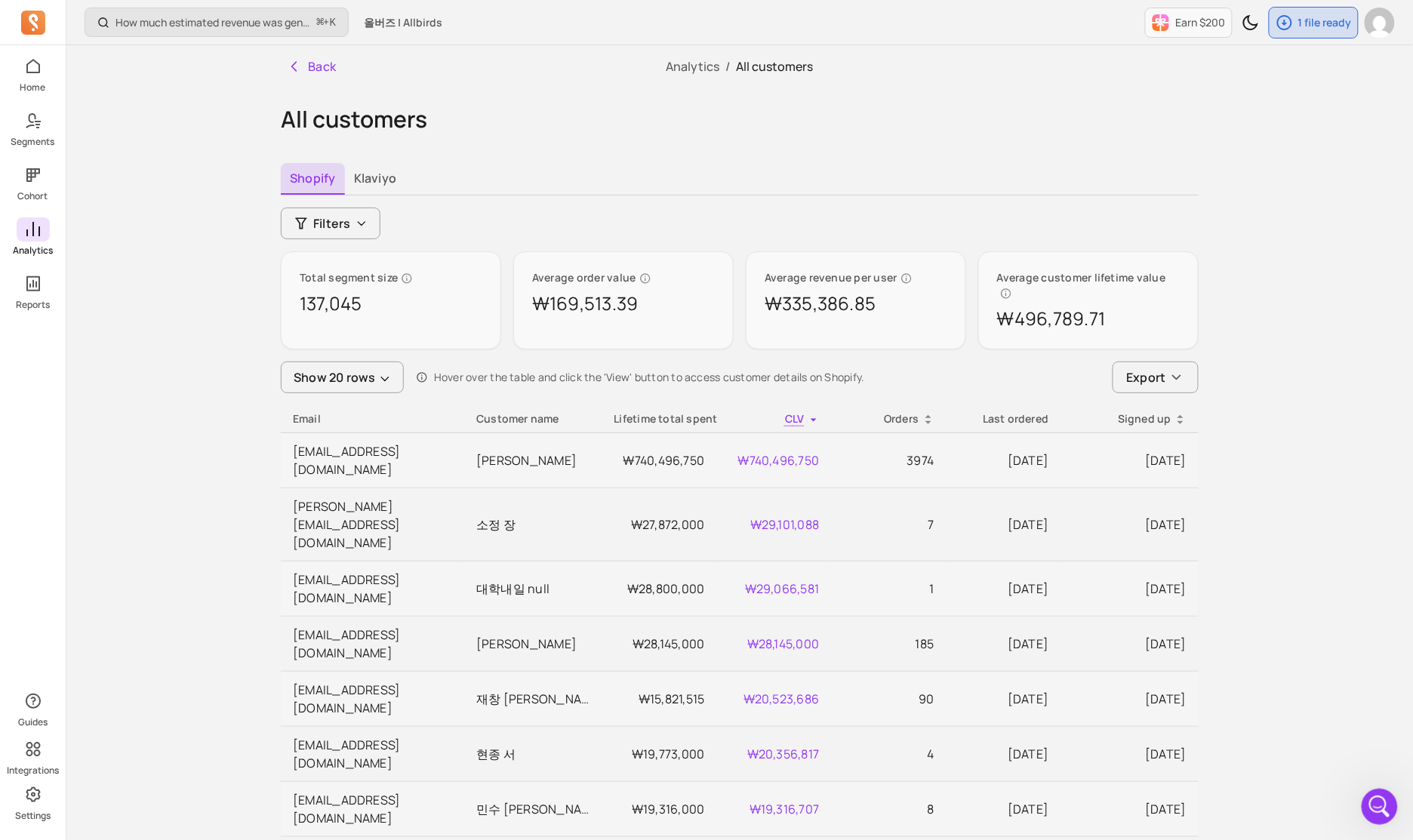
click at [28, 699] on icon "button" at bounding box center [33, 701] width 18 height 18
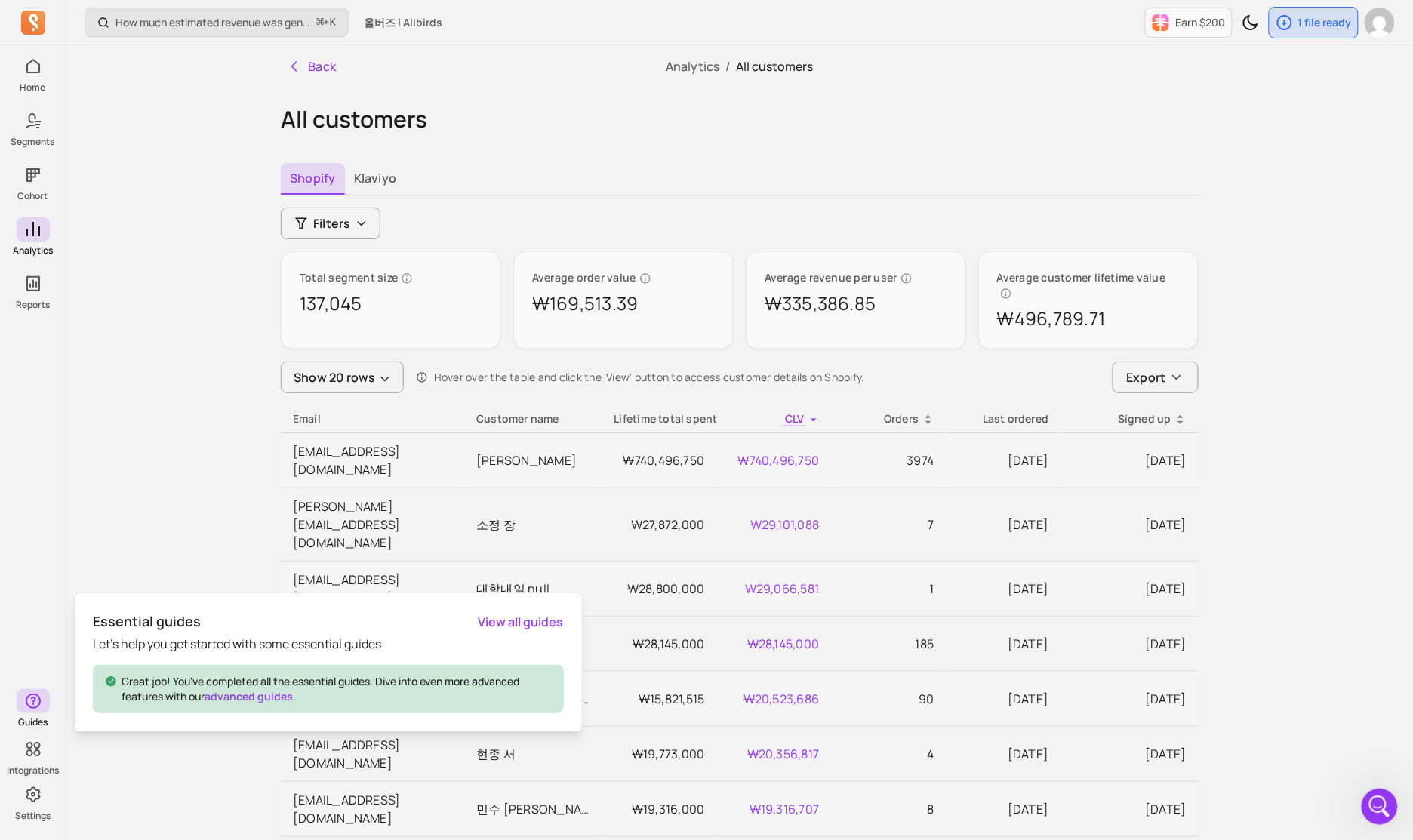
click at [504, 618] on link "View all guides" at bounding box center [522, 621] width 85 height 18
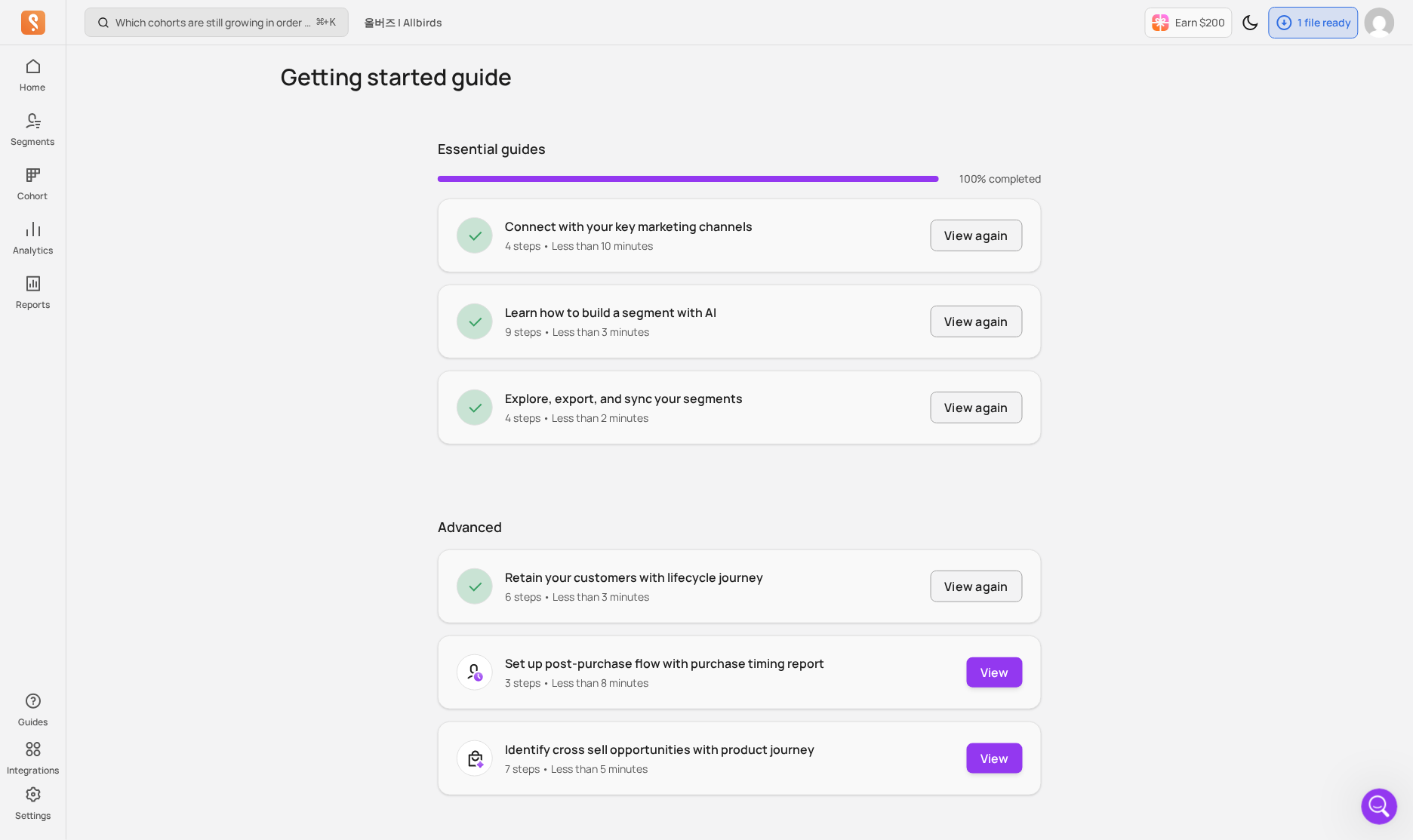
click at [407, 495] on div "Getting started guide Essential guides 100% completed Connect with your key mar…" at bounding box center [739, 509] width 967 height 927
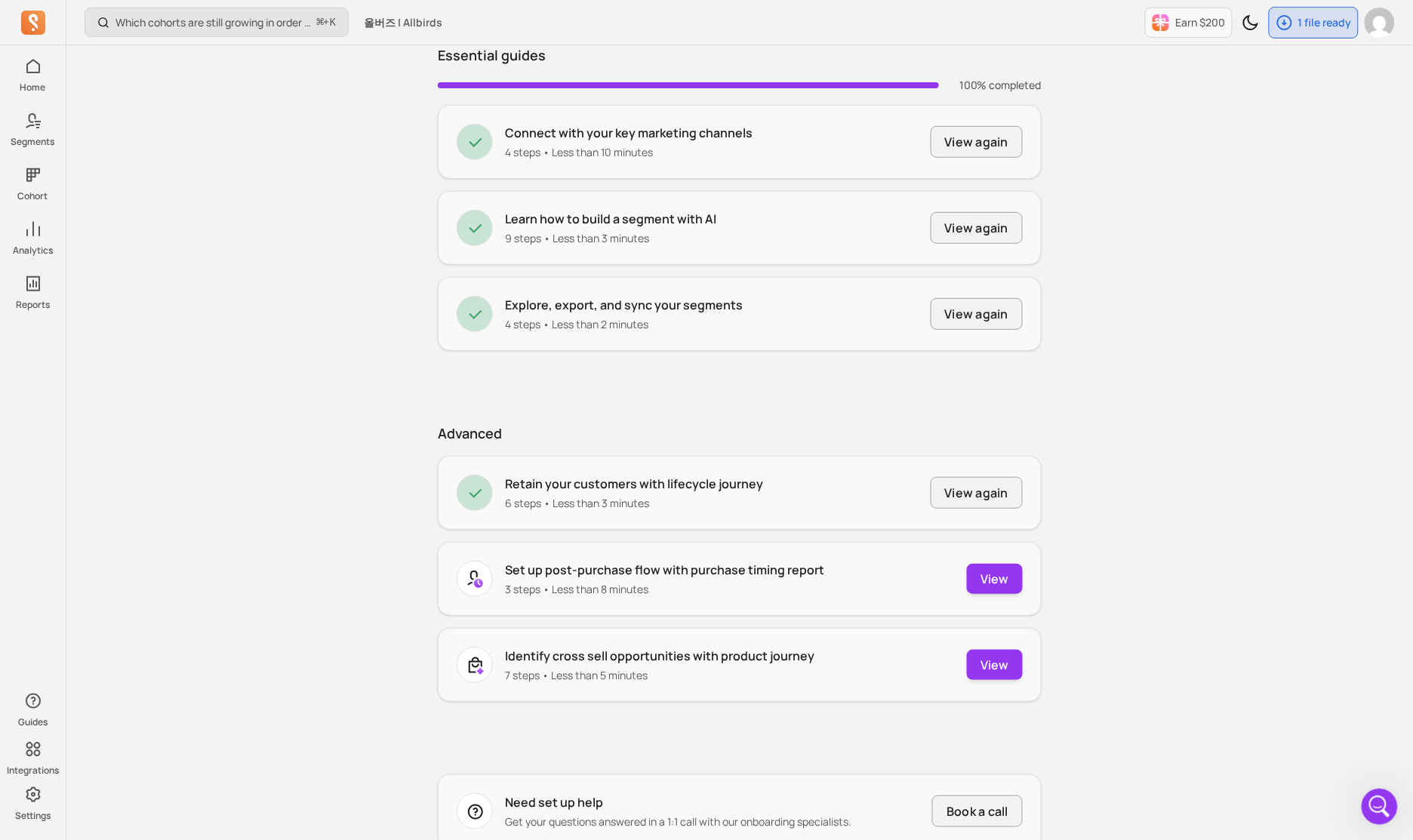
scroll to position [181, 0]
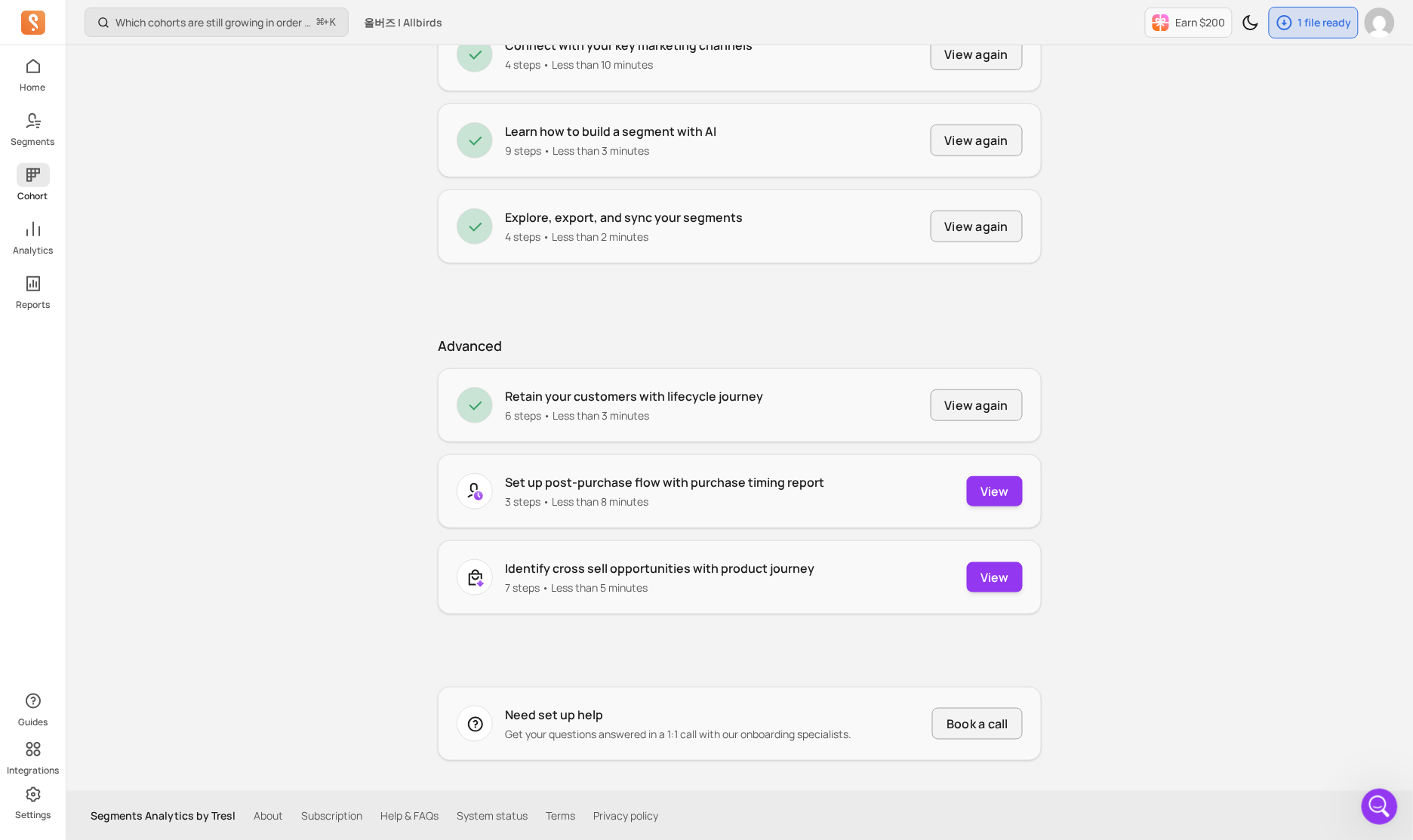
click at [36, 177] on icon at bounding box center [33, 175] width 18 height 18
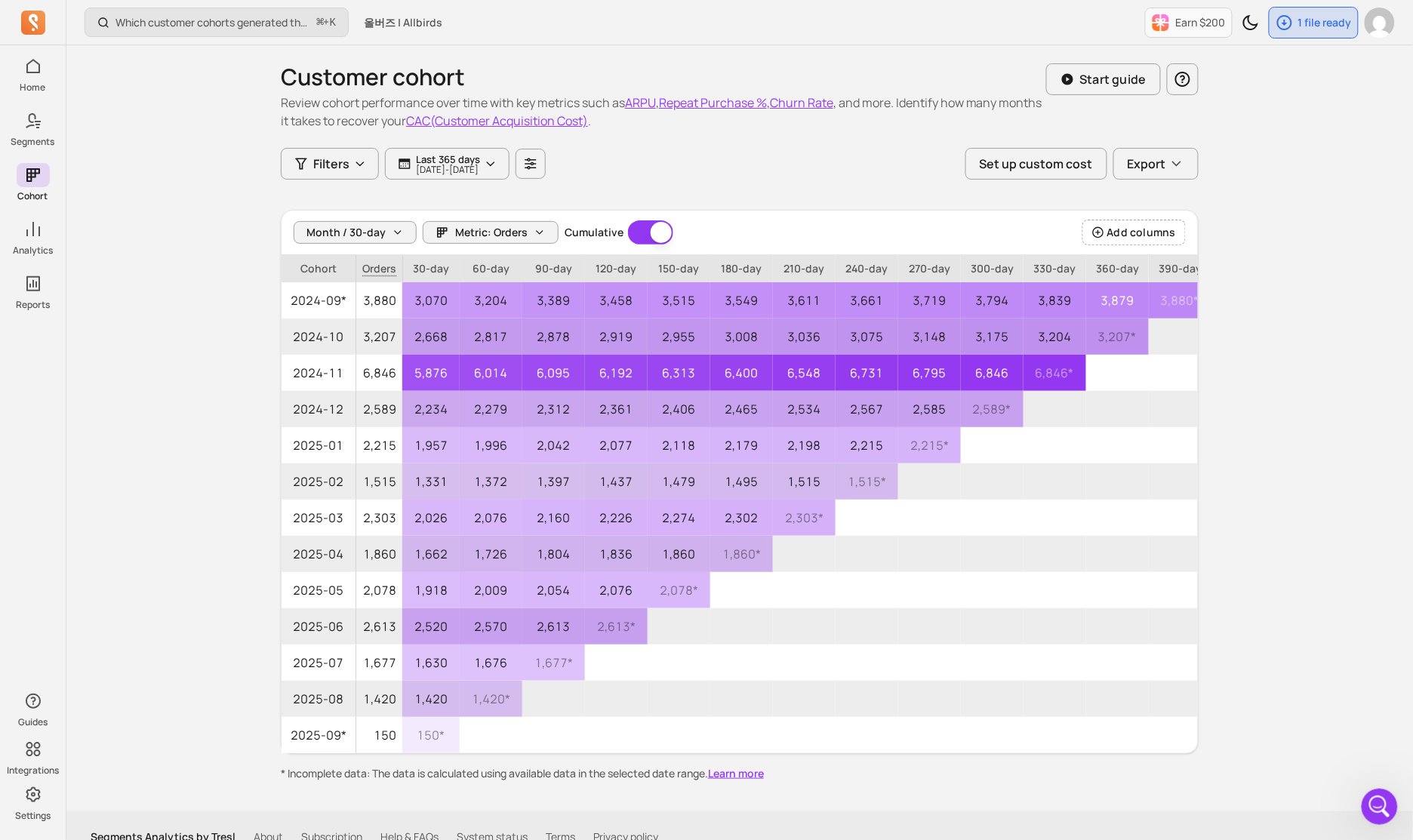
click at [1157, 146] on div "Customer cohort Review cohort performance over time with key metrics such as AR…" at bounding box center [739, 97] width 918 height 103
click at [1159, 157] on span "Export" at bounding box center [1148, 164] width 39 height 18
click at [1210, 152] on div "Customer cohort Review cohort performance over time with key metrics such as AR…" at bounding box center [745, 429] width 967 height 766
click at [1094, 71] on p "Start guide" at bounding box center [1113, 79] width 67 height 18
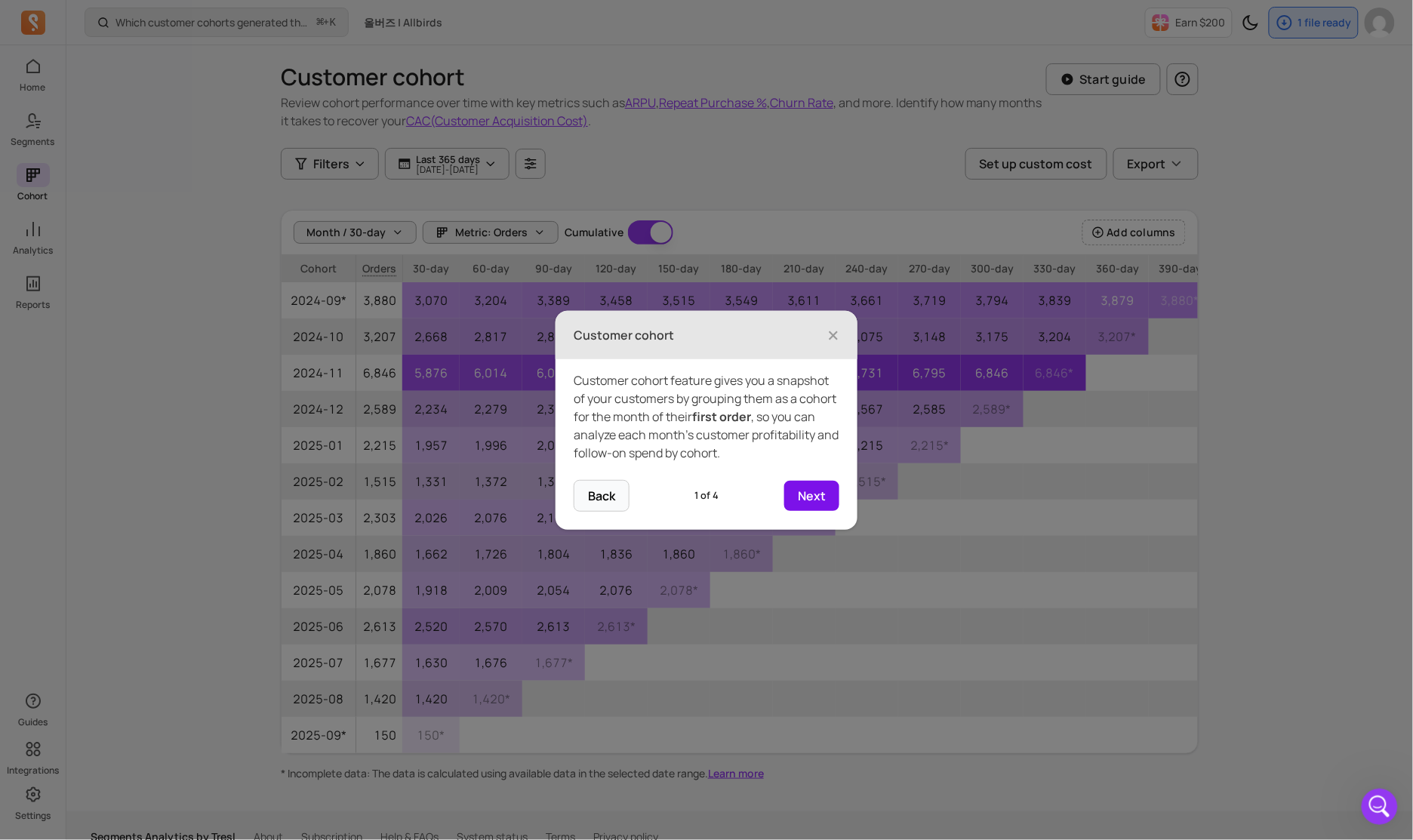
click at [826, 490] on button "Next" at bounding box center [812, 495] width 55 height 30
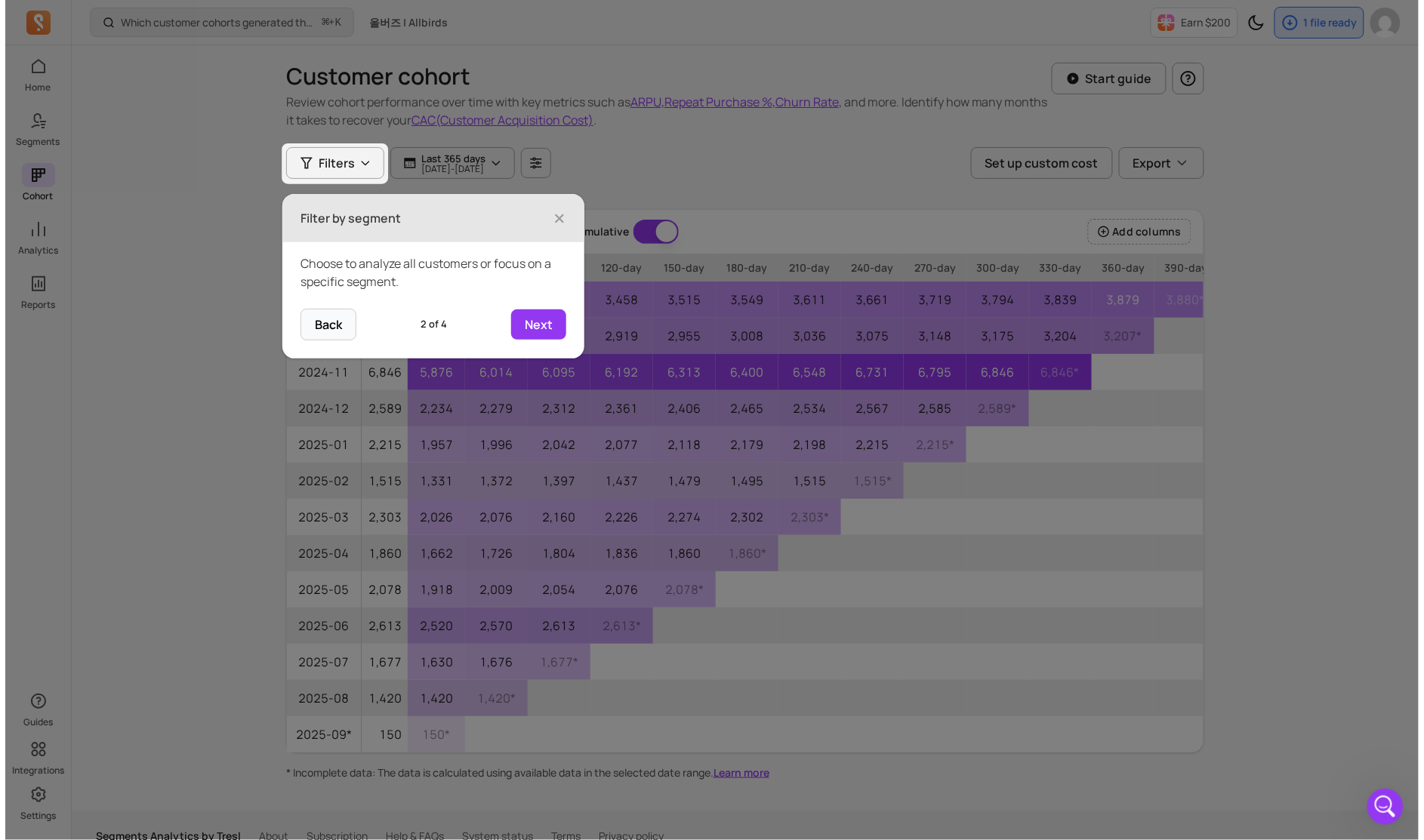
scroll to position [21, 0]
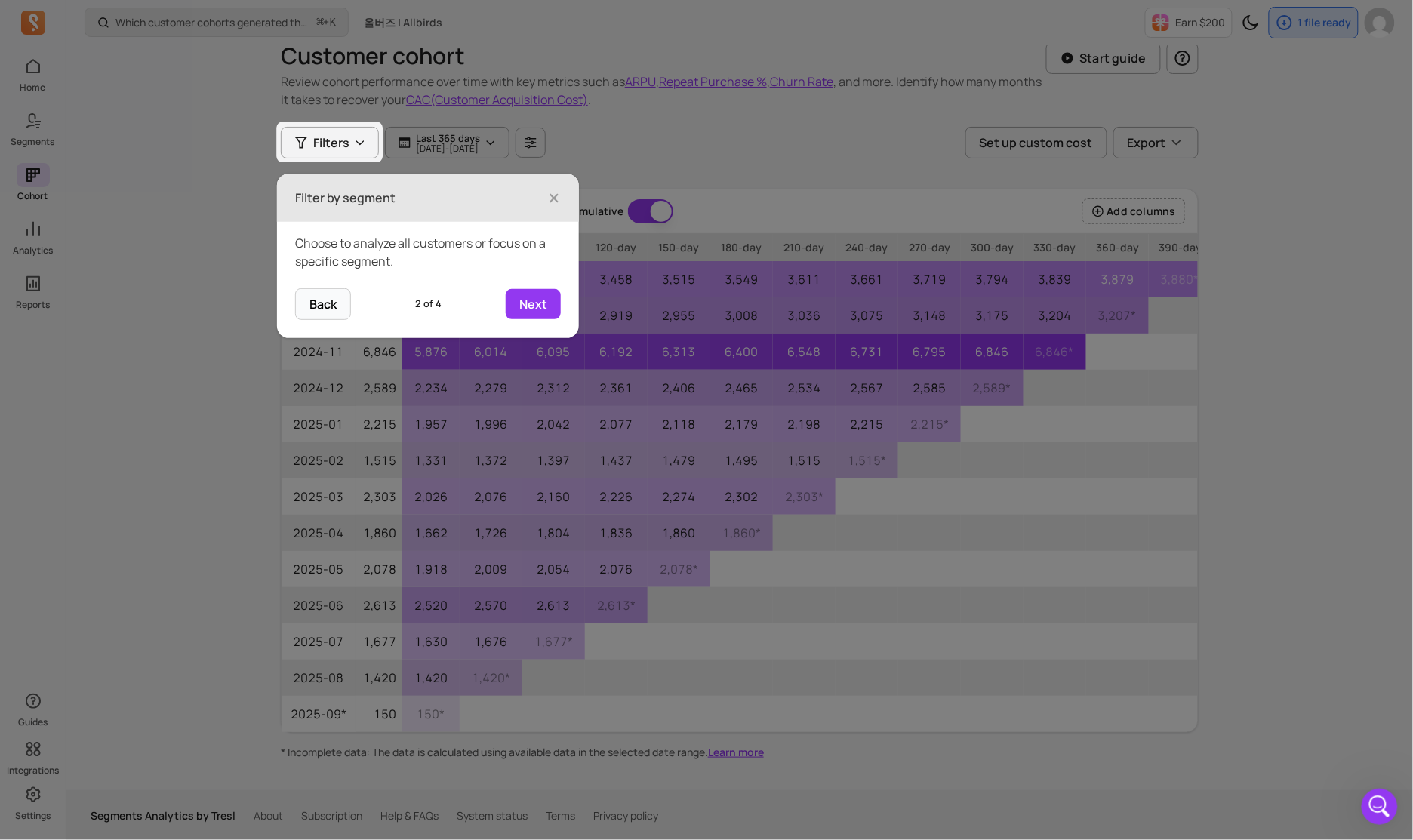
click at [544, 294] on button "Next" at bounding box center [533, 304] width 55 height 30
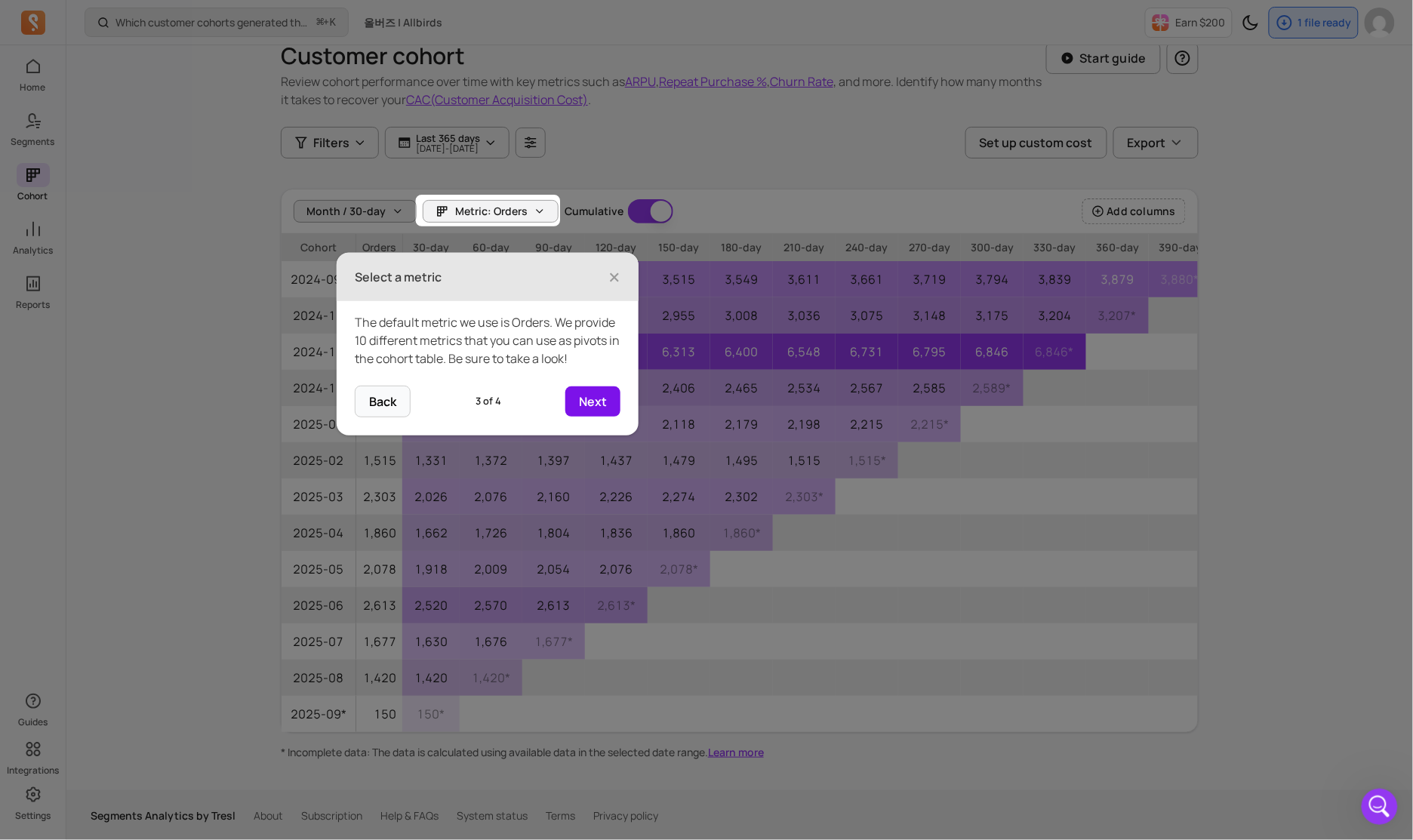
click at [596, 402] on button "Next" at bounding box center [592, 401] width 55 height 30
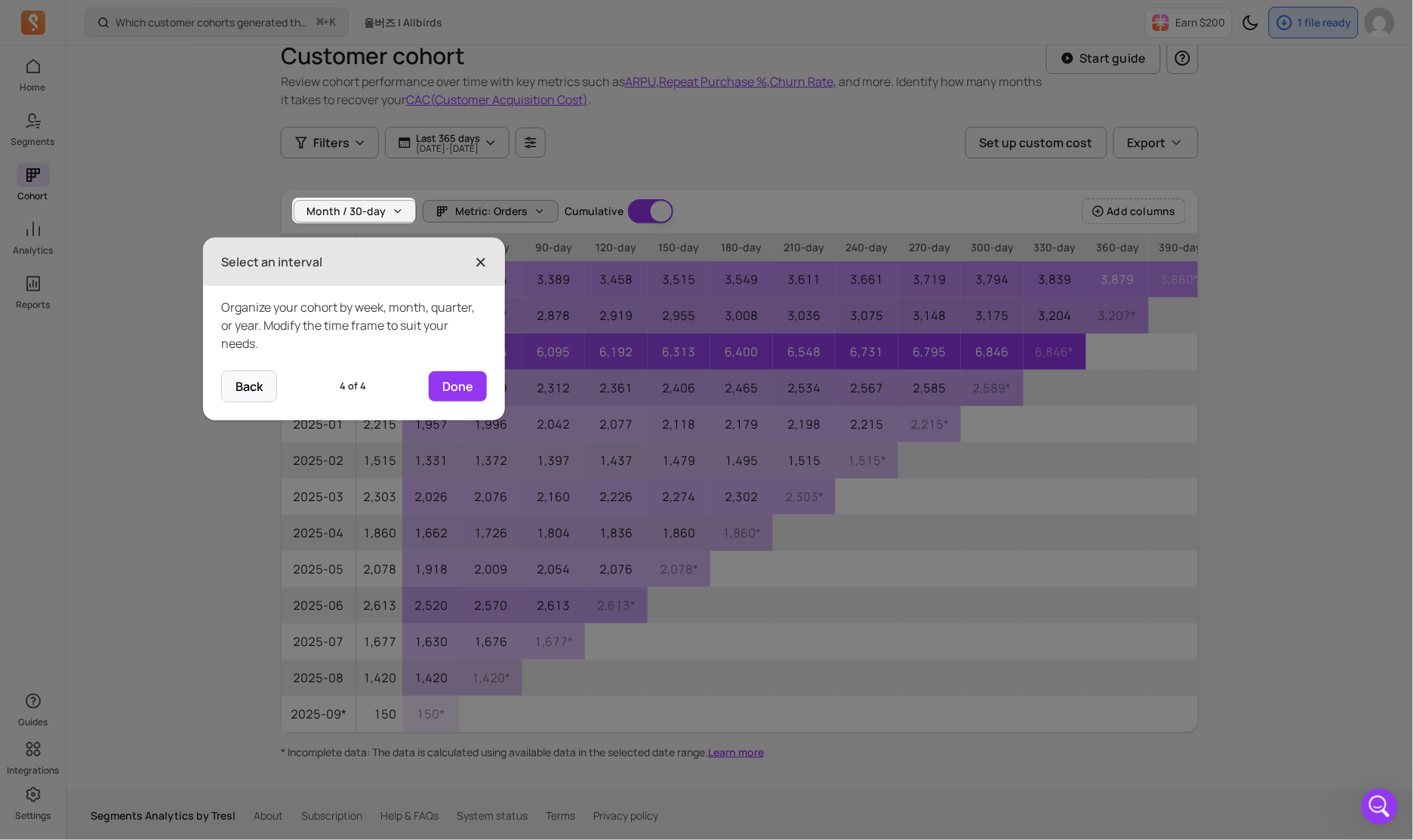
click at [483, 262] on span "×" at bounding box center [481, 262] width 12 height 33
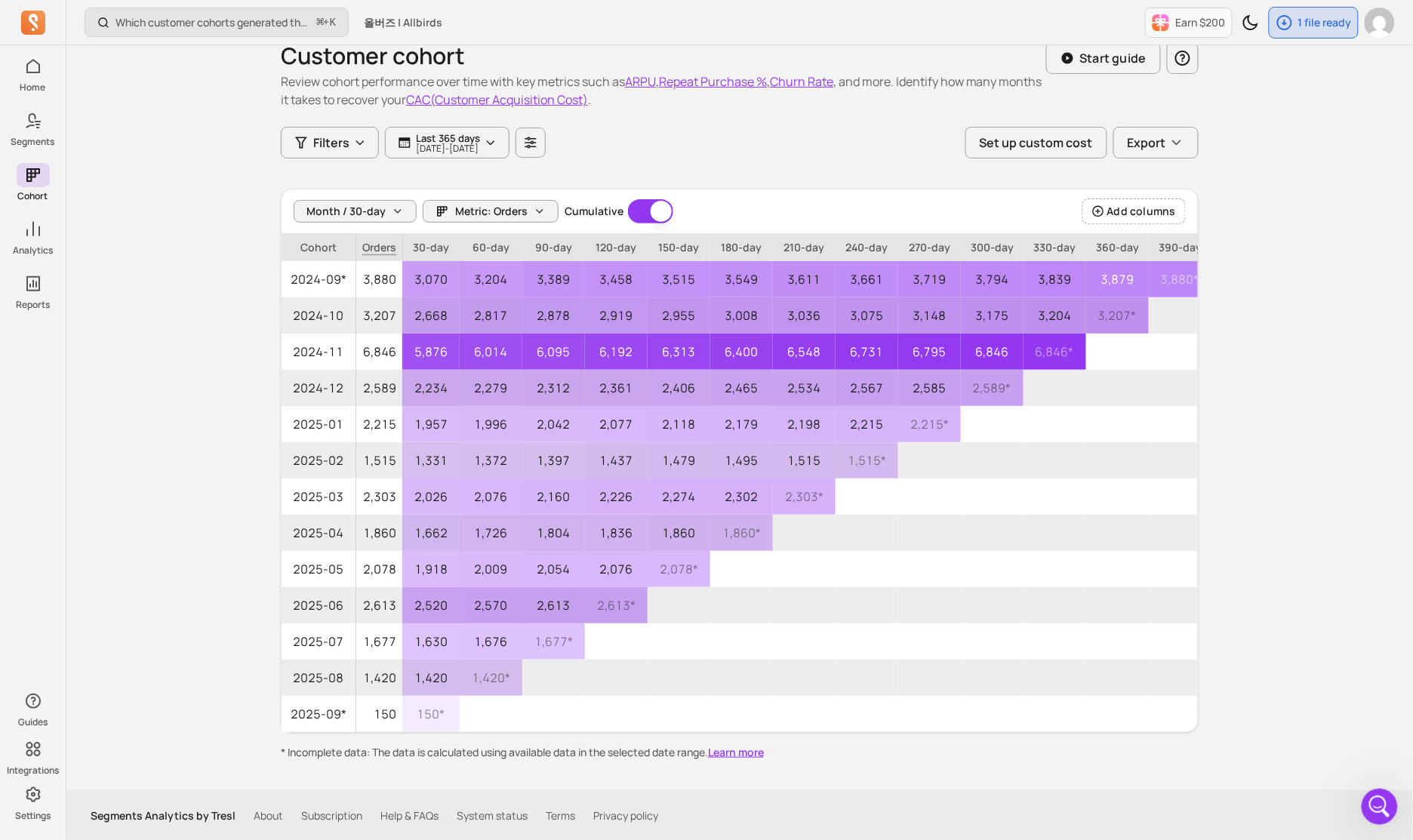
click at [1282, 399] on div "Which customer cohorts generated the most orders? ⌘ + K 올버즈 | Allbirds Earn $20…" at bounding box center [740, 410] width 1347 height 863
click at [366, 222] on div "Month / 30-day Metric: Orders Cumulative Cumulative" at bounding box center [483, 211] width 379 height 24
click at [366, 218] on span "Month / 30-day" at bounding box center [346, 212] width 79 height 15
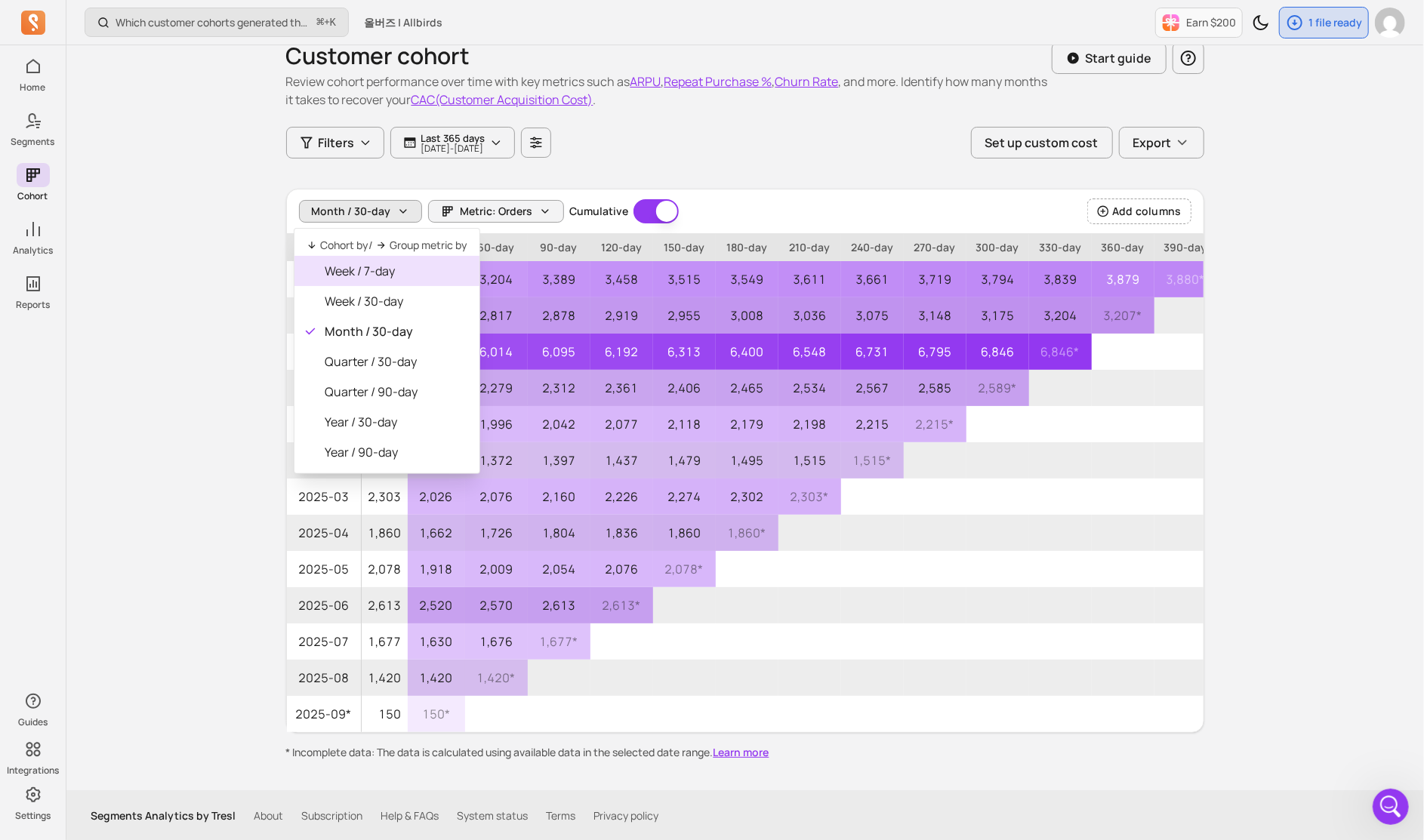
click at [370, 265] on span "Week / 7-day" at bounding box center [395, 271] width 142 height 18
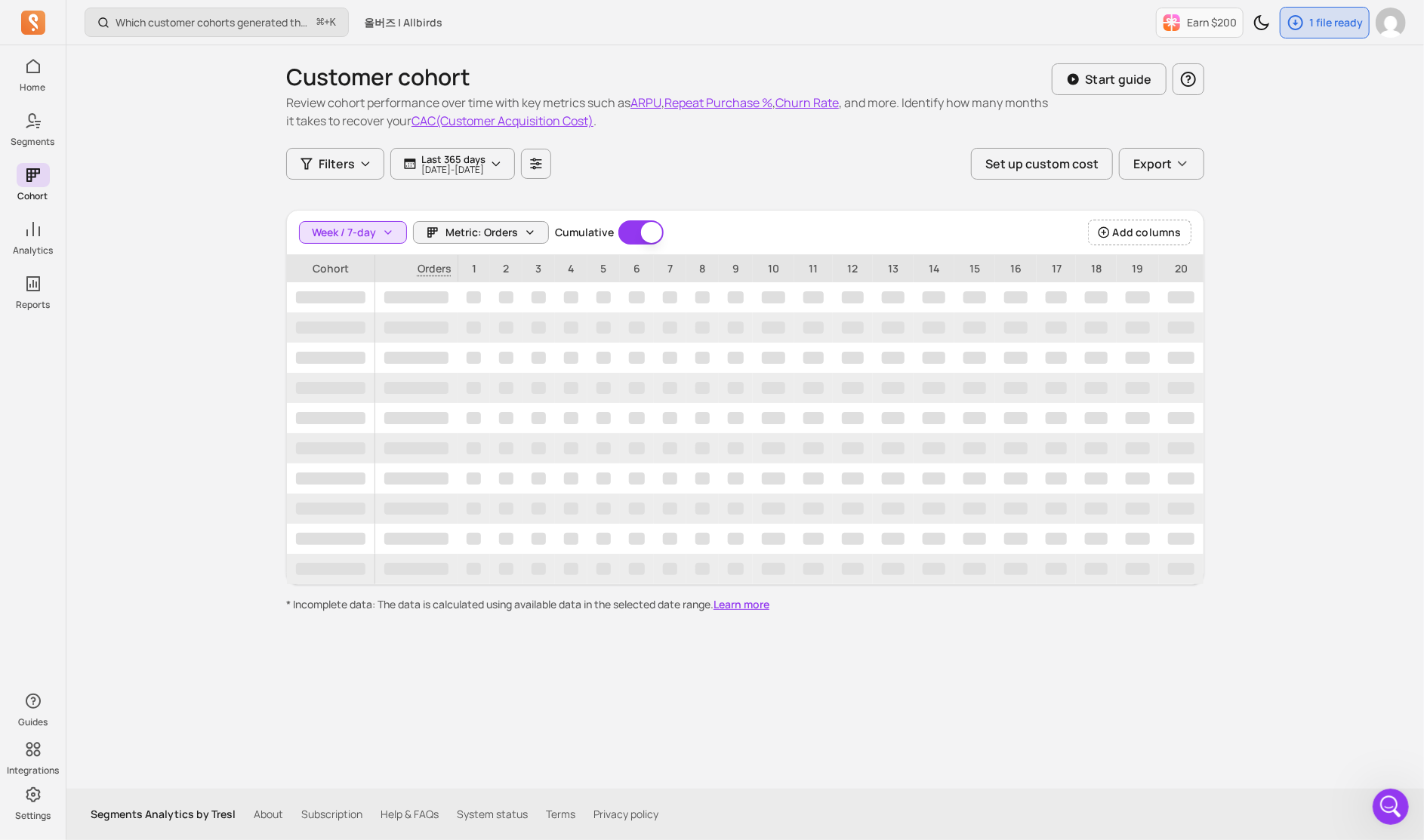
click at [255, 264] on div "Which customer cohorts generated the most orders? ⌘ + K 올버즈 | Allbirds Earn $20…" at bounding box center [745, 420] width 1358 height 840
click at [535, 236] on button "Metric: Orders" at bounding box center [481, 232] width 136 height 22
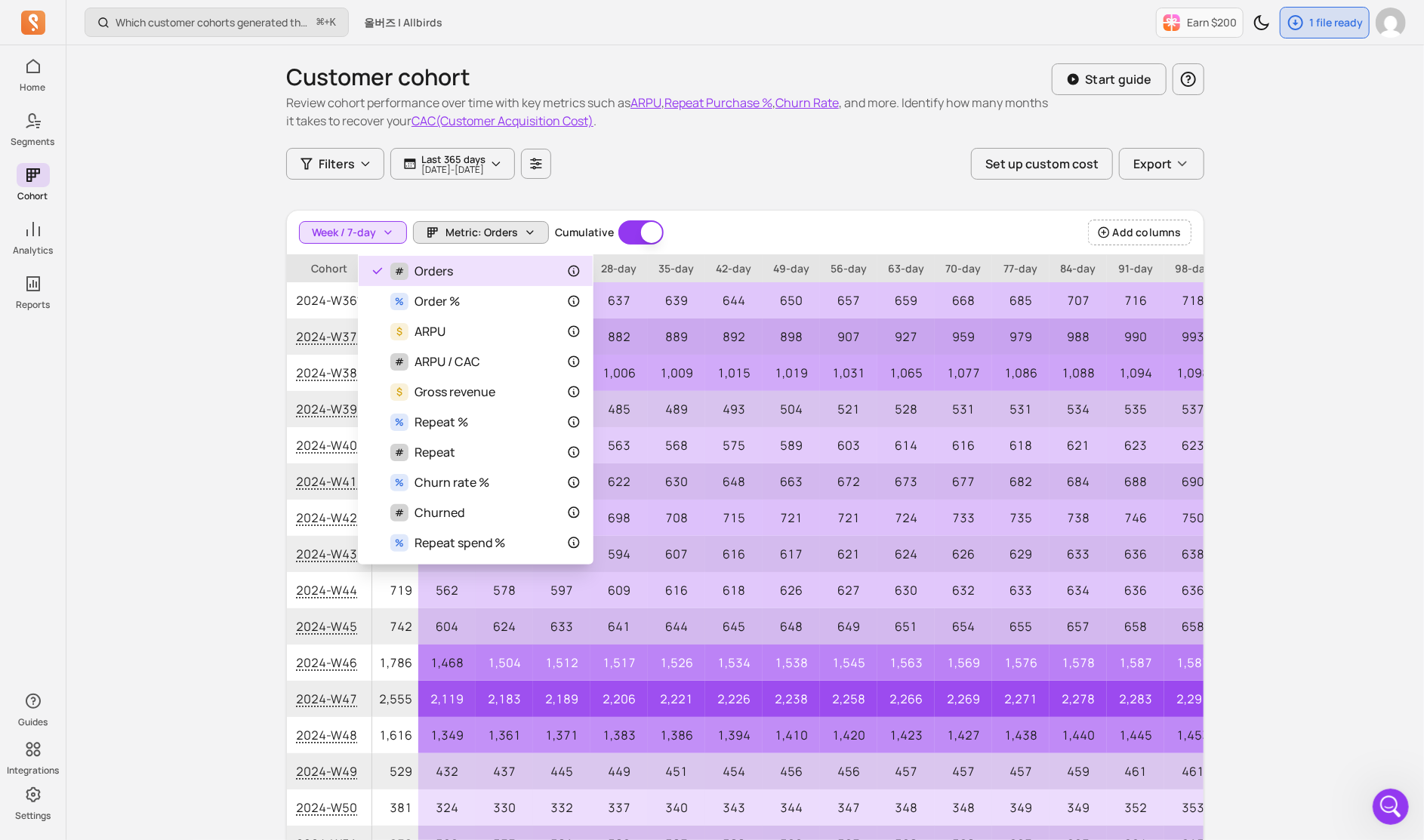
click at [164, 310] on div "Which customer cohorts generated the most orders? ⌘ + K 올버즈 | Allbirds Earn $20…" at bounding box center [745, 484] width 1358 height 969
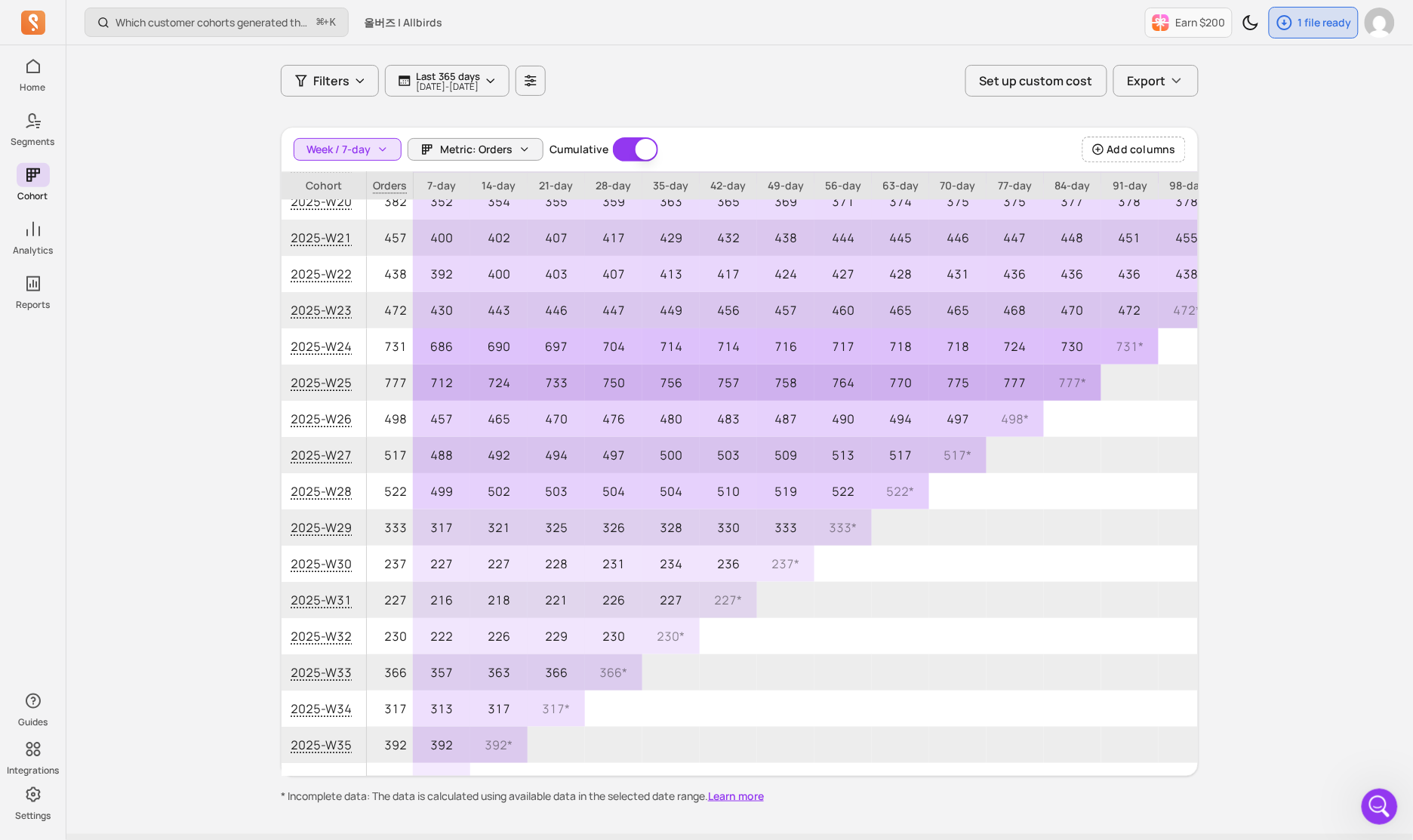
scroll to position [64, 0]
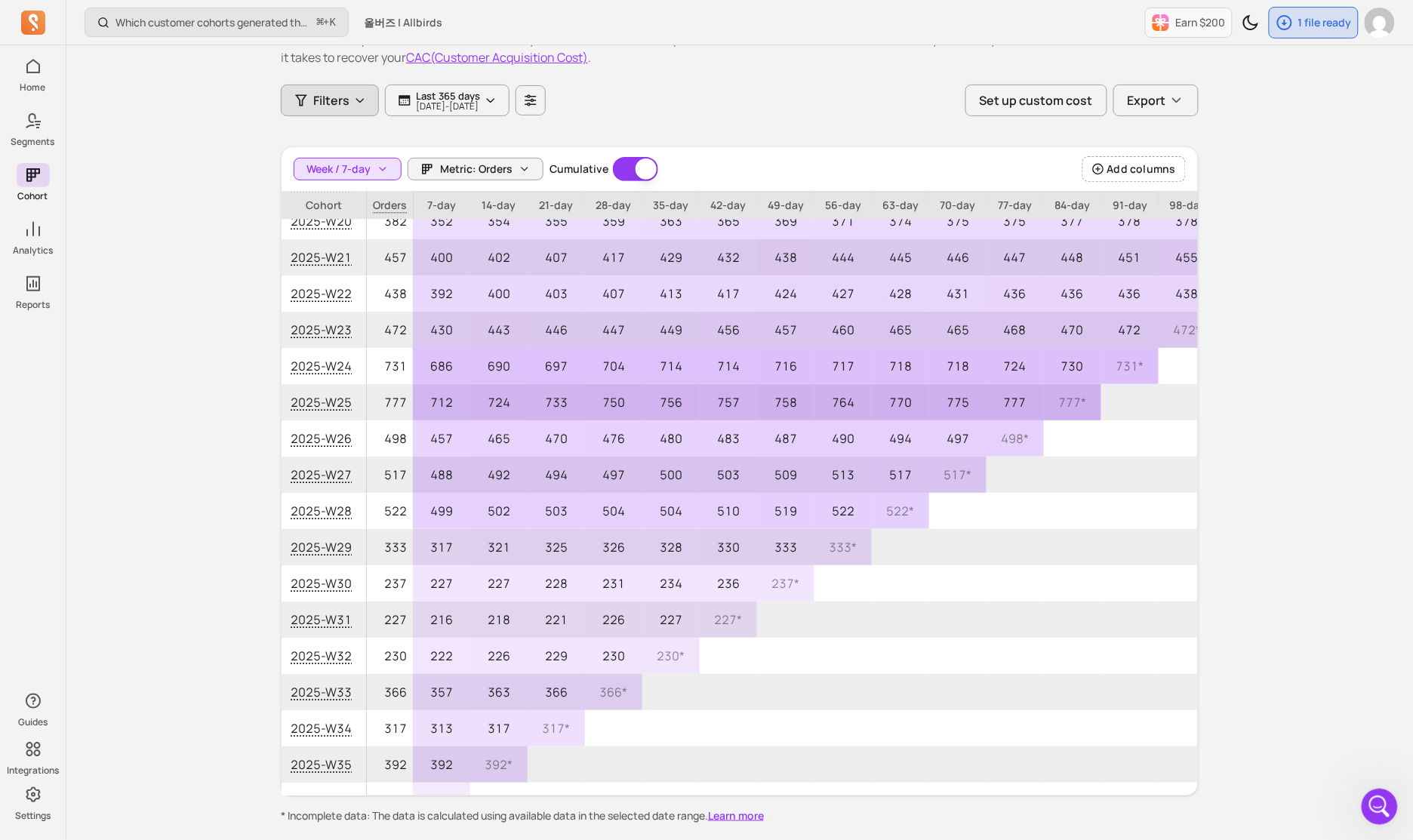
click at [322, 107] on span "Filters" at bounding box center [331, 100] width 36 height 18
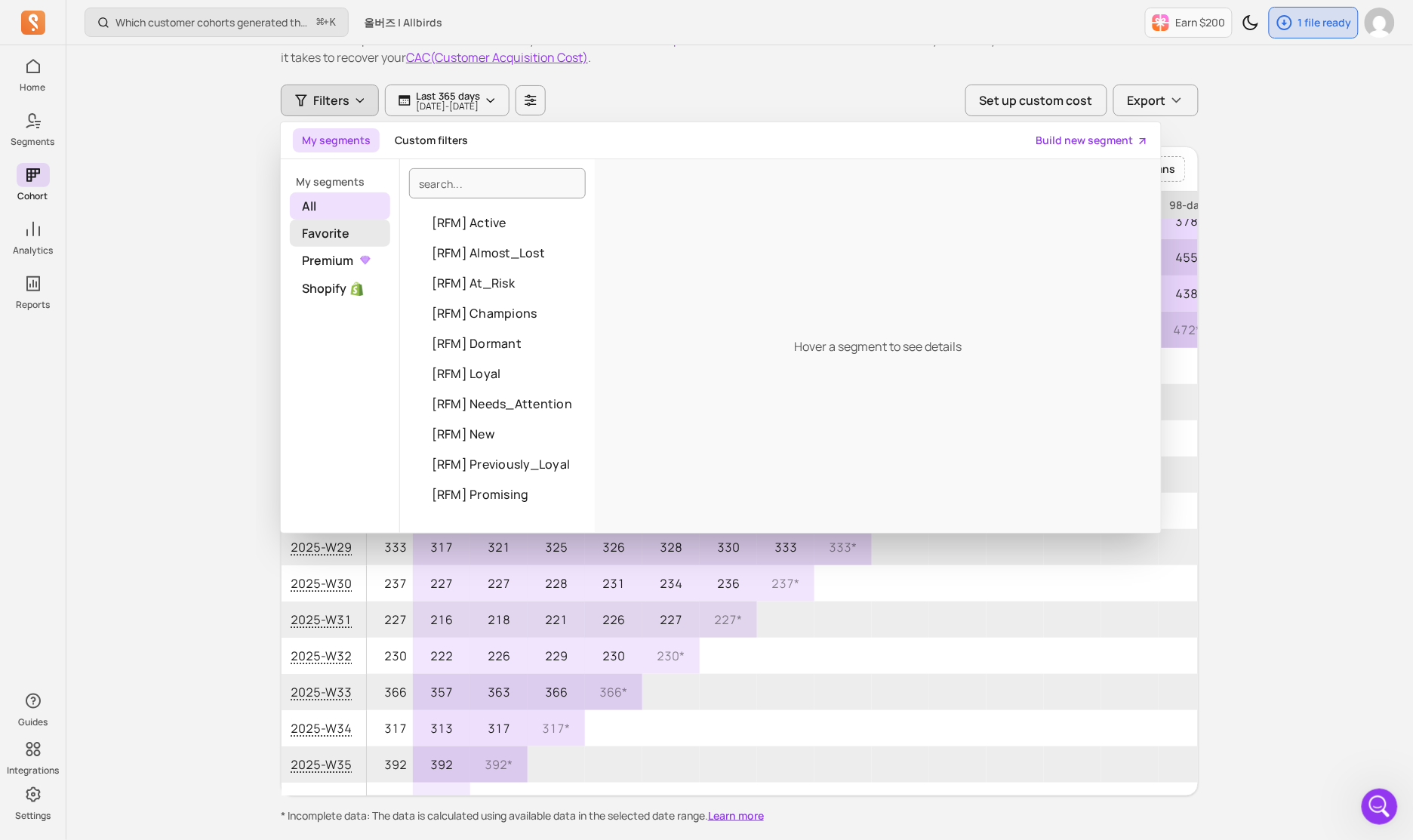
click at [334, 228] on span "Favorite" at bounding box center [341, 233] width 101 height 27
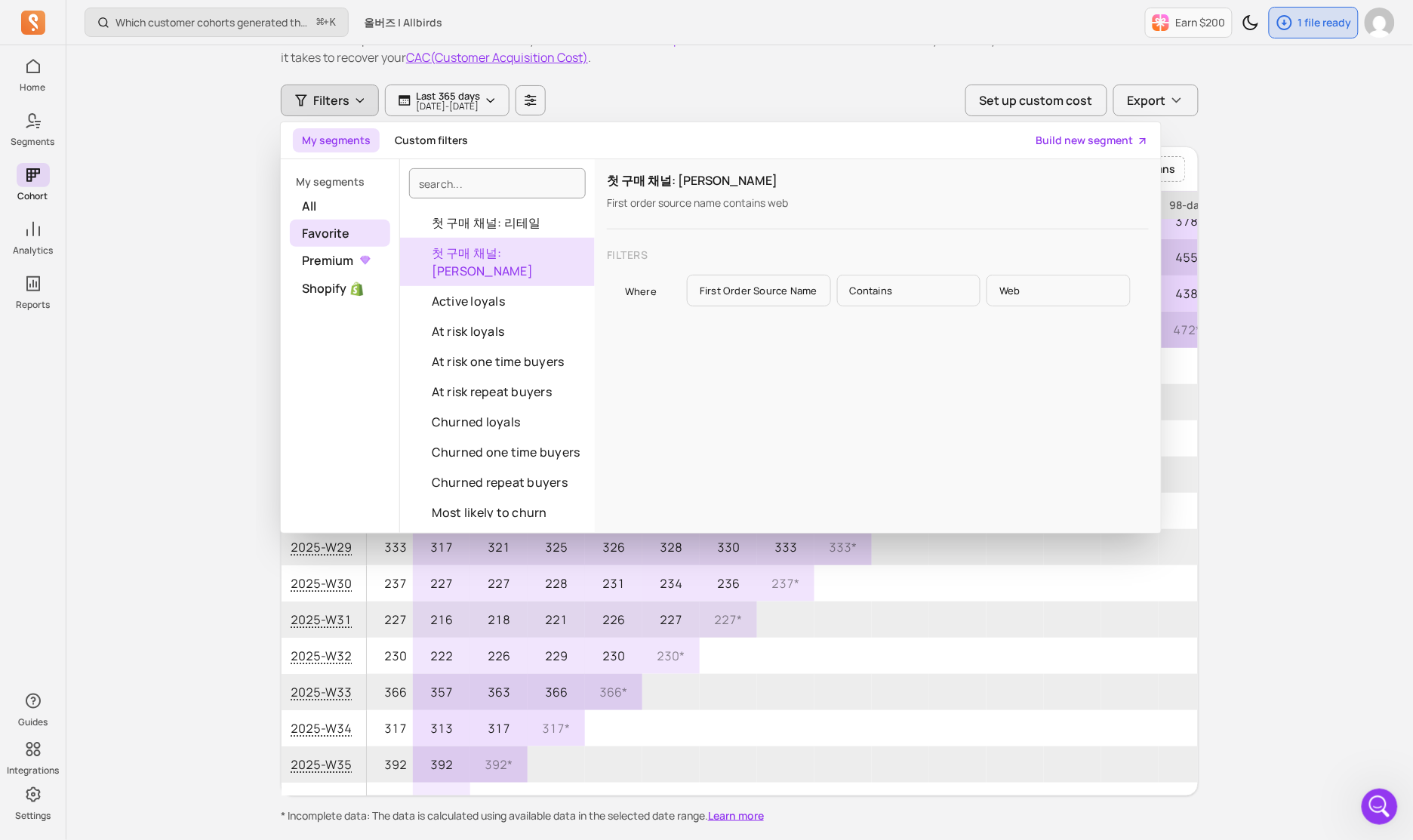
click at [503, 255] on button "첫 구매 채널: [PERSON_NAME]" at bounding box center [496, 262] width 195 height 48
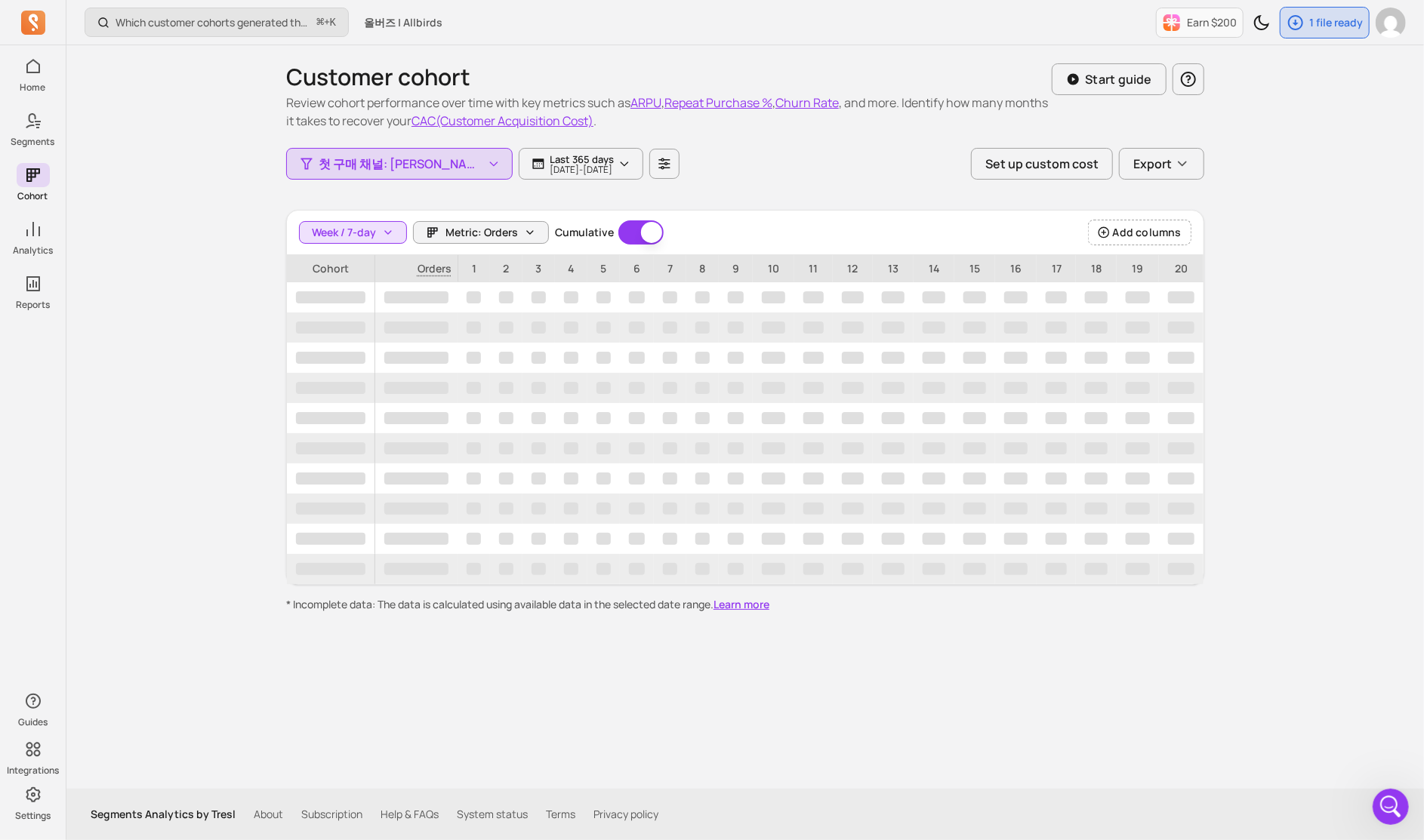
click at [262, 270] on div "Customer cohort Review cohort performance over time with key metrics such as AR…" at bounding box center [745, 417] width 967 height 743
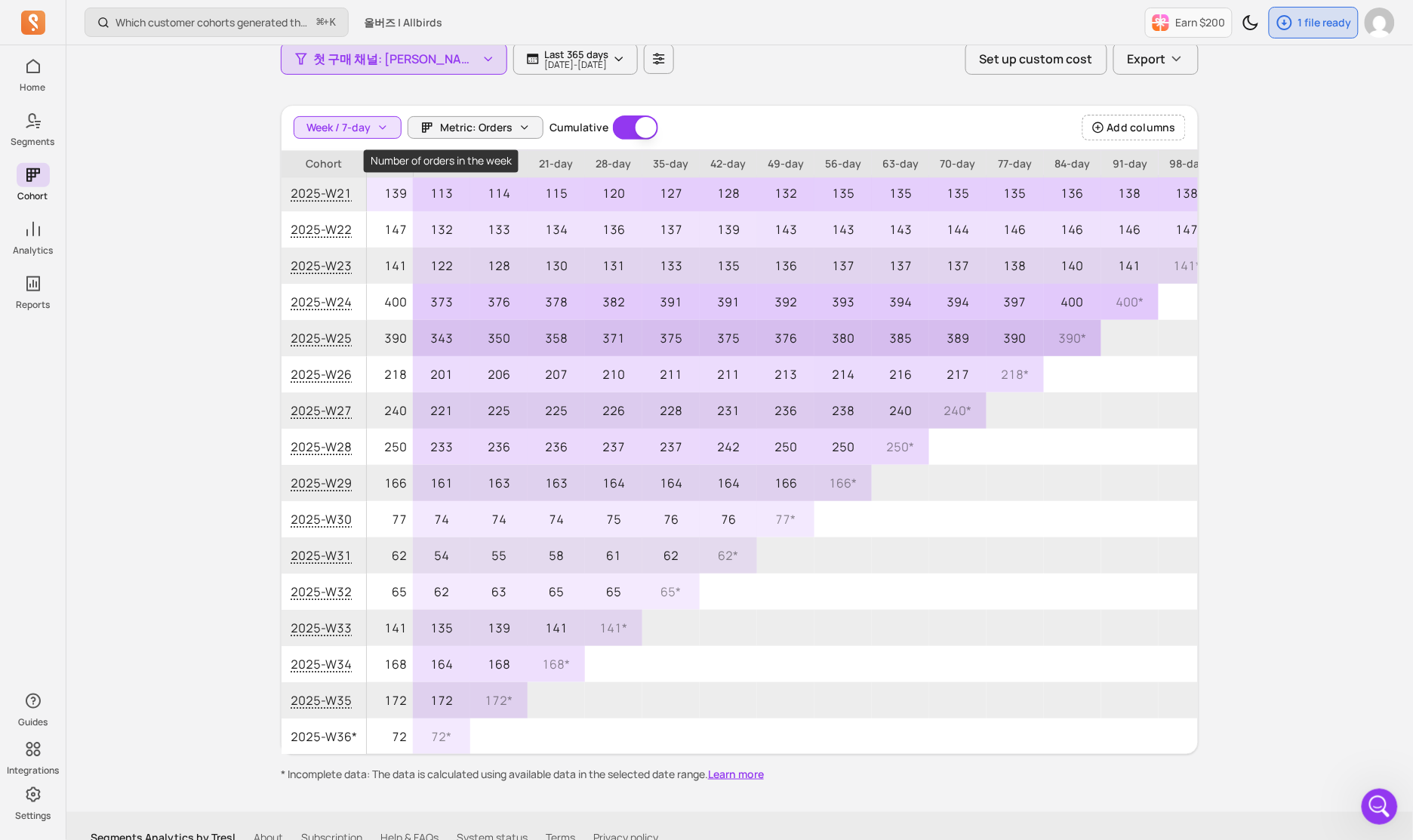
scroll to position [127, 0]
